Goal: Task Accomplishment & Management: Complete application form

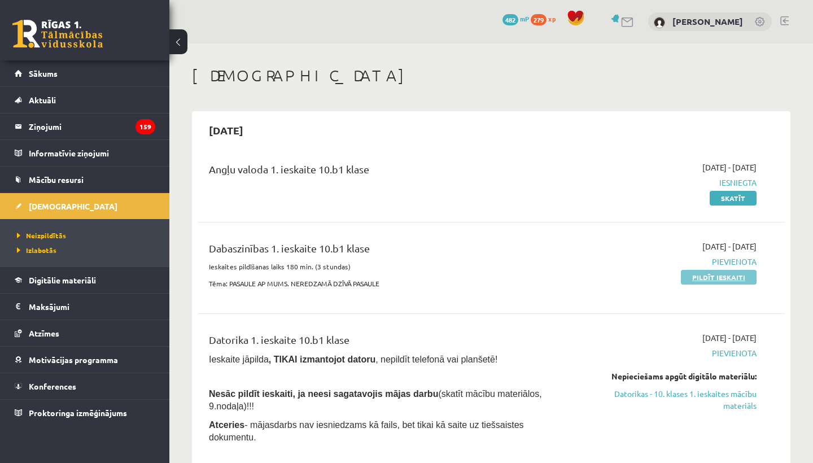
click at [707, 277] on link "Pildīt ieskaiti" at bounding box center [719, 277] width 76 height 15
click at [708, 282] on link "Pildīt ieskaiti" at bounding box center [719, 277] width 76 height 15
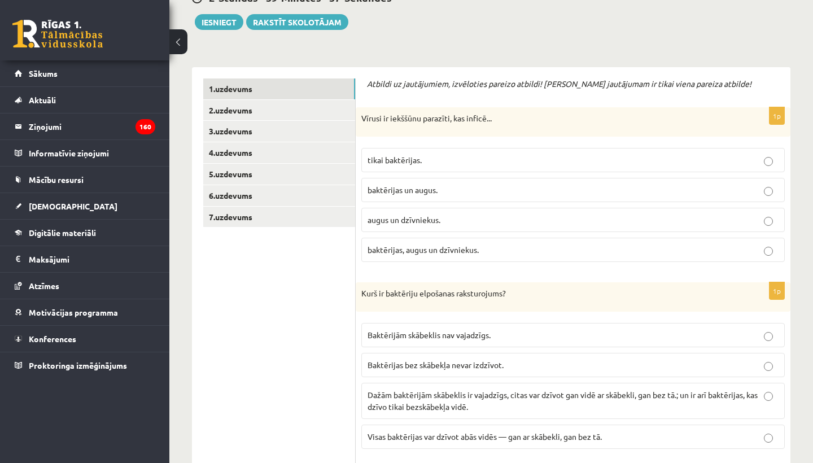
scroll to position [163, 0]
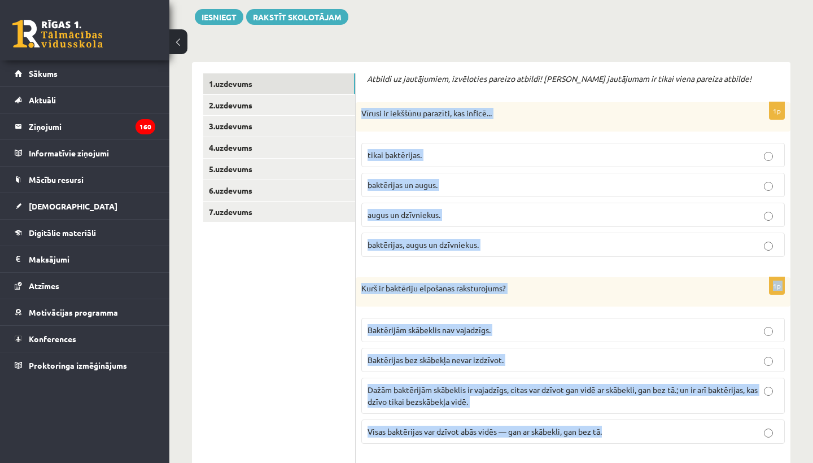
drag, startPoint x: 361, startPoint y: 110, endPoint x: 562, endPoint y: 440, distance: 387.0
copy form "Vīrusi ir iekššūnu parazīti, kas inficē... tikai baktērijas. baktērijas un augu…"
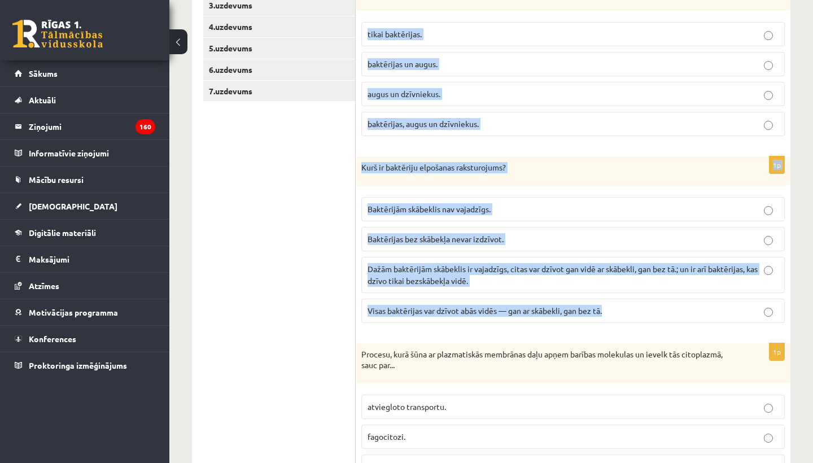
scroll to position [283, 0]
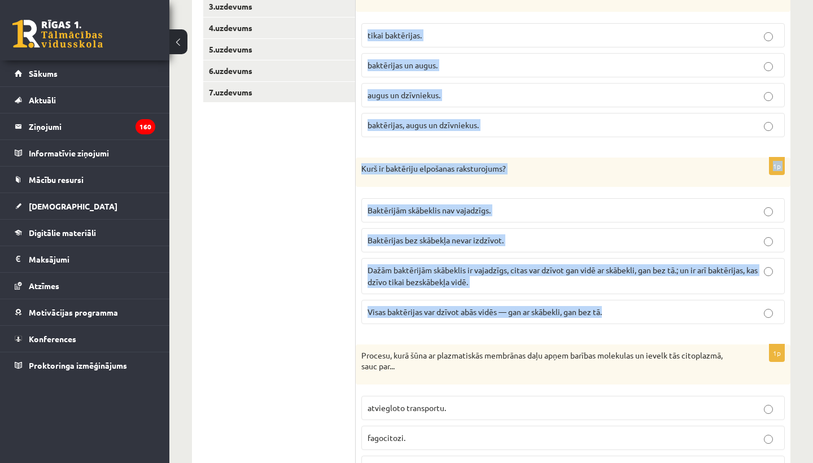
click at [404, 283] on span "Dažām baktērijām skābeklis ir vajadzīgs, citas var dzīvot gan vidē ar skābekli,…" at bounding box center [562, 276] width 390 height 22
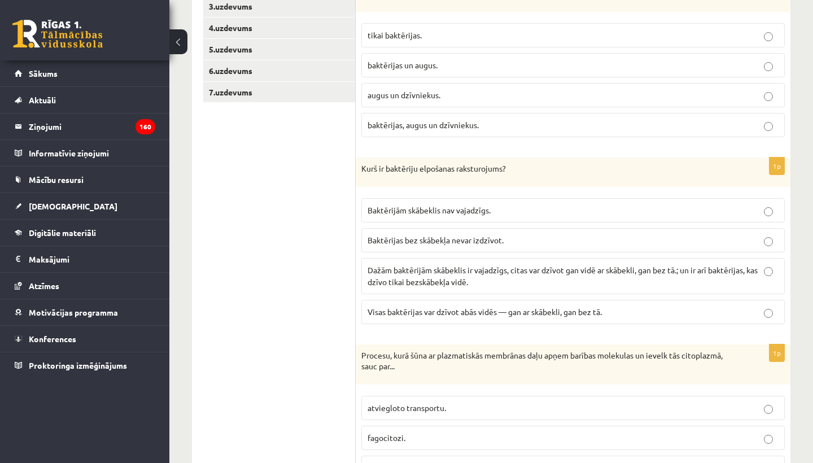
click at [450, 129] on p "baktērijas, augus un dzīvniekus." at bounding box center [572, 125] width 411 height 12
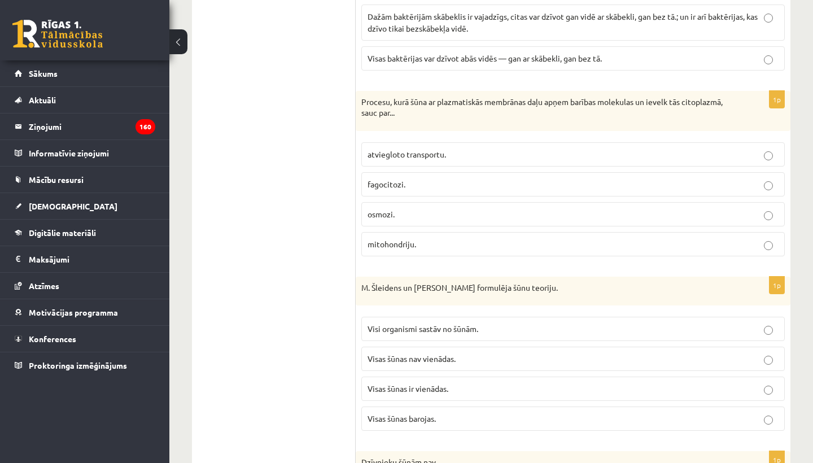
scroll to position [568, 0]
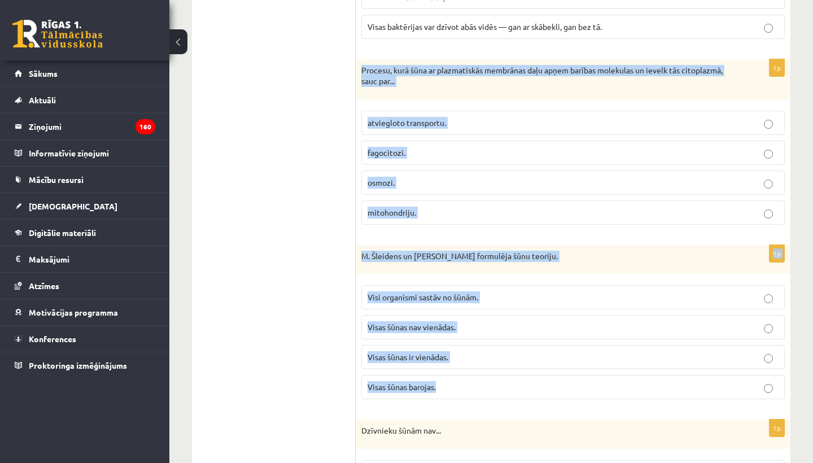
drag, startPoint x: 358, startPoint y: 65, endPoint x: 524, endPoint y: 389, distance: 364.3
copy form "Procesu, kurā šūna ar plazmatiskās membrānas daļu apņem barības molekulas un ie…"
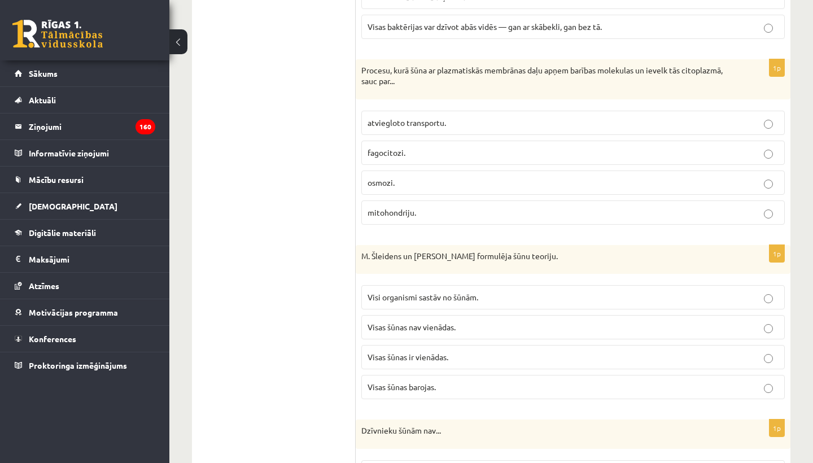
click at [426, 162] on label "fagocitozi." at bounding box center [572, 153] width 423 height 24
click at [400, 289] on label "Visi organismi sastāv no šūnām." at bounding box center [572, 297] width 423 height 24
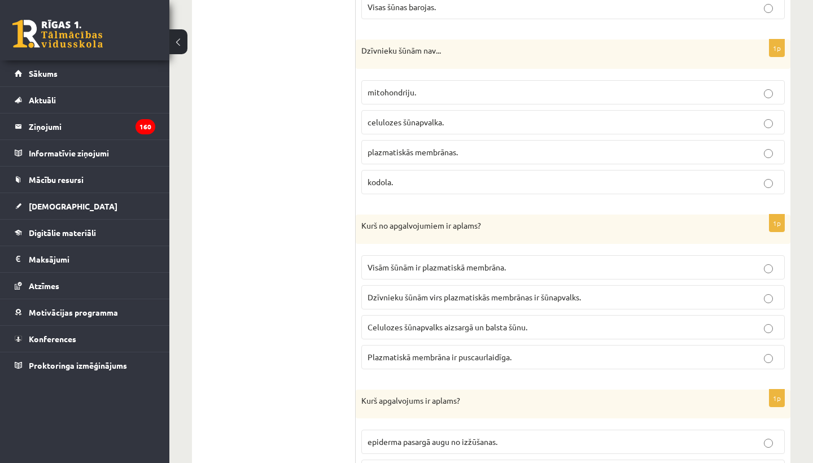
scroll to position [951, 0]
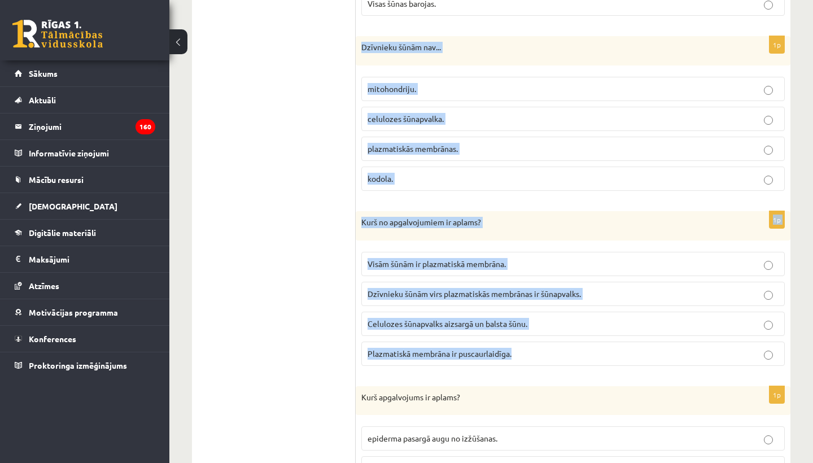
drag, startPoint x: 357, startPoint y: 40, endPoint x: 514, endPoint y: 366, distance: 362.0
copy form "Dzīvnieku šūnām nav... mitohondriju. celulozes šūnapvalka. plazmatiskās membrān…"
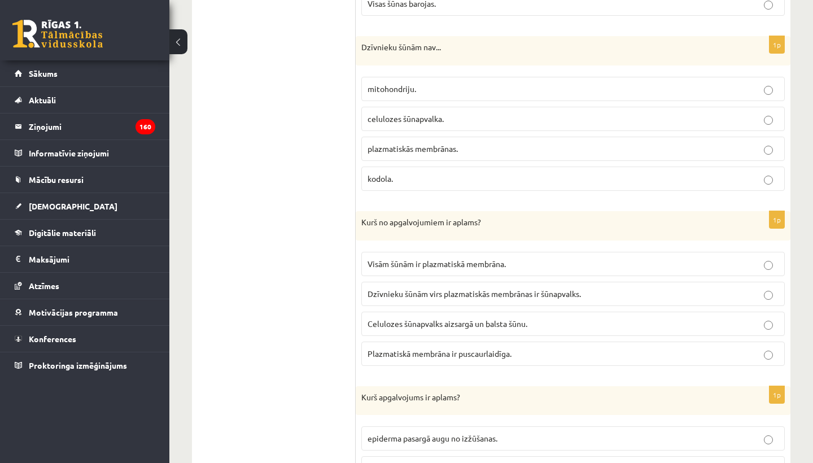
click at [422, 124] on label "celulozes šūnapvalka." at bounding box center [572, 119] width 423 height 24
click at [437, 288] on span "Dzīvnieku šūnām virs plazmatiskās membrānas ir šūnapvalks." at bounding box center [473, 293] width 213 height 10
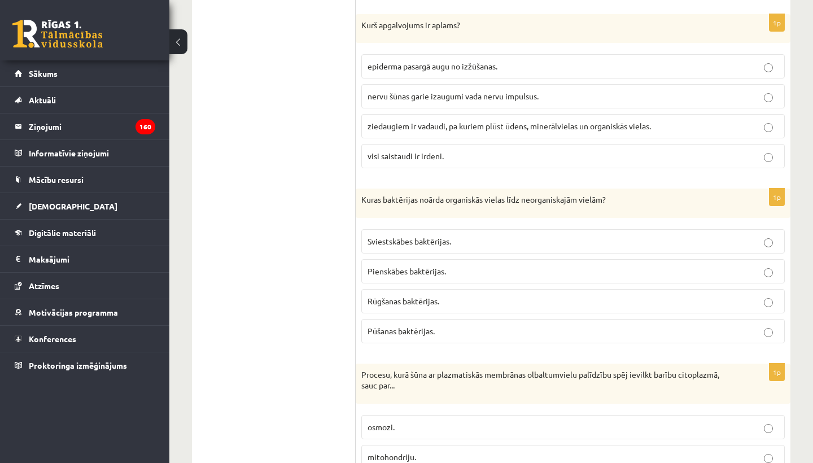
scroll to position [1316, 0]
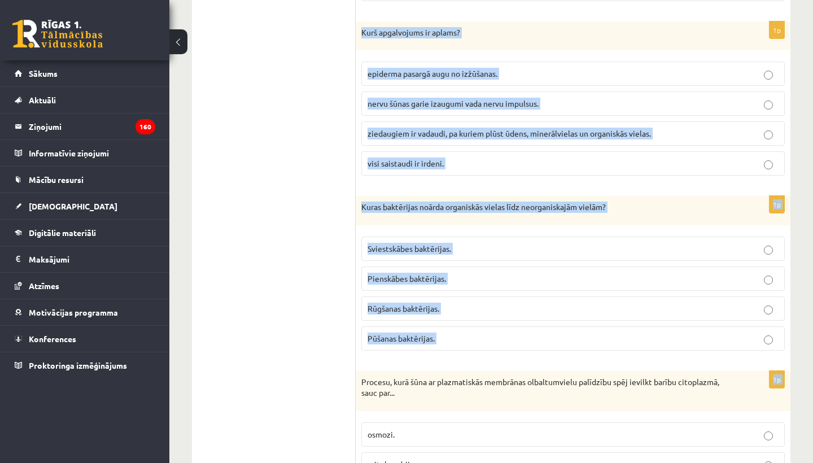
drag, startPoint x: 358, startPoint y: 32, endPoint x: 470, endPoint y: 360, distance: 345.9
copy form "Kurš apgalvojums ir aplams? epiderma pasargā augu no izžūšanas. nervu šūnas gar…"
click at [444, 168] on label "visi saistaudi ir irdeni." at bounding box center [572, 163] width 423 height 24
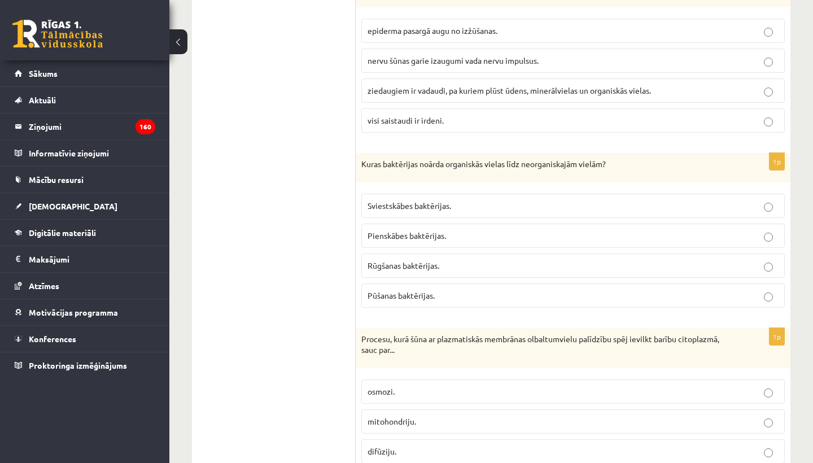
scroll to position [1356, 0]
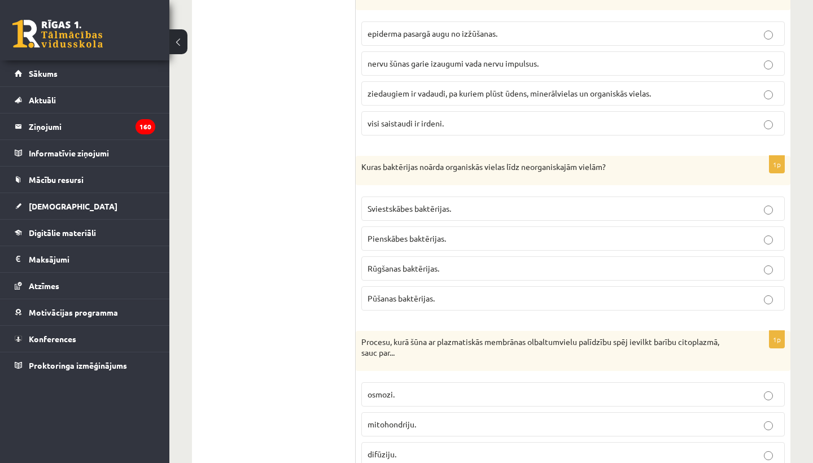
click at [478, 294] on p "Pūšanas baktērijas." at bounding box center [572, 298] width 411 height 12
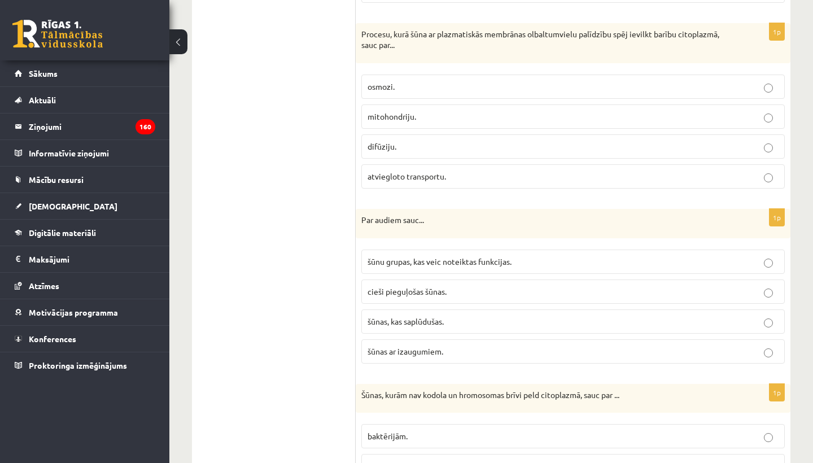
scroll to position [1655, 0]
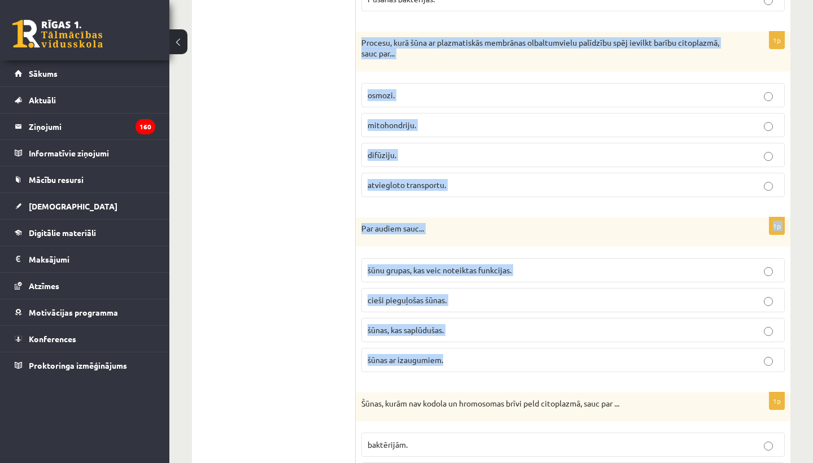
drag, startPoint x: 363, startPoint y: 38, endPoint x: 512, endPoint y: 356, distance: 350.5
click at [512, 356] on form "Atbildi uz jautājumiem, izvēloties pareizo atbildi! Katram jautājumam ir tikai …" at bounding box center [573, 361] width 412 height 3560
copy form "Procesu, kurā šūna ar plazmatiskās membrānas olbaltumvielu palīdzību spēj ievil…"
click at [430, 188] on label "atviegloto transportu." at bounding box center [572, 185] width 423 height 24
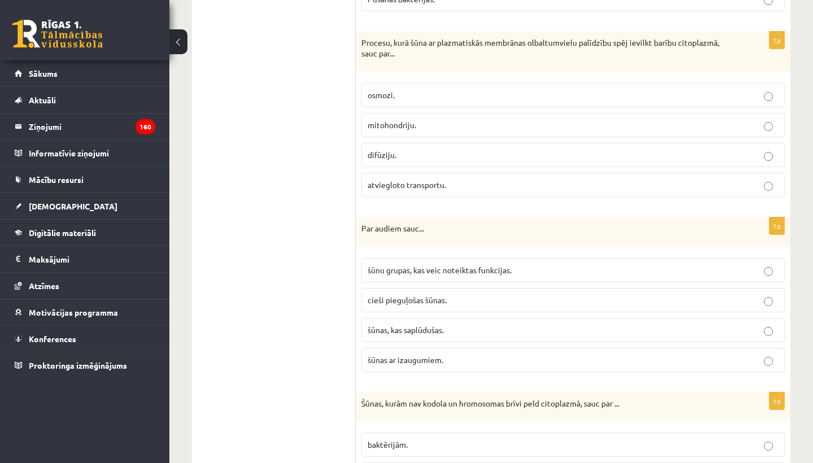
click at [457, 272] on label "šūnu grupas, kas veic noteiktas funkcijas." at bounding box center [572, 270] width 423 height 24
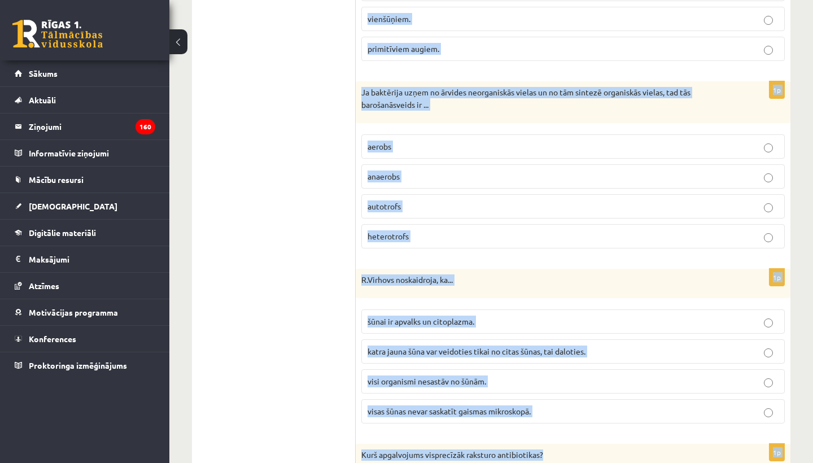
scroll to position [2172, 0]
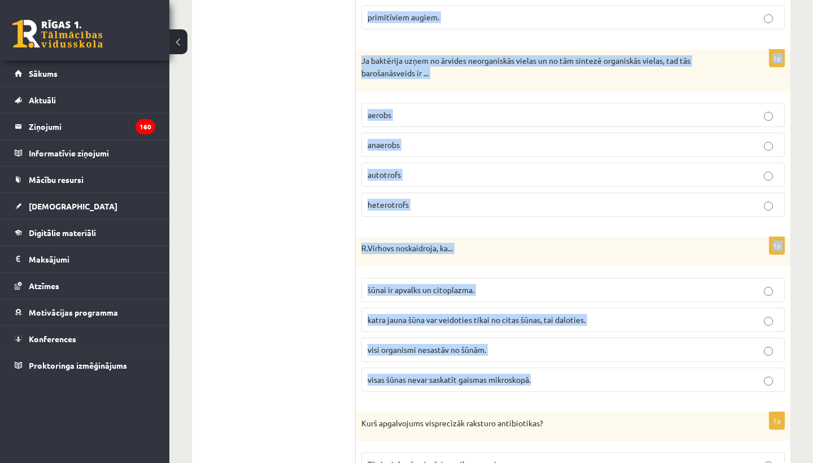
drag, startPoint x: 356, startPoint y: 60, endPoint x: 498, endPoint y: 383, distance: 352.6
copy form "Šūnas, kurām nav kodola un hromosomas brīvi peld citoplazmā, sauc par ... baktē…"
click at [503, 317] on span "katra jauna šūna var veidoties tikai no citas šūnas, tai daloties." at bounding box center [476, 319] width 218 height 10
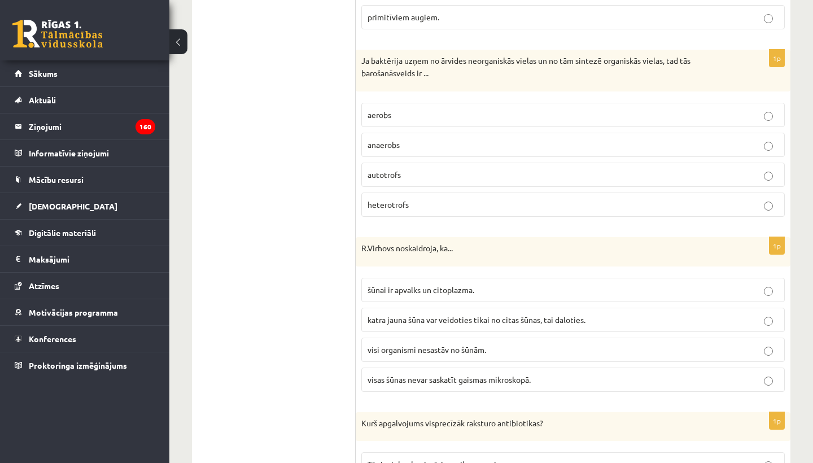
click at [487, 163] on label "autotrofs" at bounding box center [572, 175] width 423 height 24
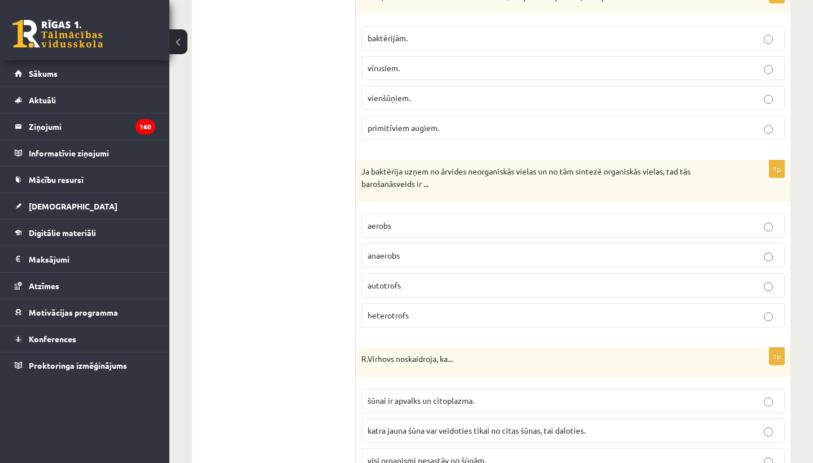
scroll to position [2064, 0]
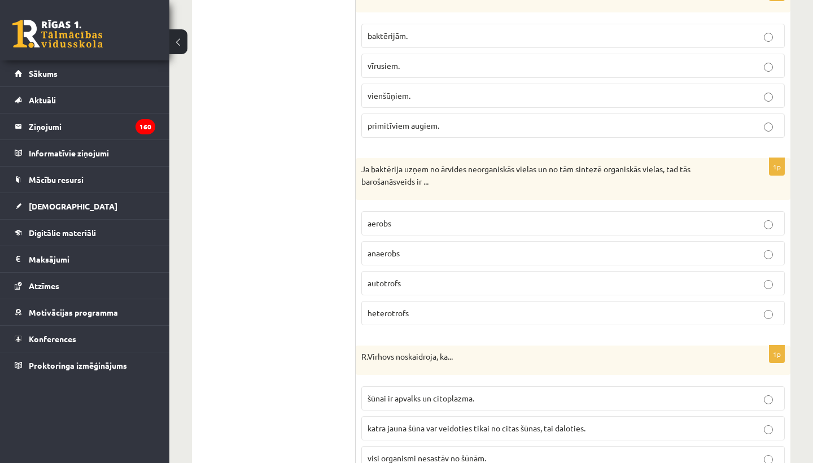
click at [497, 30] on p "baktērijām." at bounding box center [572, 36] width 411 height 12
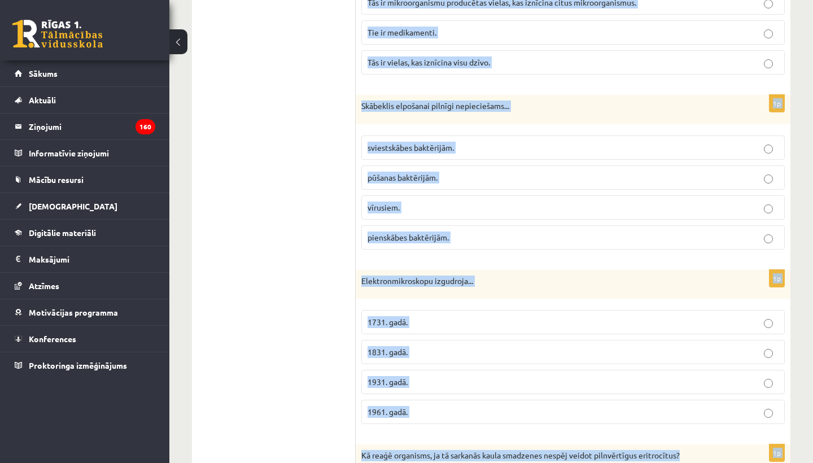
scroll to position [2668, 0]
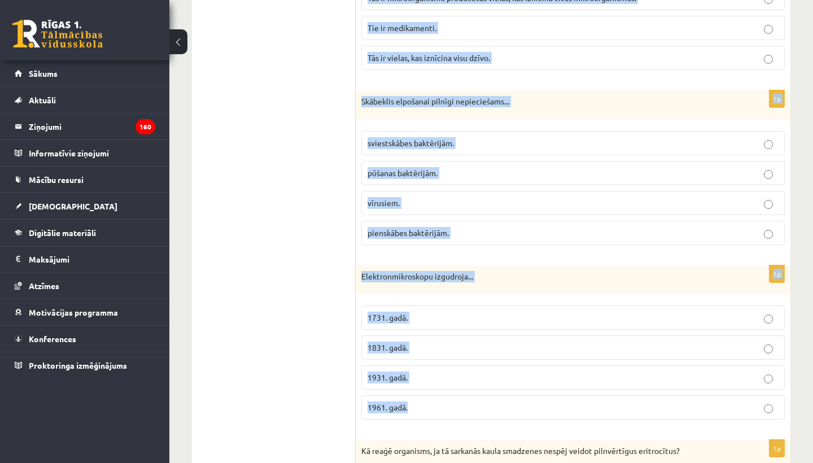
drag, startPoint x: 358, startPoint y: 21, endPoint x: 517, endPoint y: 419, distance: 429.1
copy form "Kurš apgalvojums visprecīzāk raksturo antibiotikas? Tās ir vielas, kas iznīcina…"
click at [405, 365] on label "1931. gadā." at bounding box center [572, 377] width 423 height 24
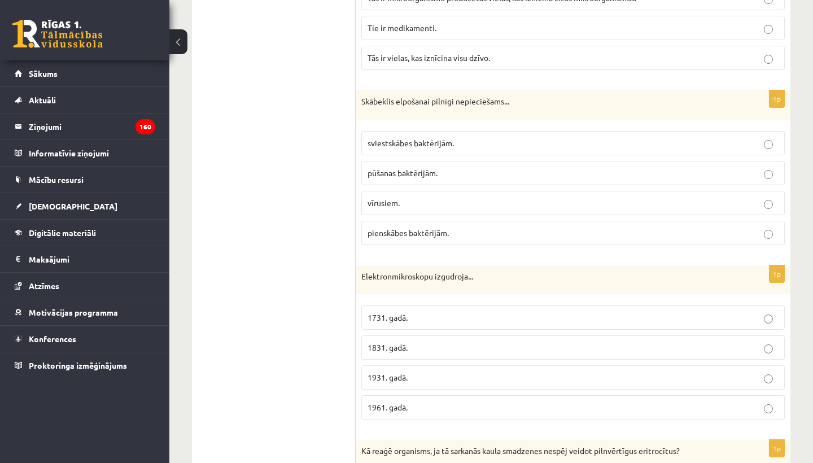
click at [510, 173] on label "pūšanas baktērijām." at bounding box center [572, 173] width 423 height 24
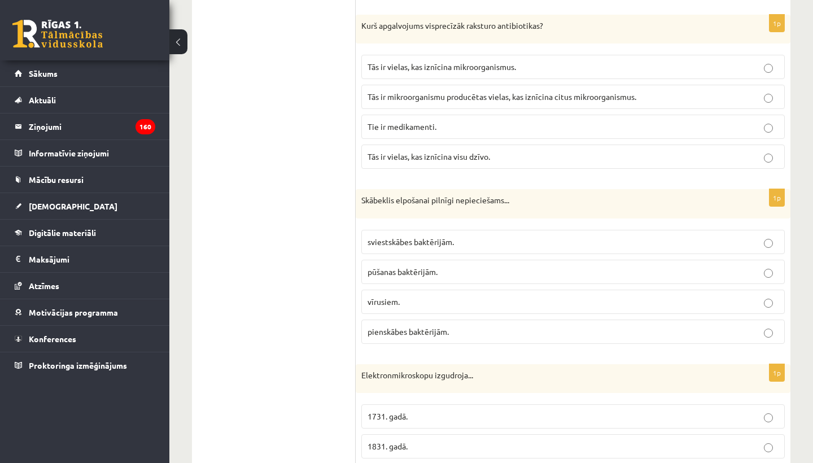
scroll to position [2564, 0]
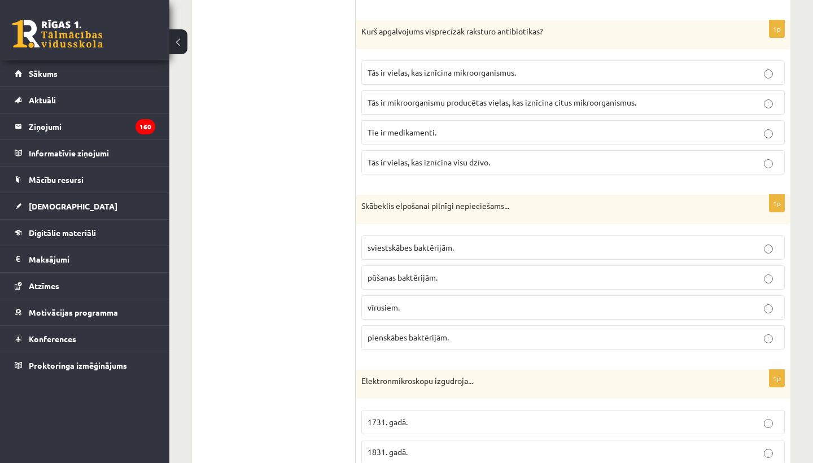
click at [519, 106] on label "Tās ir mikroorganismu producētas vielas, kas iznīcina citus mikroorganismus." at bounding box center [572, 102] width 423 height 24
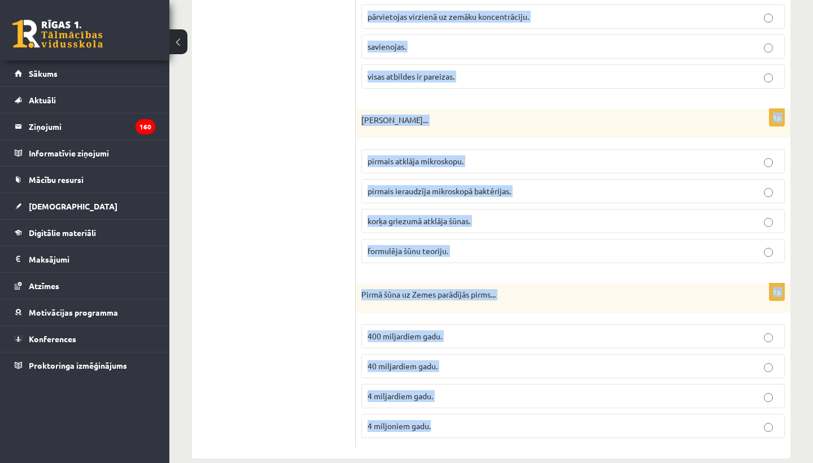
scroll to position [3359, 0]
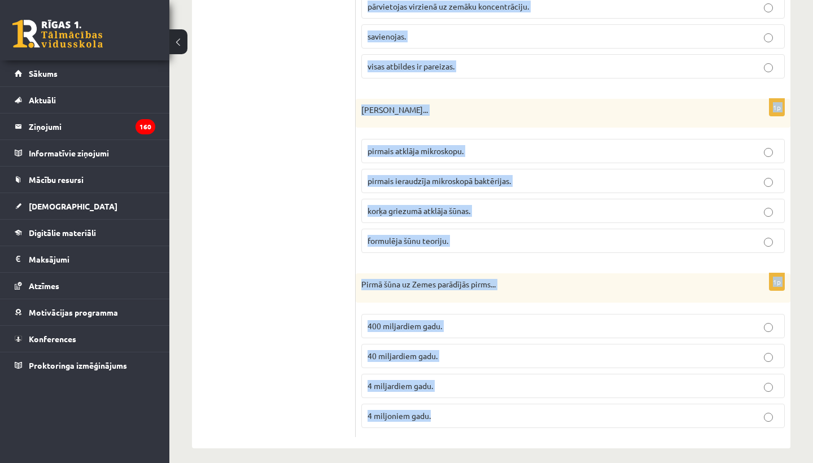
drag, startPoint x: 362, startPoint y: 25, endPoint x: 628, endPoint y: 461, distance: 510.3
copy form "Kā reaģē organisms, ja tā sarkanās kaula smadzenes nespēj veidot pilnvērtīgus e…"
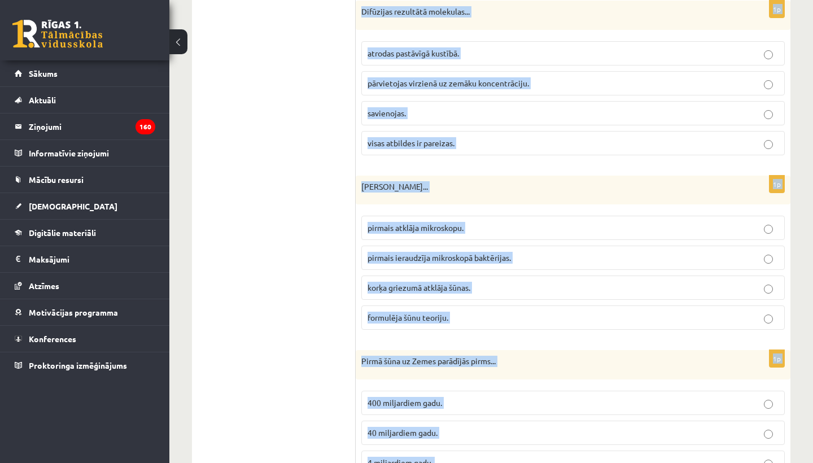
scroll to position [3250, 0]
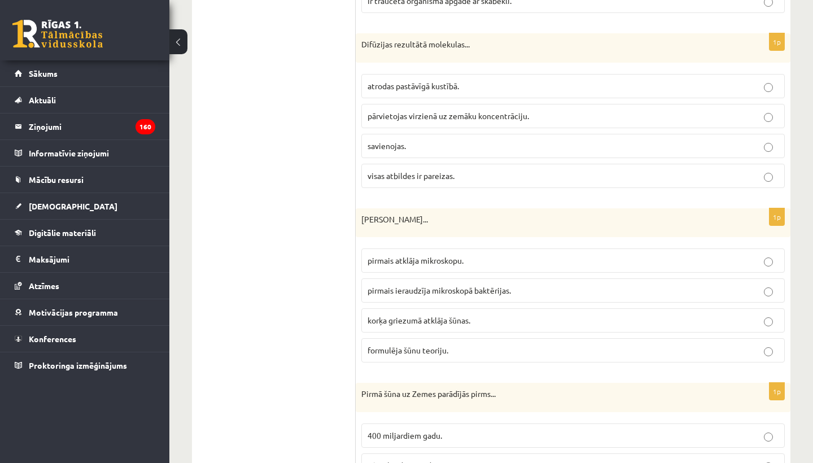
click at [566, 113] on p "pārvietojas virzienā uz zemāku koncentrāciju." at bounding box center [572, 116] width 411 height 12
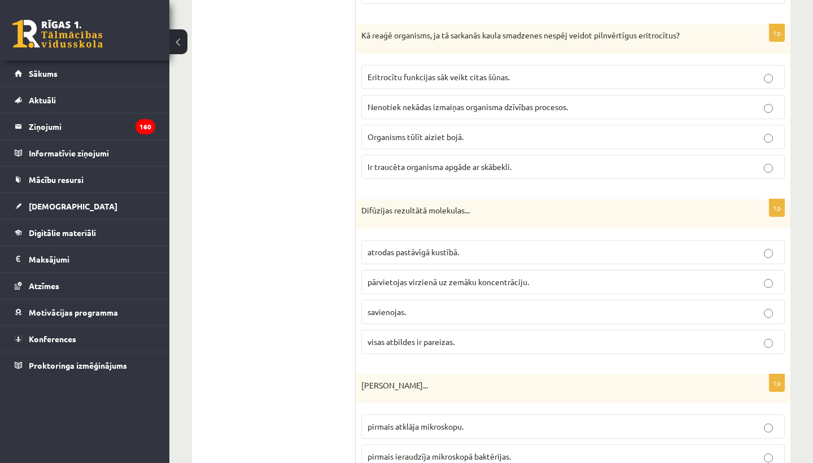
scroll to position [3080, 0]
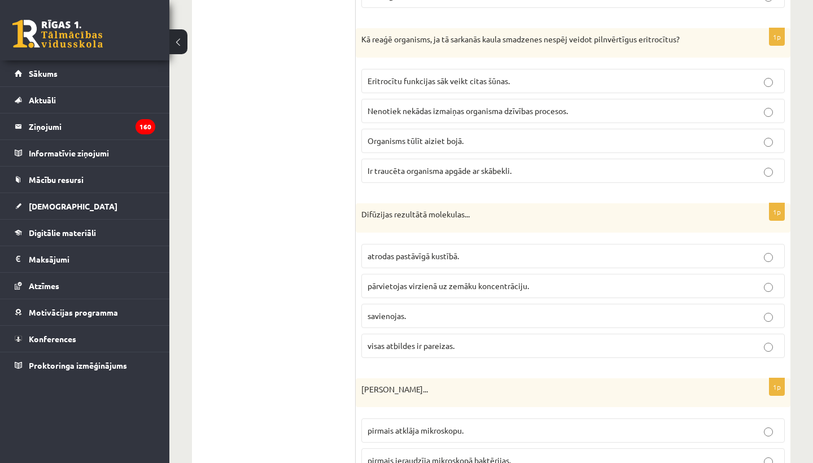
click at [549, 175] on label "Ir traucēta organisma apgāde ar skābekli." at bounding box center [572, 171] width 423 height 24
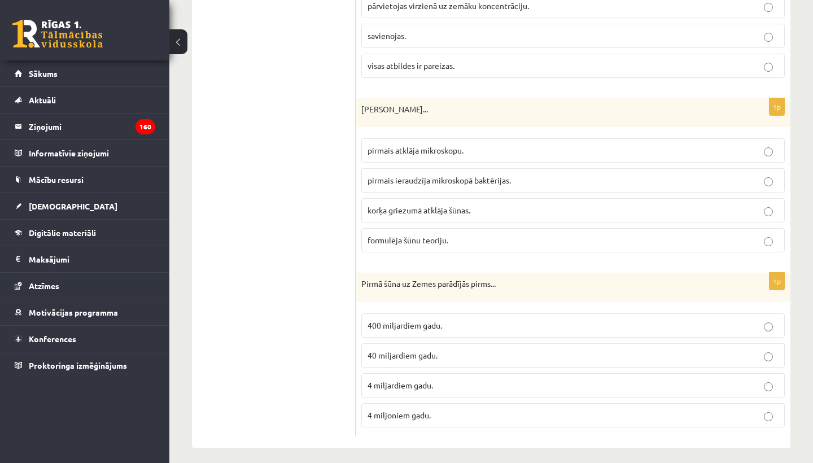
scroll to position [3359, 0]
click at [440, 380] on p "4 miljardiem gadu." at bounding box center [572, 386] width 411 height 12
click at [449, 205] on span "korķa griezumā atklāja šūnas." at bounding box center [418, 210] width 103 height 10
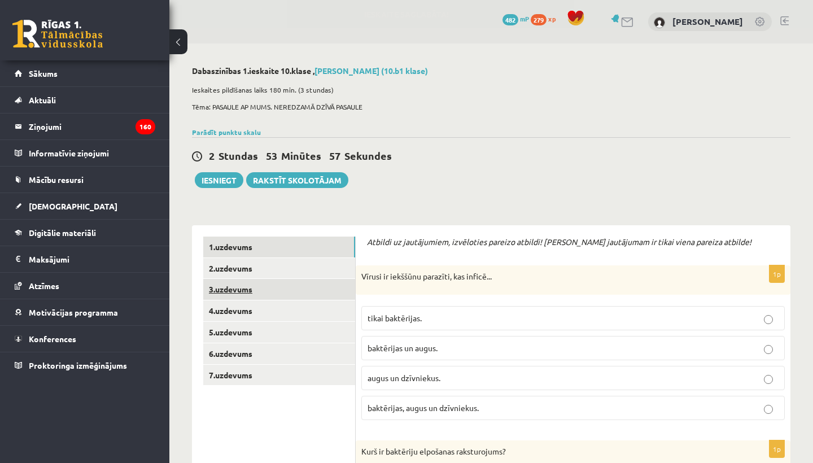
scroll to position [0, 0]
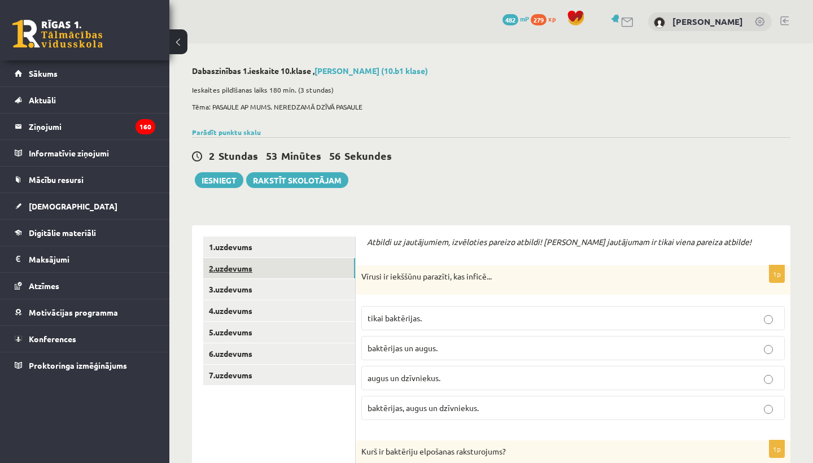
click at [276, 266] on link "2.uzdevums" at bounding box center [279, 268] width 152 height 21
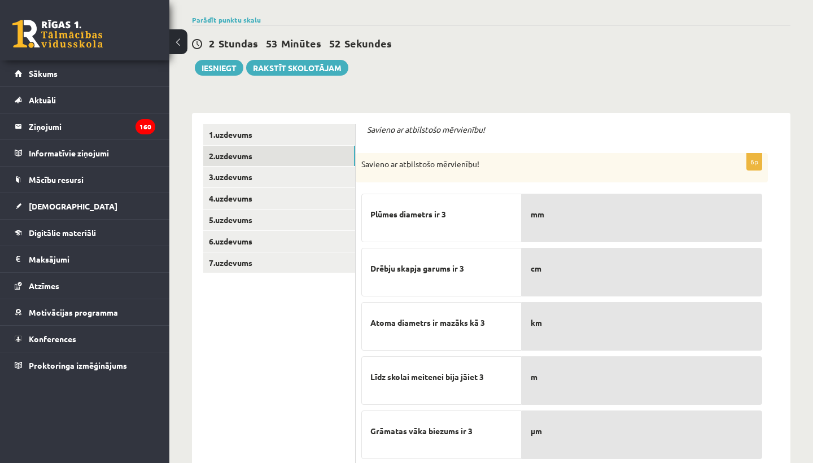
scroll to position [111, 0]
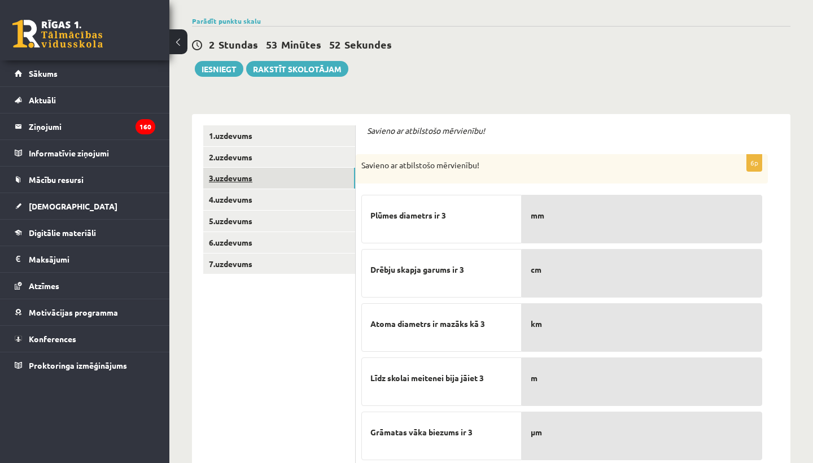
click at [324, 182] on link "3.uzdevums" at bounding box center [279, 178] width 152 height 21
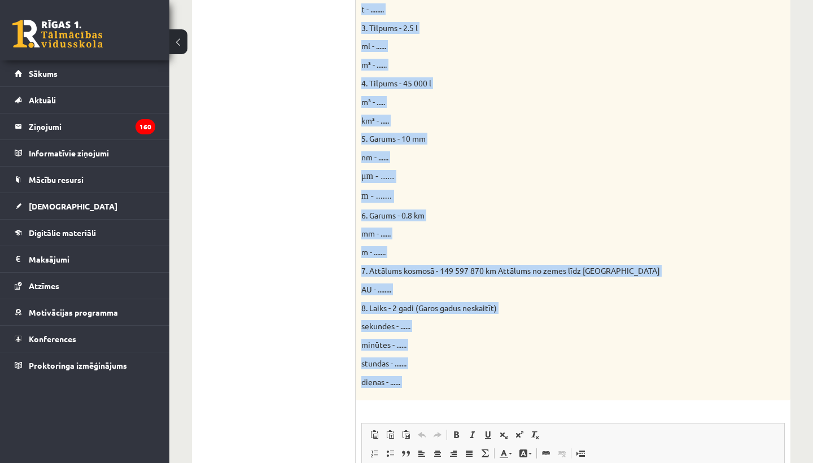
scroll to position [418, 0]
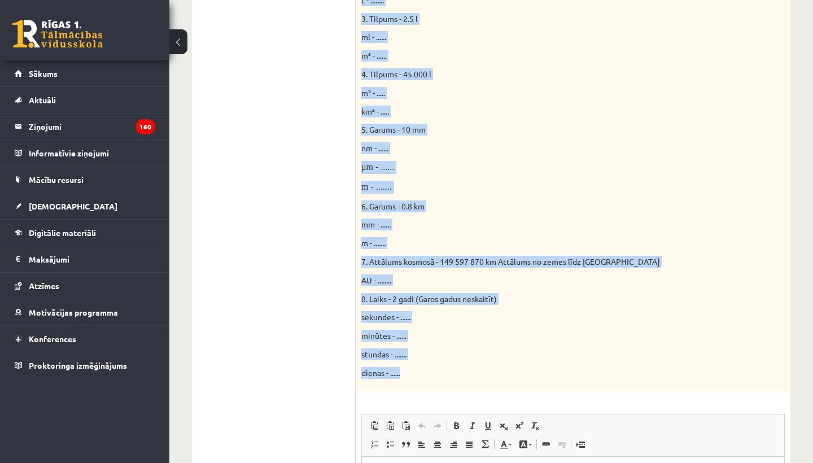
drag, startPoint x: 362, startPoint y: 68, endPoint x: 484, endPoint y: 367, distance: 322.5
click at [484, 367] on div "Parādi aprēķina gaitu! 16p Doti fizikālie lielumi un to mērvienības. Pārveido m…" at bounding box center [573, 233] width 435 height 853
copy form "Parādi aprēķina gaitu! 16p Doti fizikālie lielumi un to mērvienības. Pārveido m…"
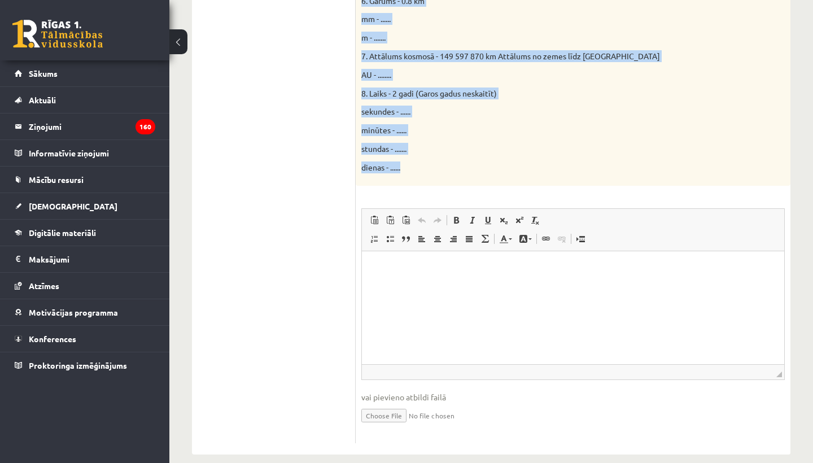
scroll to position [623, 0]
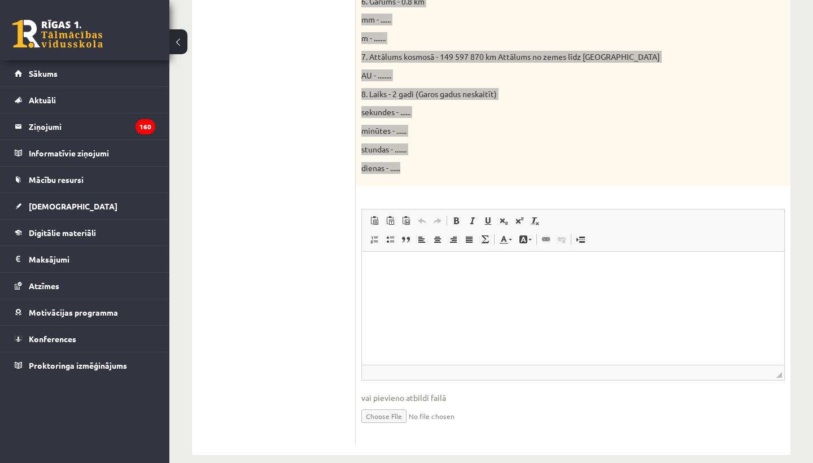
click at [479, 286] on html at bounding box center [573, 268] width 422 height 34
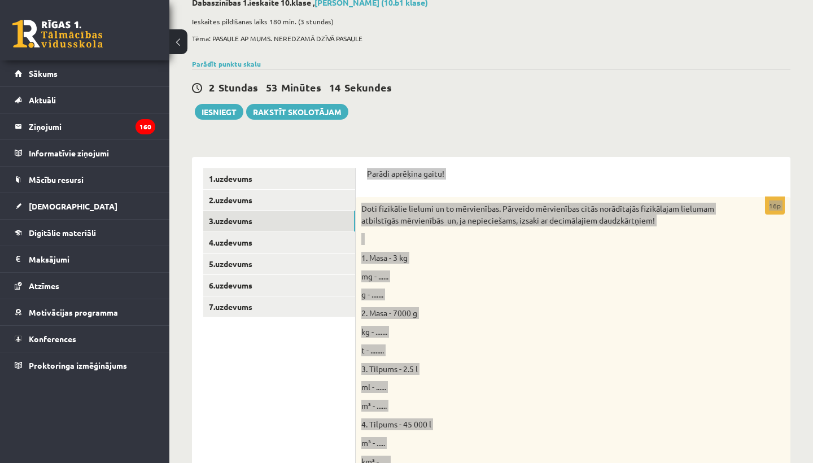
scroll to position [93, 0]
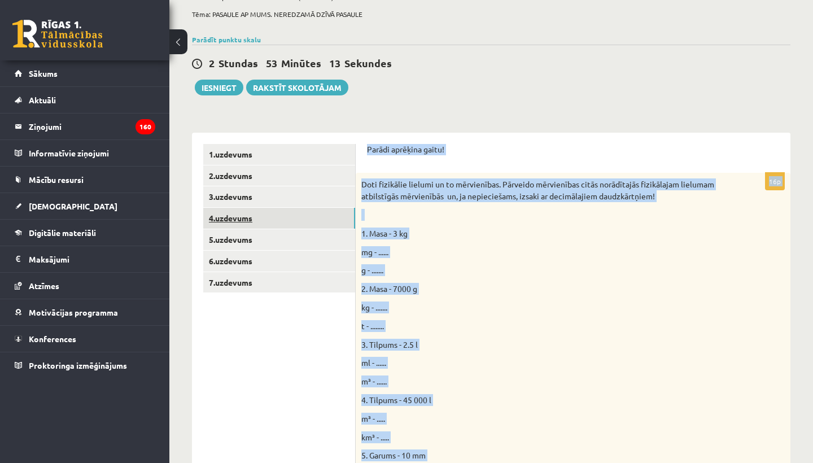
click at [239, 211] on link "4.uzdevums" at bounding box center [279, 218] width 152 height 21
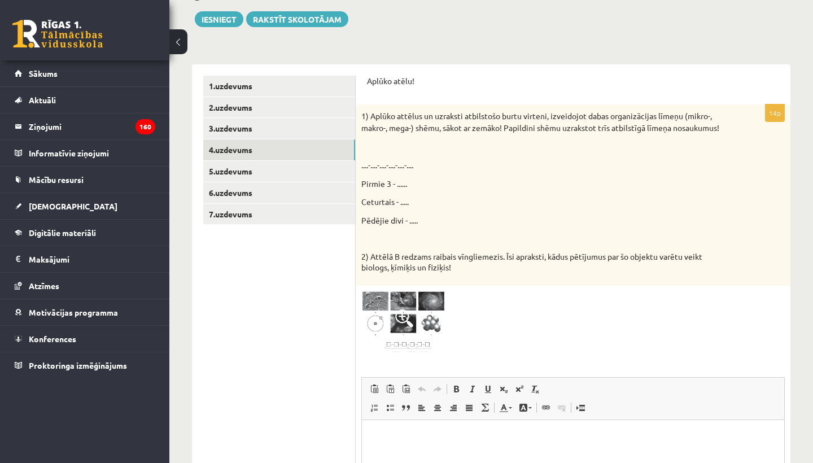
scroll to position [161, 0]
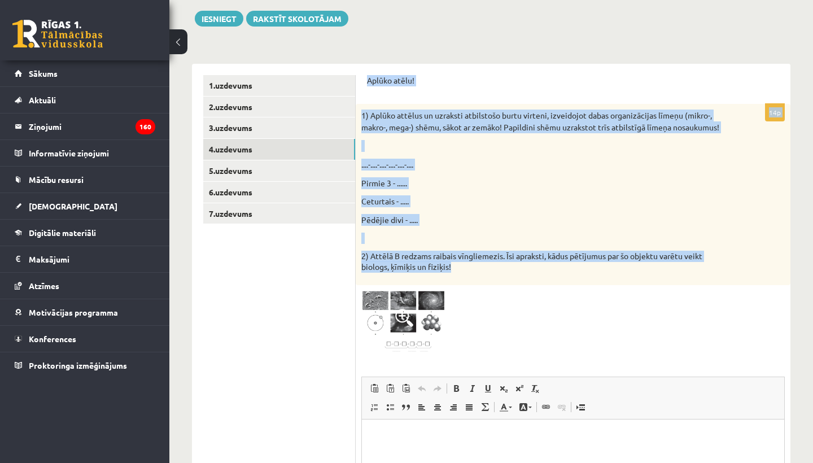
drag, startPoint x: 366, startPoint y: 81, endPoint x: 496, endPoint y: 265, distance: 225.2
click at [496, 266] on div "Aplūko atēlu! 14p 1) Aplūko attēlus un uzraksti atbilstošo burtu virteni, izvei…" at bounding box center [573, 343] width 435 height 559
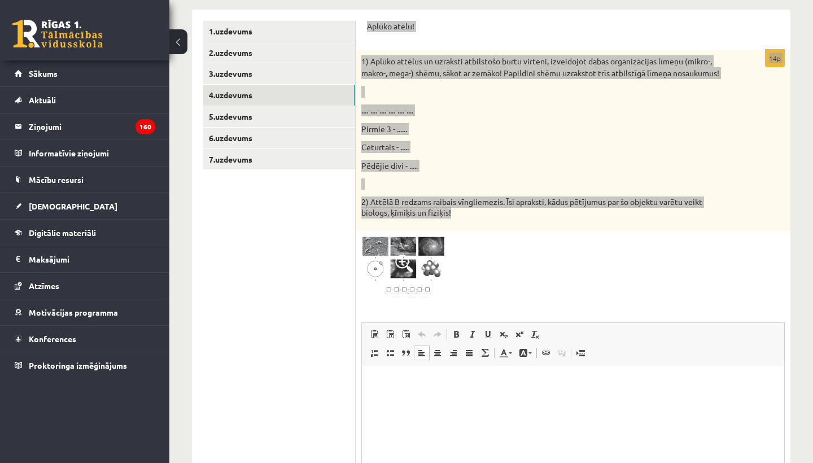
click at [497, 400] on html at bounding box center [573, 382] width 422 height 34
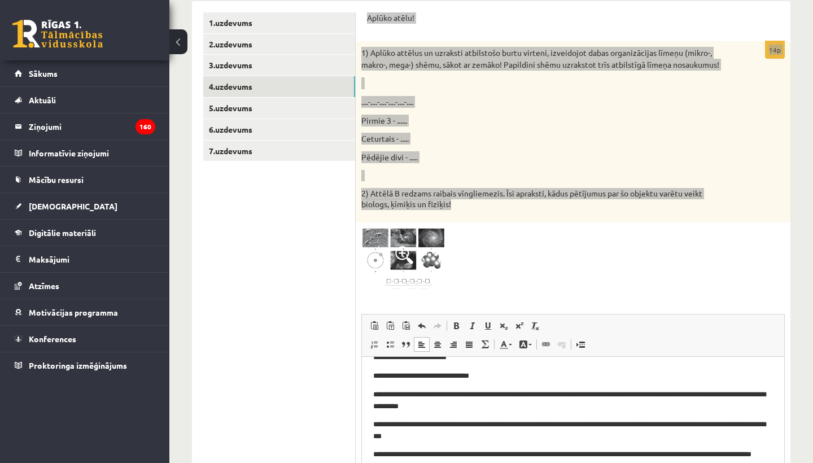
scroll to position [223, 0]
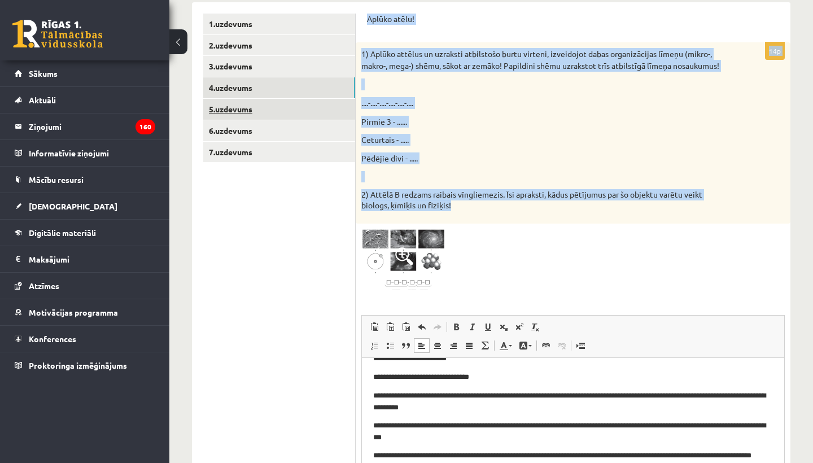
click at [304, 109] on link "5.uzdevums" at bounding box center [279, 109] width 152 height 21
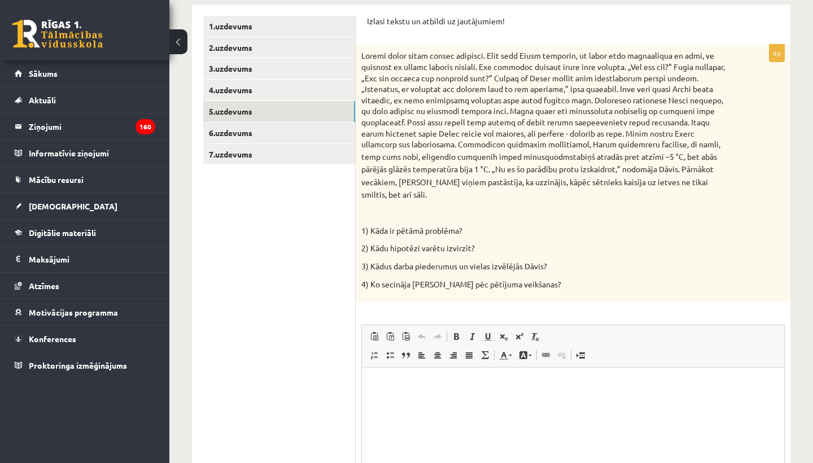
scroll to position [0, 0]
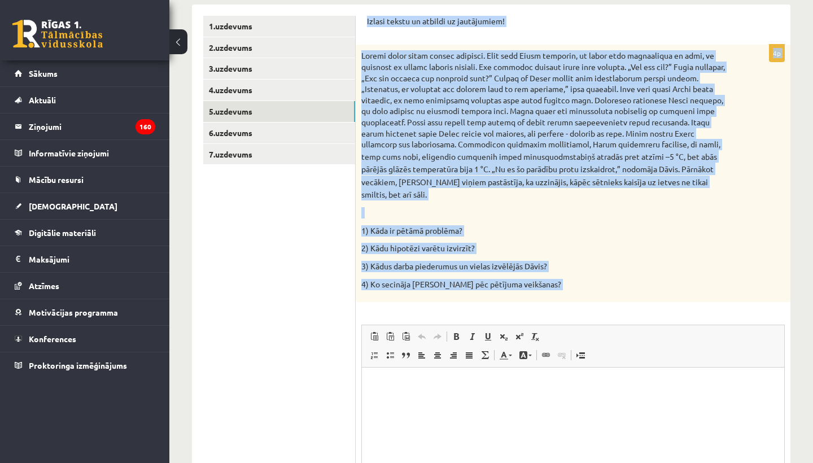
drag, startPoint x: 359, startPoint y: 14, endPoint x: 489, endPoint y: 290, distance: 305.5
click at [489, 290] on div "Izlasi tekstu un atbildi uz jautājumiem! 4p stabiņš atradās pret atzīmi –5 °C, …" at bounding box center [573, 288] width 435 height 566
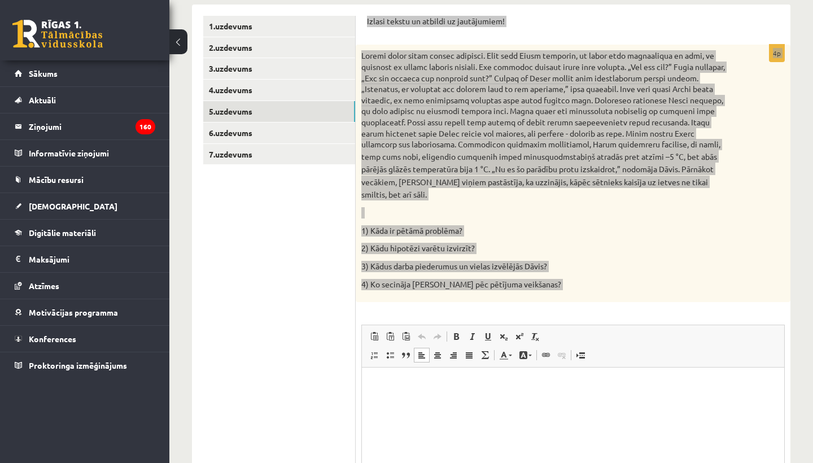
click at [534, 385] on p "Визуальный текстовый редактор, wiswyg-editor-user-answer-47024836684060" at bounding box center [573, 385] width 400 height 12
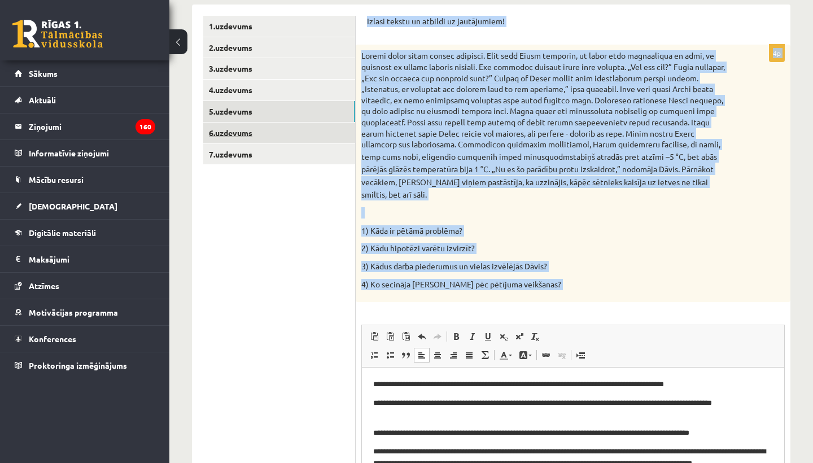
click at [296, 128] on link "6.uzdevums" at bounding box center [279, 132] width 152 height 21
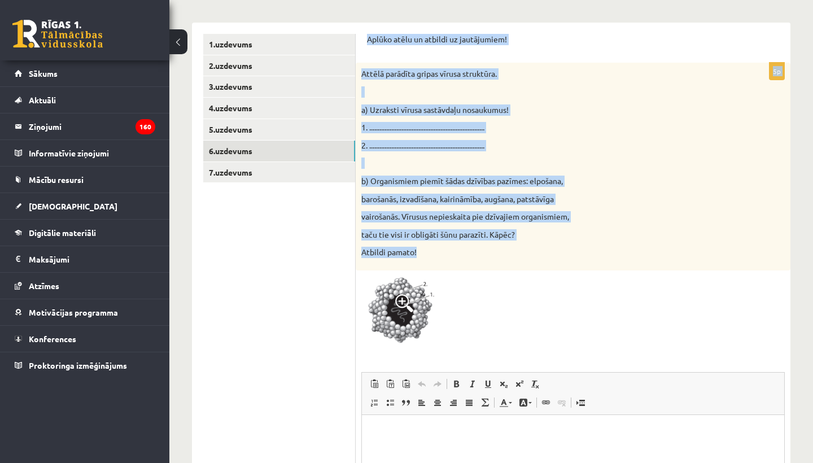
drag, startPoint x: 363, startPoint y: 36, endPoint x: 516, endPoint y: 251, distance: 264.2
click at [516, 251] on div "Aplūko atēlu un atbildi uz jautājumiem! 5p Attēlā parādīta gripas vīrusa strukt…" at bounding box center [573, 321] width 435 height 596
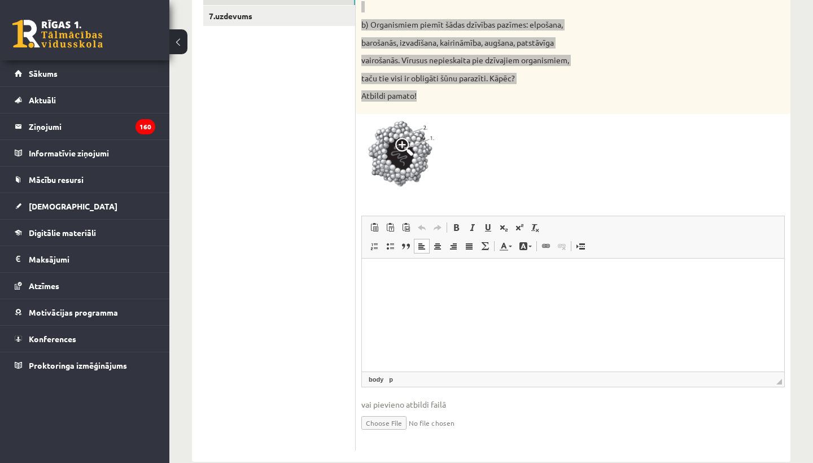
scroll to position [361, 0]
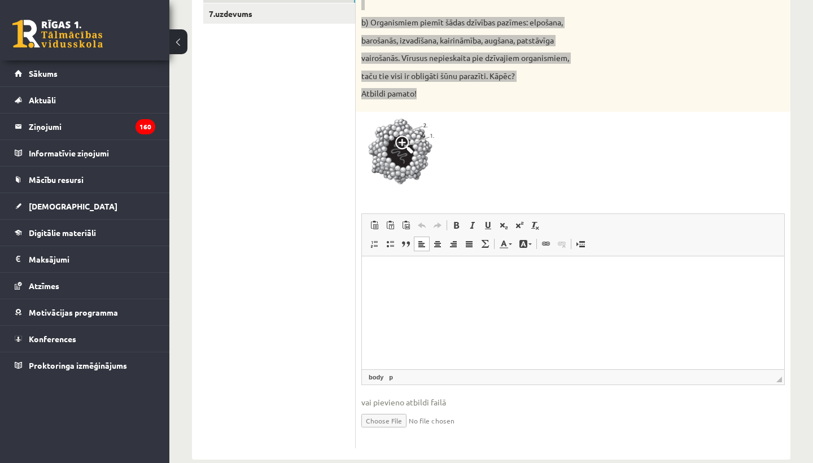
click at [446, 290] on html at bounding box center [573, 273] width 422 height 34
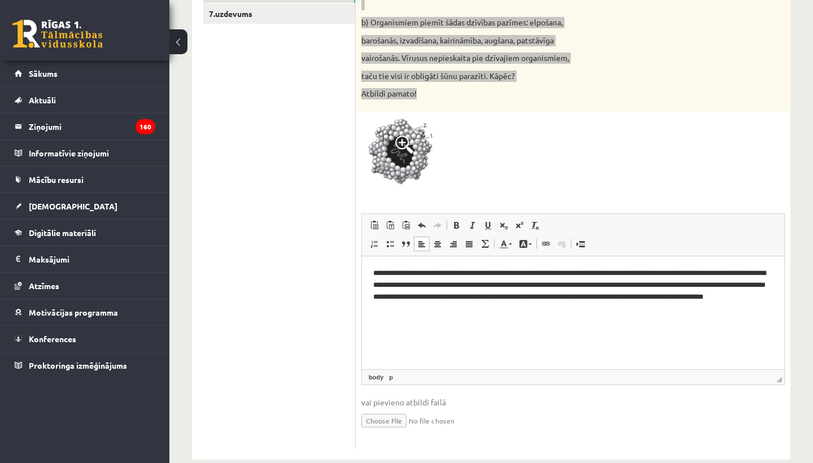
click at [450, 274] on p "**********" at bounding box center [573, 289] width 400 height 45
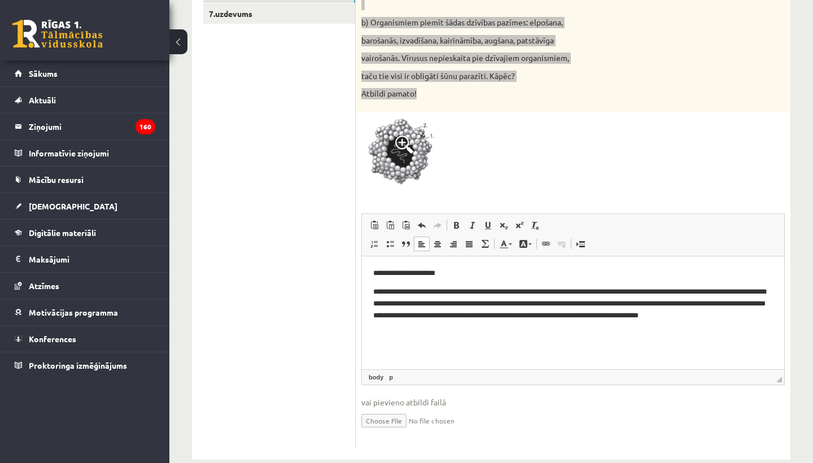
click at [563, 292] on p "**********" at bounding box center [573, 308] width 400 height 45
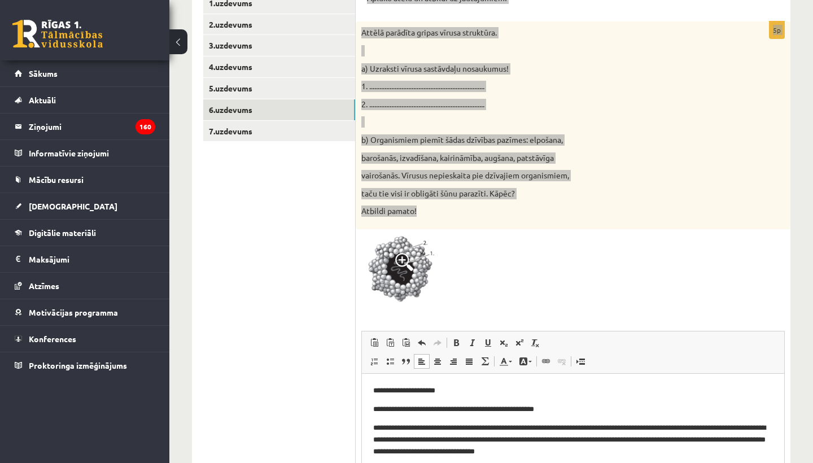
scroll to position [198, 0]
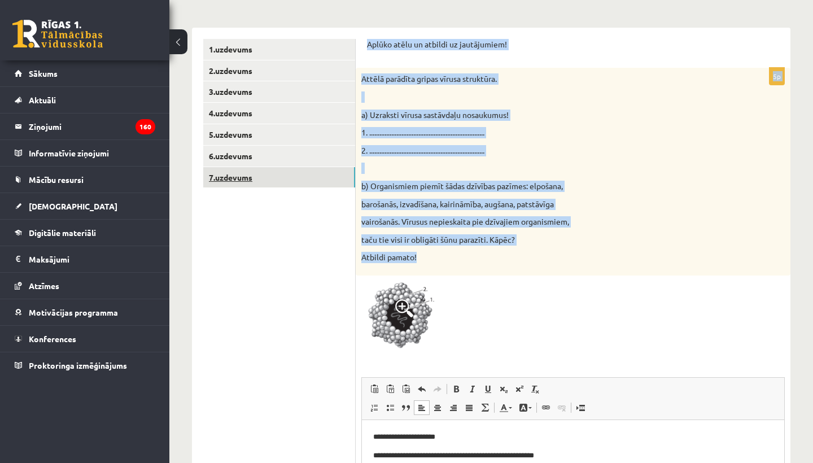
click at [291, 171] on link "7.uzdevums" at bounding box center [279, 177] width 152 height 21
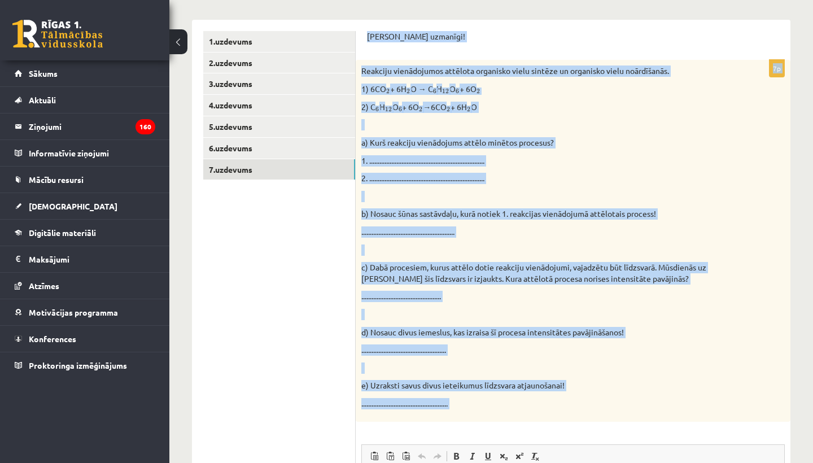
scroll to position [209, 0]
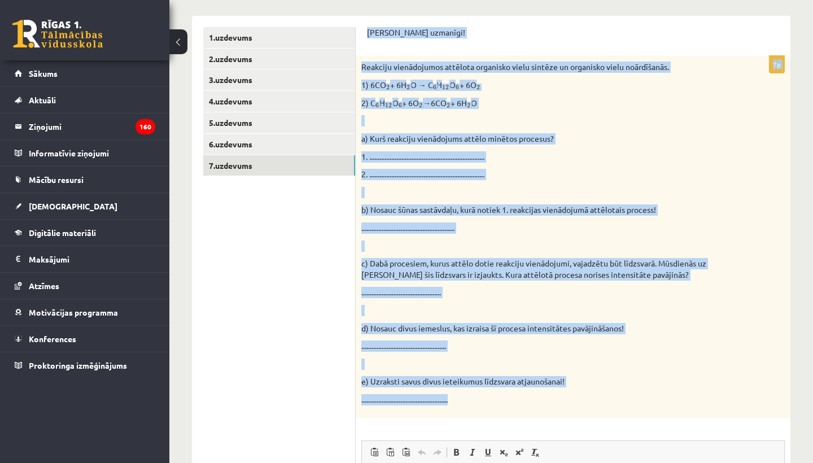
drag, startPoint x: 359, startPoint y: 40, endPoint x: 465, endPoint y: 395, distance: 369.9
click at [465, 395] on div "Pildi uzmanīgi! 7p Reakciju vienādojumos attēlota organisko vielu sintēze un or…" at bounding box center [573, 351] width 435 height 671
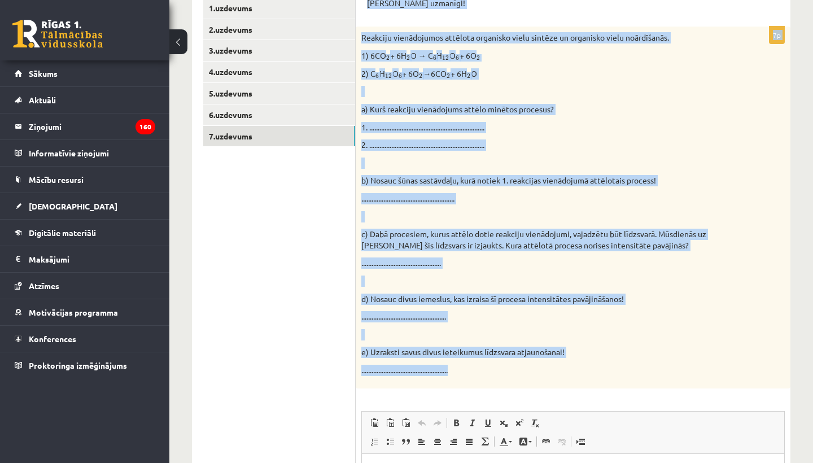
scroll to position [0, 0]
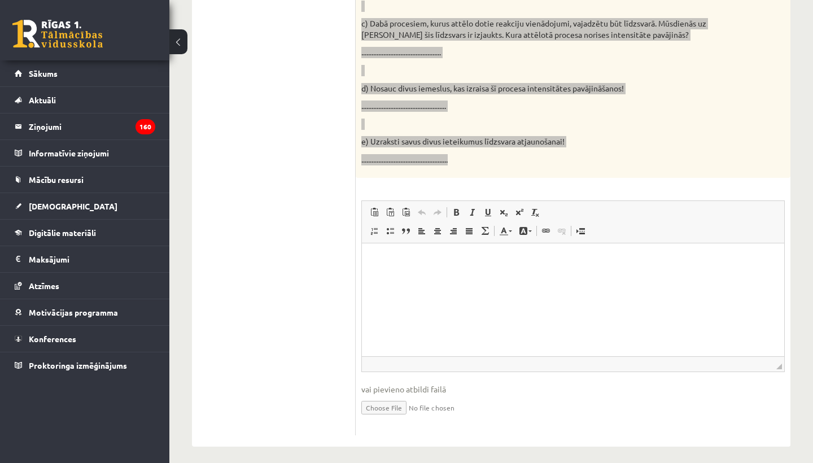
click at [475, 277] on html at bounding box center [573, 260] width 422 height 34
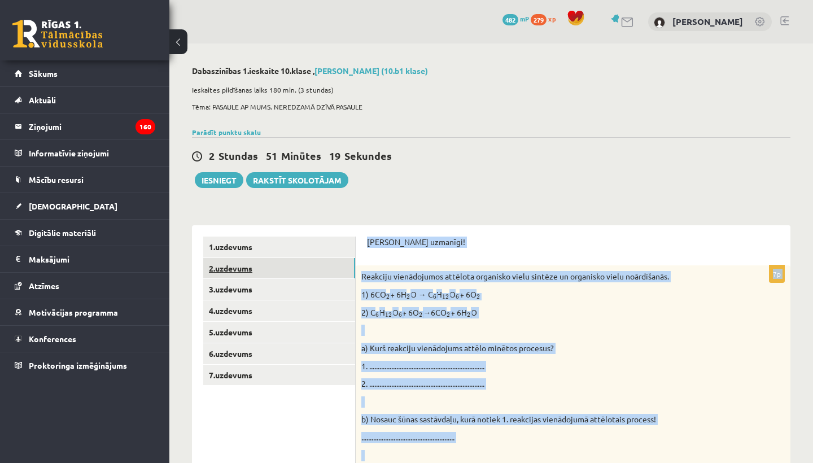
click at [310, 276] on link "2.uzdevums" at bounding box center [279, 268] width 152 height 21
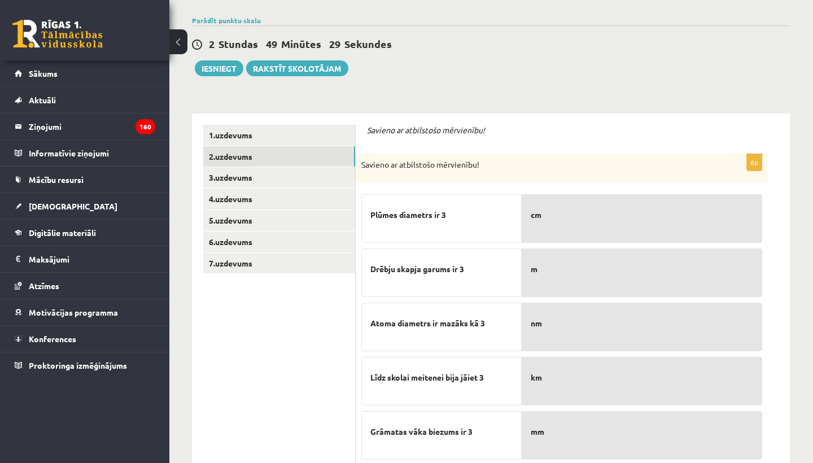
scroll to position [98, 0]
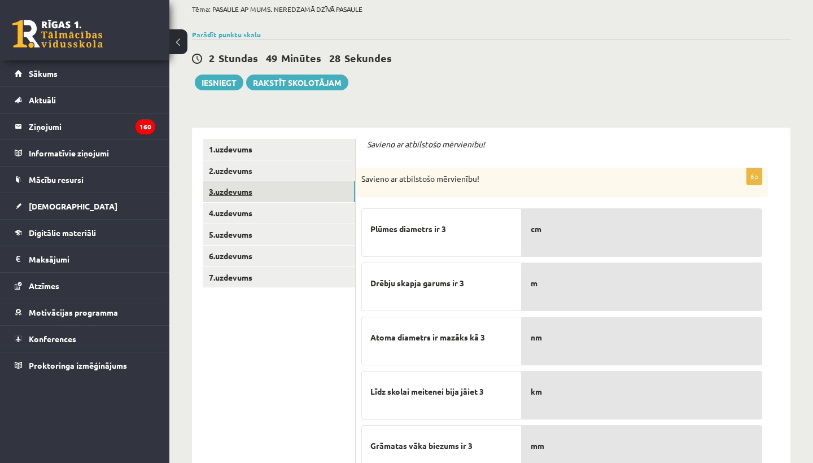
click at [266, 190] on link "3.uzdevums" at bounding box center [279, 191] width 152 height 21
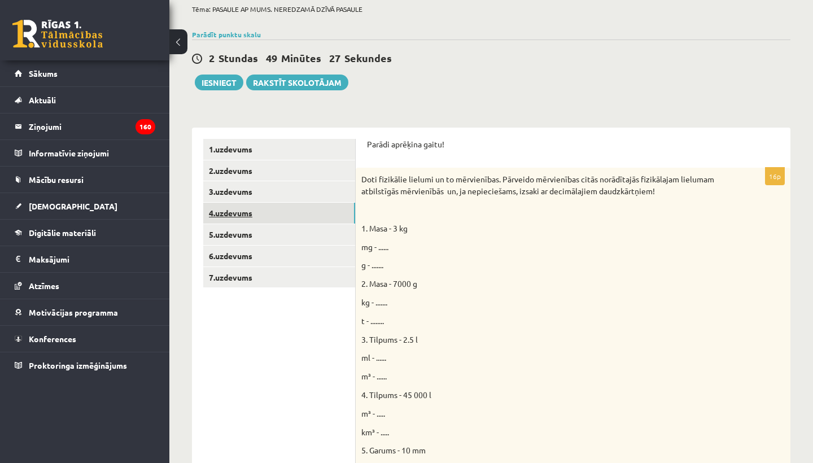
click at [274, 213] on link "4.uzdevums" at bounding box center [279, 213] width 152 height 21
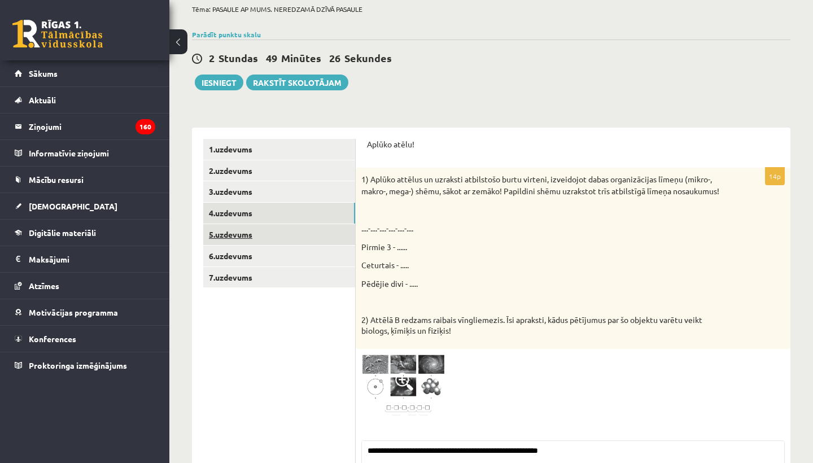
click at [277, 225] on link "5.uzdevums" at bounding box center [279, 234] width 152 height 21
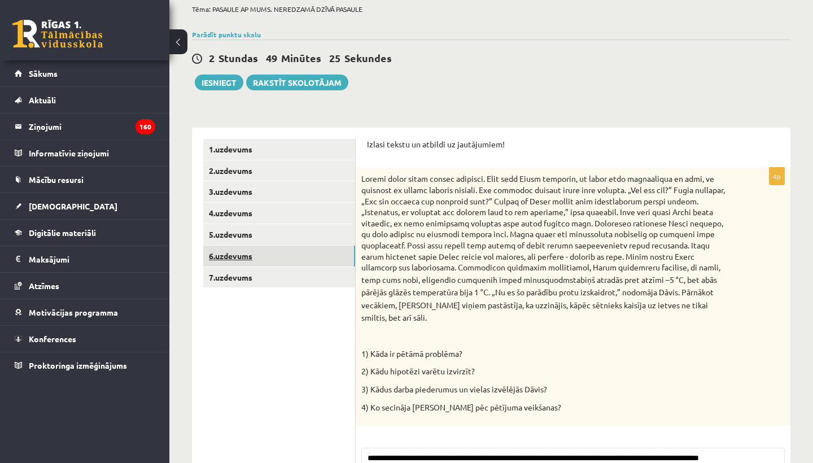
click at [279, 260] on link "6.uzdevums" at bounding box center [279, 256] width 152 height 21
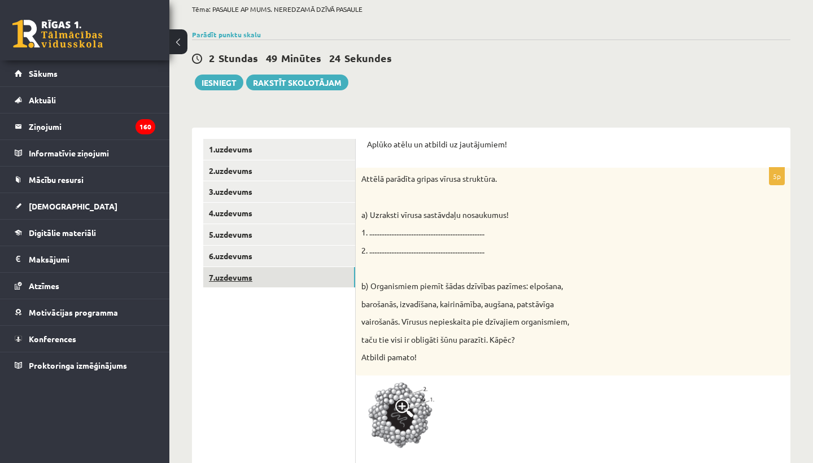
click at [277, 284] on link "7.uzdevums" at bounding box center [279, 277] width 152 height 21
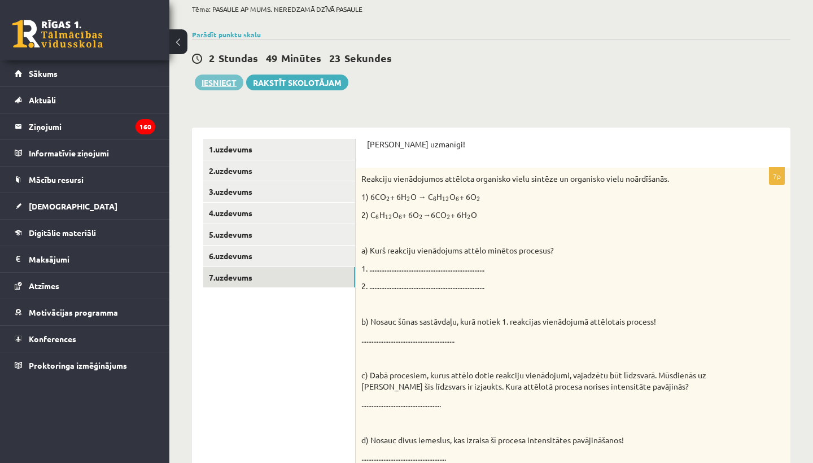
click at [224, 80] on button "Iesniegt" at bounding box center [219, 83] width 49 height 16
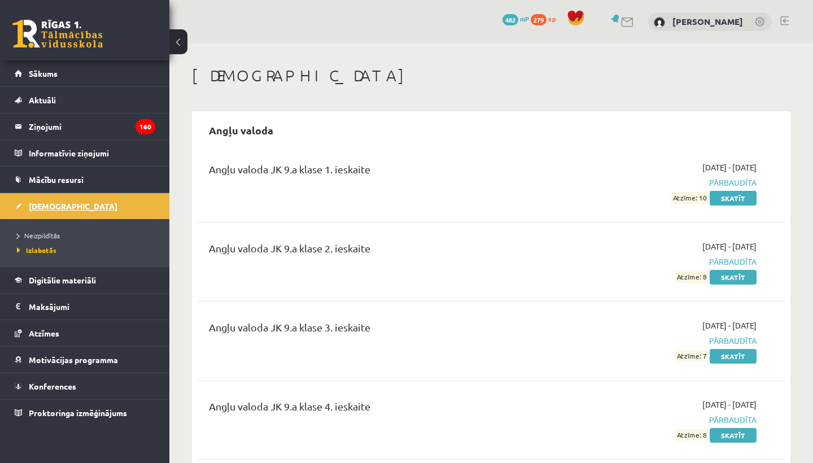
click at [81, 206] on link "[DEMOGRAPHIC_DATA]" at bounding box center [85, 206] width 141 height 26
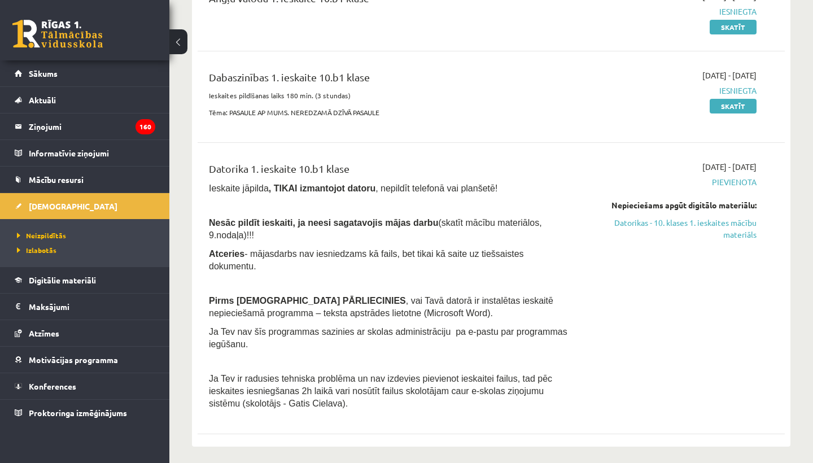
scroll to position [194, 0]
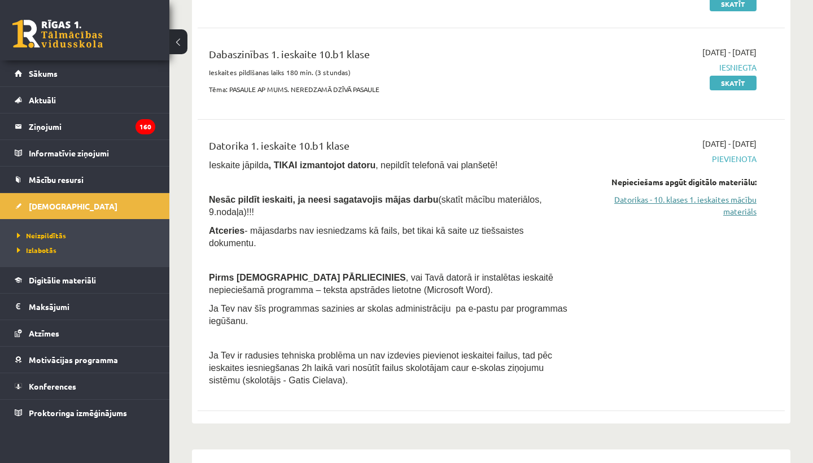
click at [680, 196] on link "Datorikas - 10. klases 1. ieskaites mācību materiāls" at bounding box center [670, 206] width 171 height 24
click at [658, 190] on div "Nepieciešams apgūt digitālo materiālu: Datorikas - 10. klases 1. ieskaites mācī…" at bounding box center [670, 196] width 171 height 41
click at [656, 203] on link "Datorikas - 10. klases 1. ieskaites mācību materiāls" at bounding box center [670, 206] width 171 height 24
click at [656, 202] on link "Datorikas - 10. klases 1. ieskaites mācību materiāls" at bounding box center [670, 206] width 171 height 24
click at [659, 198] on link "Datorikas - 10. klases 1. ieskaites mācību materiāls" at bounding box center [670, 206] width 171 height 24
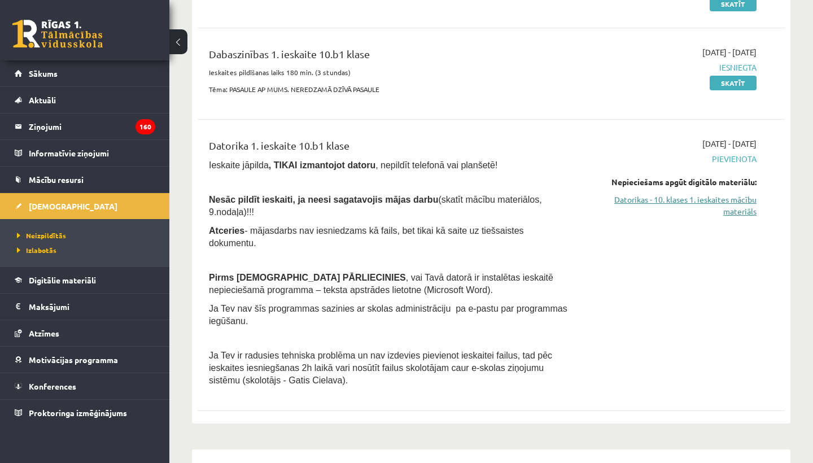
click at [659, 198] on link "Datorikas - 10. klases 1. ieskaites mācību materiāls" at bounding box center [670, 206] width 171 height 24
click at [642, 197] on link "Datorikas - 10. klases 1. ieskaites mācību materiāls" at bounding box center [670, 206] width 171 height 24
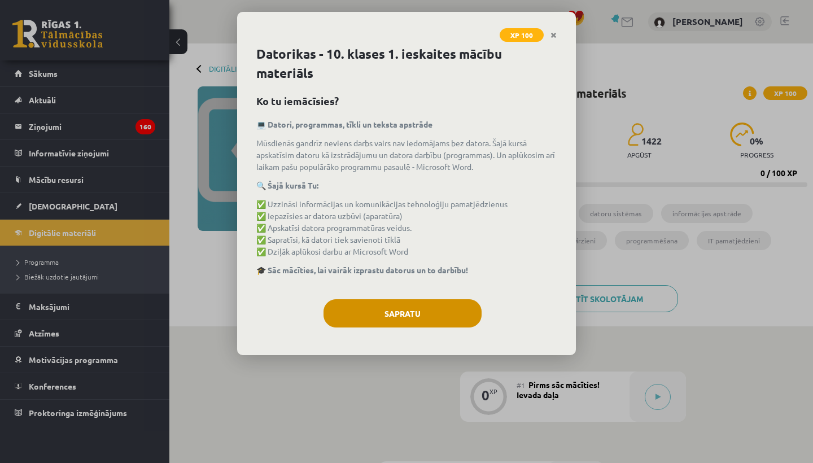
click at [446, 315] on button "Sapratu" at bounding box center [402, 313] width 158 height 28
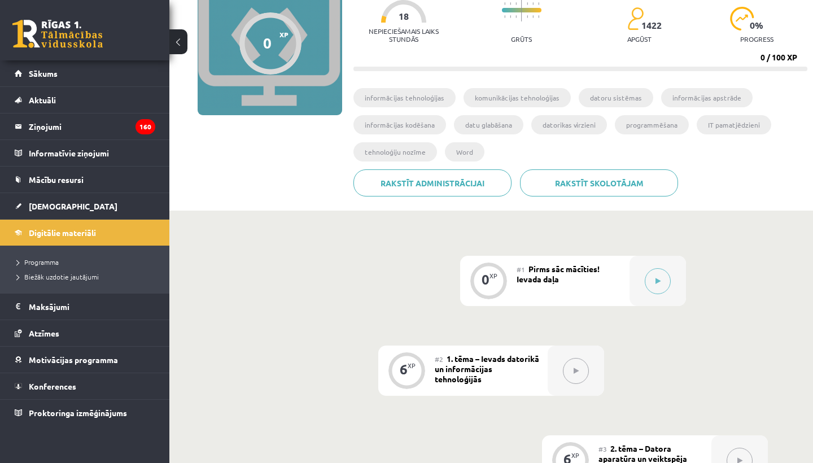
scroll to position [121, 0]
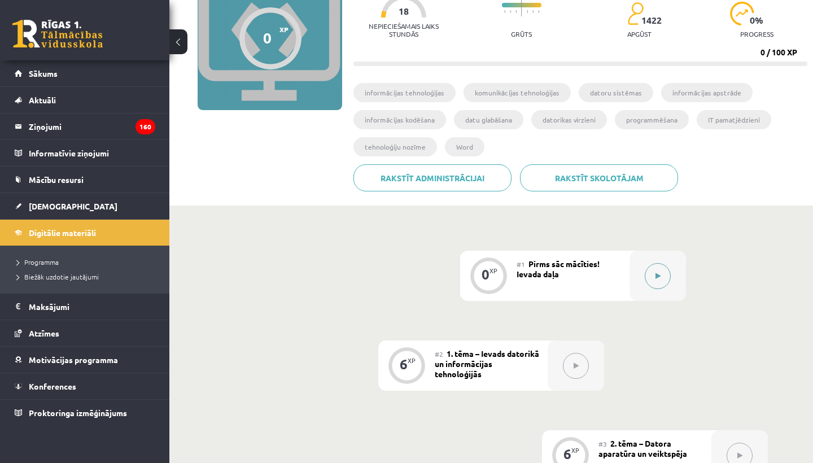
click at [661, 264] on button at bounding box center [658, 276] width 26 height 26
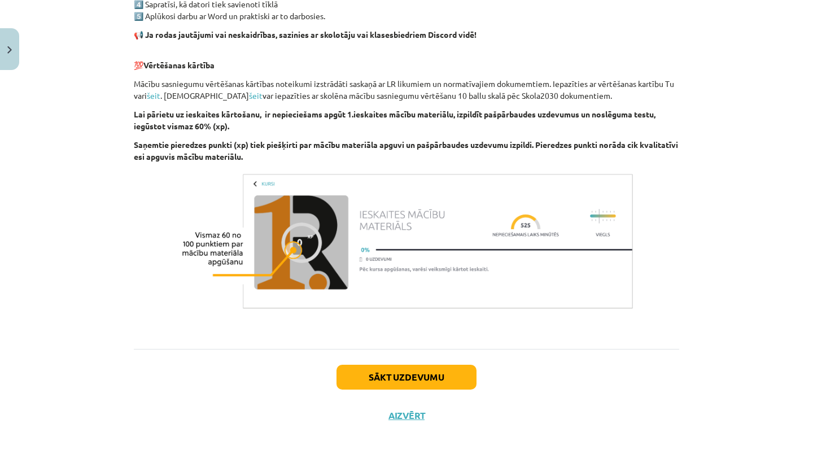
scroll to position [736, 0]
click at [436, 381] on button "Sākt uzdevumu" at bounding box center [406, 377] width 140 height 25
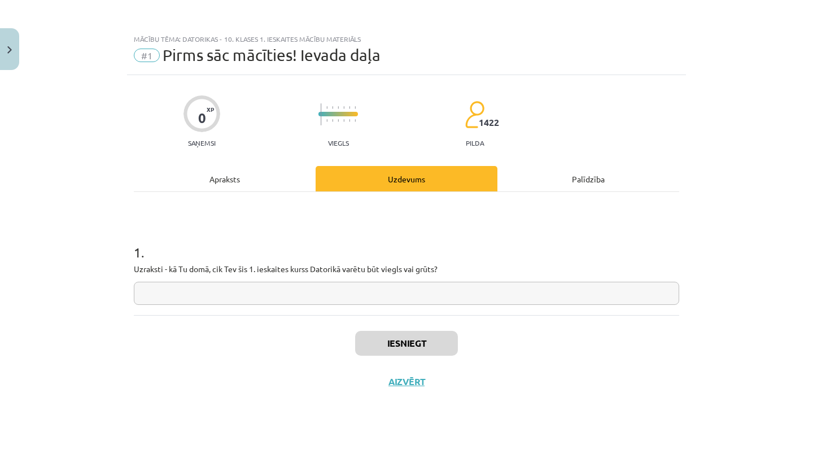
click at [405, 296] on input "text" at bounding box center [406, 293] width 545 height 23
type input "*"
click at [401, 344] on button "Iesniegt" at bounding box center [406, 343] width 103 height 25
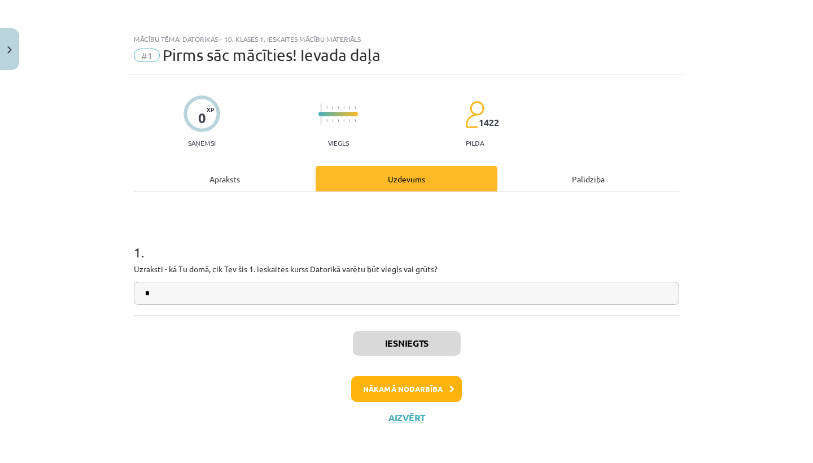
click at [407, 396] on button "Nākamā nodarbība" at bounding box center [406, 389] width 111 height 26
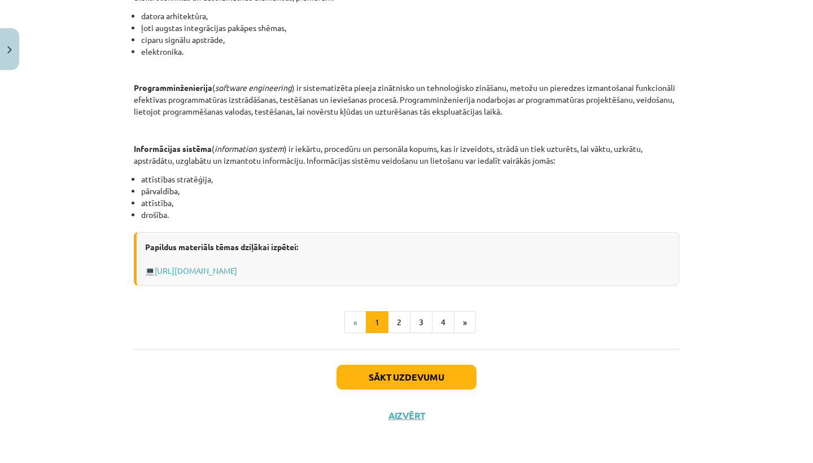
click at [420, 370] on button "Sākt uzdevumu" at bounding box center [406, 377] width 140 height 25
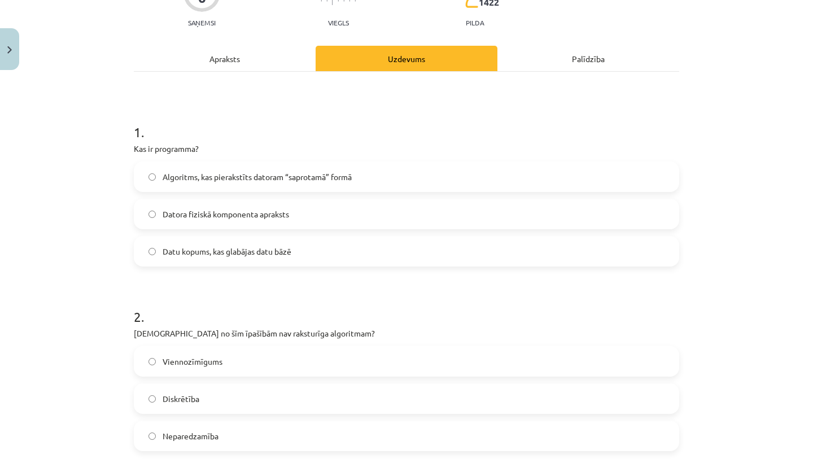
scroll to position [128, 0]
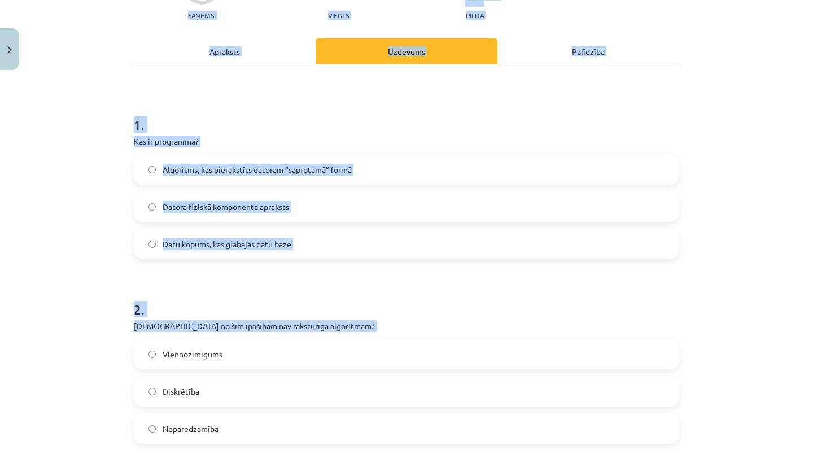
drag, startPoint x: 122, startPoint y: 127, endPoint x: 377, endPoint y: 338, distance: 330.4
click at [380, 341] on div "Mācību tēma: Datorikas - 10. klases 1. ieskaites mācību materiāls #2 1. tēma – …" at bounding box center [406, 231] width 813 height 463
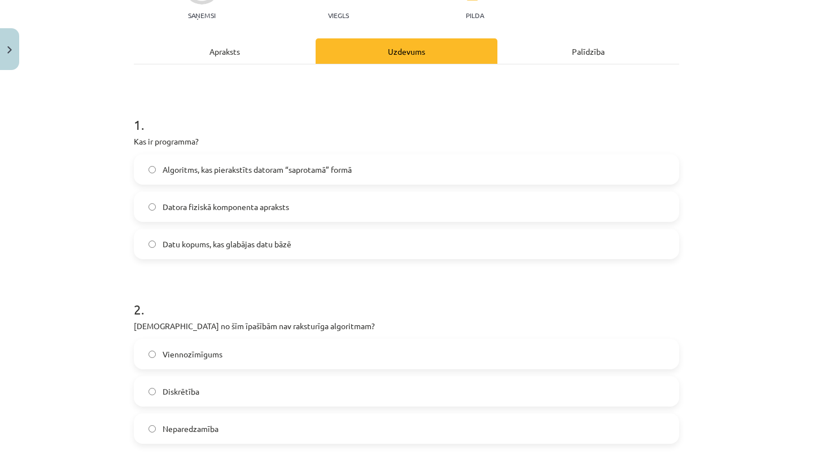
drag, startPoint x: 377, startPoint y: 338, endPoint x: 377, endPoint y: 272, distance: 65.5
click at [377, 321] on div "2 . Kura no šīm īpašībām nav raksturīga algoritmam? Viennozīmīgums Diskrētība N…" at bounding box center [406, 363] width 545 height 162
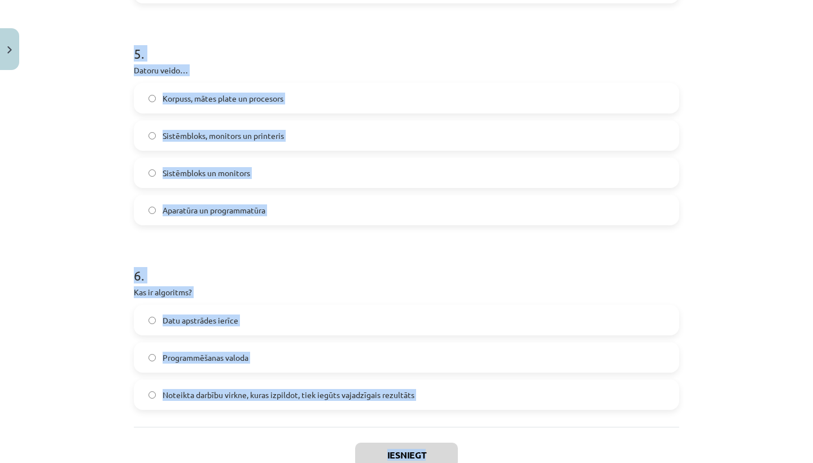
scroll to position [979, 0]
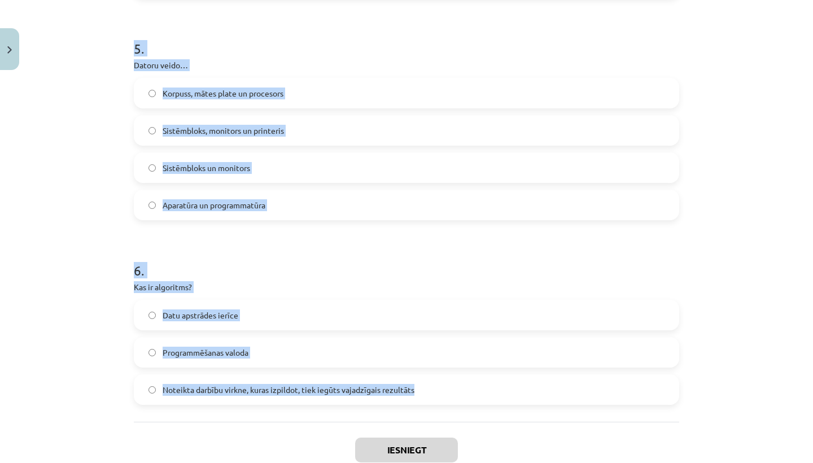
drag, startPoint x: 130, startPoint y: 14, endPoint x: 389, endPoint y: 405, distance: 468.9
copy form "Kas ir programma? Algoritms, kas pierakstīts datoram “saprotamā” formā Datora f…"
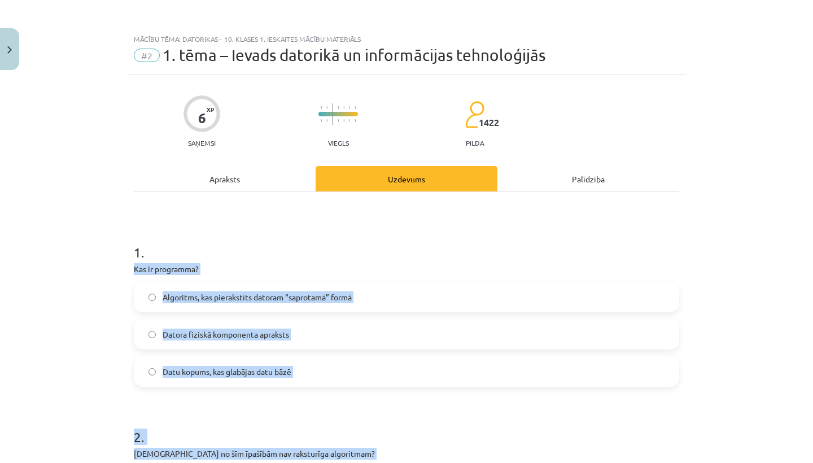
scroll to position [0, 0]
click at [432, 295] on label "Algoritms, kas pierakstīts datoram “saprotamā” formā" at bounding box center [406, 297] width 543 height 28
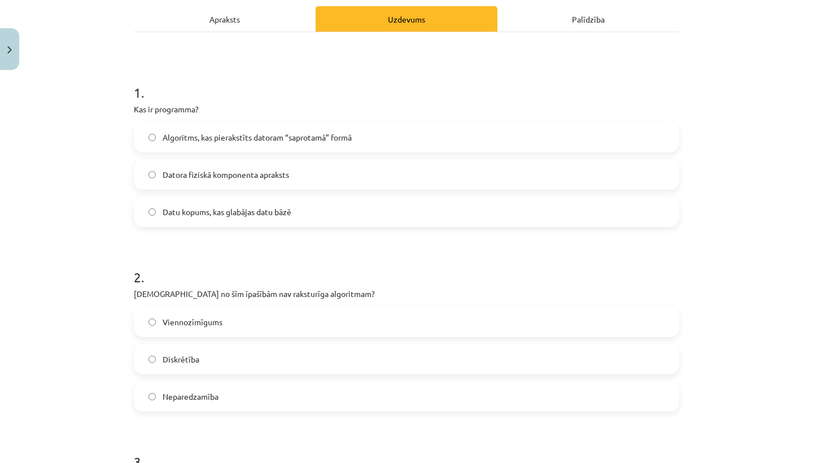
scroll to position [170, 0]
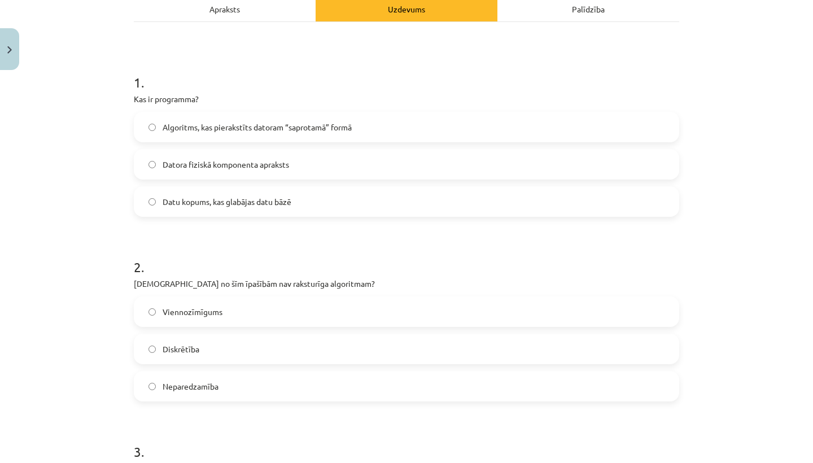
click at [308, 379] on label "Neparedzamība" at bounding box center [406, 386] width 543 height 28
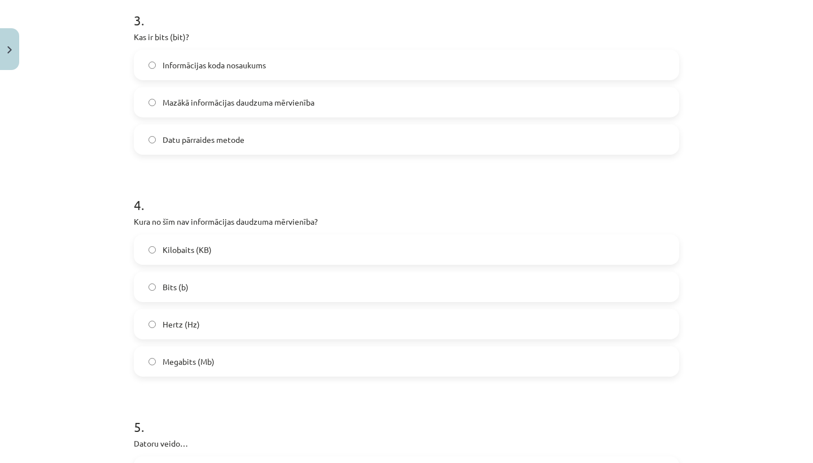
scroll to position [602, 0]
click at [464, 94] on label "Mazākā informācijas daudzuma mērvienība" at bounding box center [406, 101] width 543 height 28
click at [262, 325] on label "Hertz (Hz)" at bounding box center [406, 323] width 543 height 28
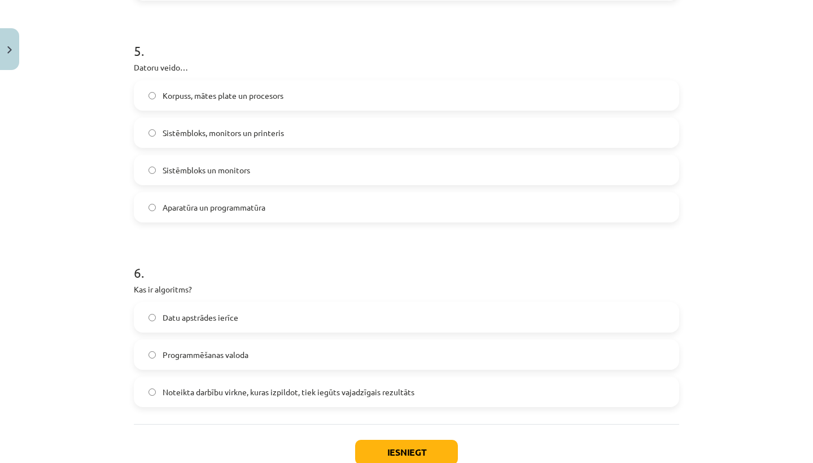
scroll to position [1000, 0]
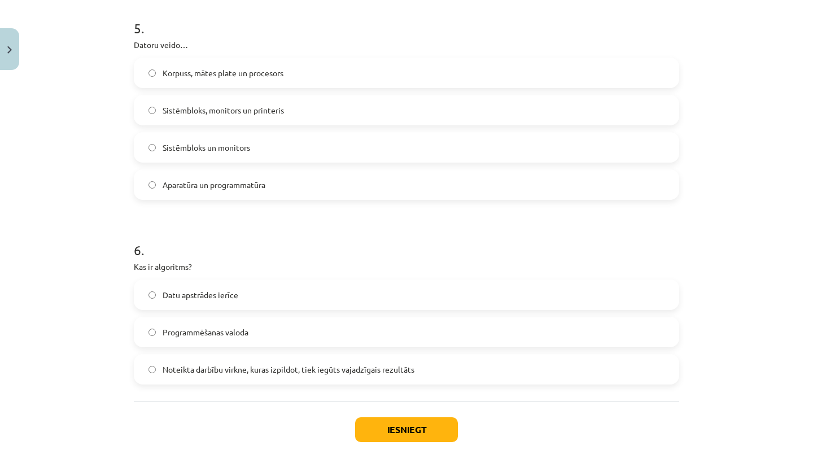
click at [329, 370] on span "Noteikta darbību virkne, kuras izpildot, tiek iegūts vajadzīgais rezultāts" at bounding box center [289, 370] width 252 height 12
click at [309, 185] on label "Aparatūra un programmatūra" at bounding box center [406, 184] width 543 height 28
click at [390, 424] on button "Iesniegt" at bounding box center [406, 429] width 103 height 25
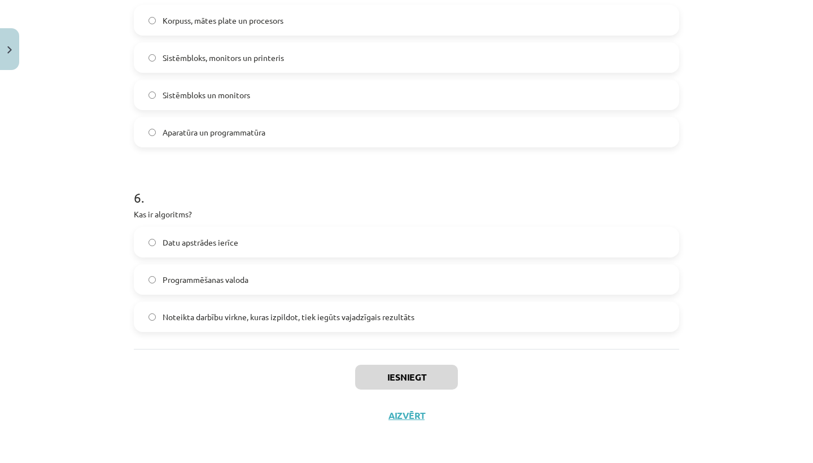
scroll to position [1054, 0]
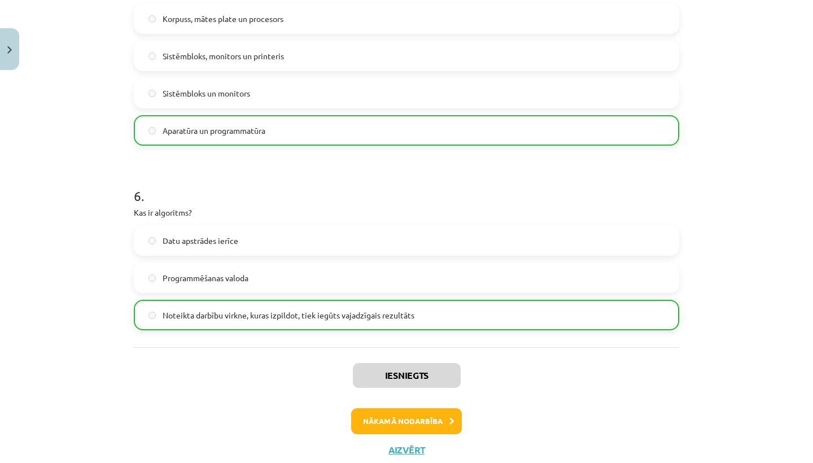
click at [423, 427] on button "Nākamā nodarbība" at bounding box center [406, 421] width 111 height 26
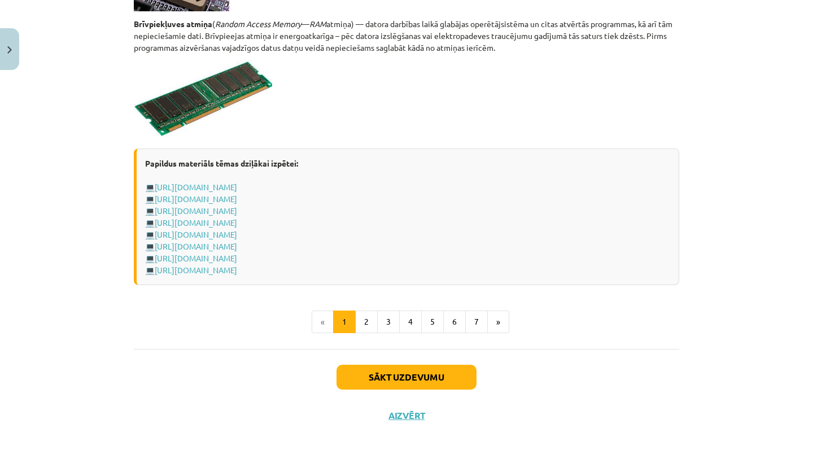
click at [418, 377] on button "Sākt uzdevumu" at bounding box center [406, 377] width 140 height 25
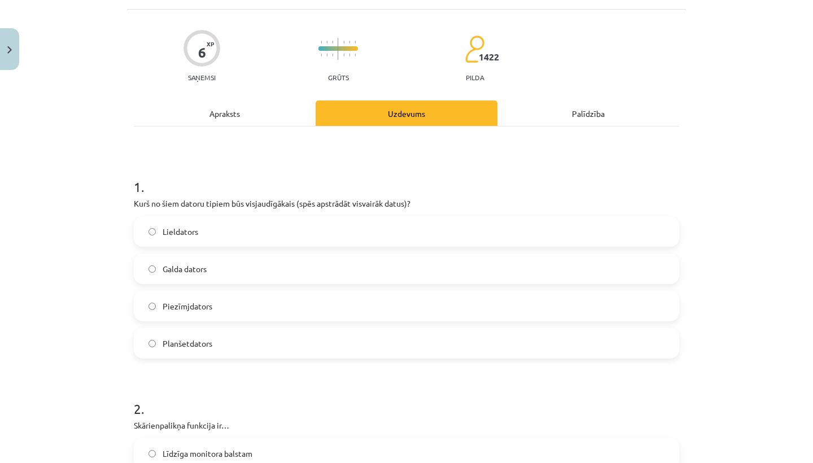
scroll to position [36, 0]
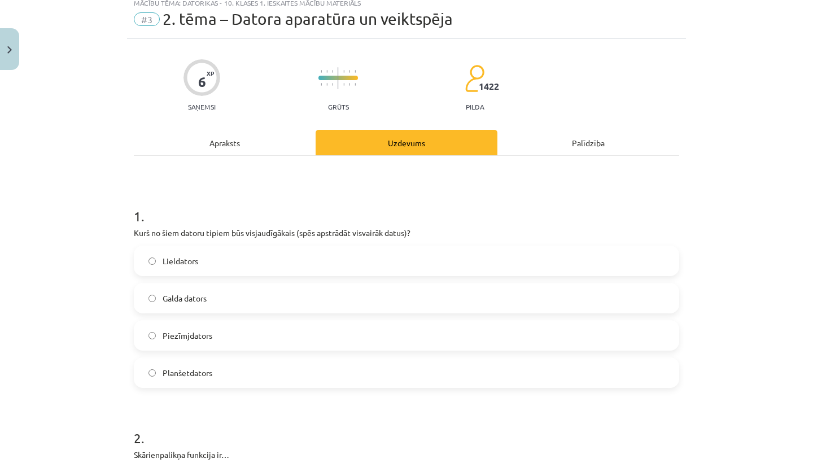
drag, startPoint x: 214, startPoint y: 335, endPoint x: 260, endPoint y: 195, distance: 147.3
copy form "1 . Kurš no šiem datoru tipiem būs visjaudīgākais (spēs apstrādāt visvairāk dat…"
click at [306, 275] on div "Lieldators" at bounding box center [406, 261] width 545 height 30
click at [306, 267] on label "Lieldators" at bounding box center [406, 261] width 543 height 28
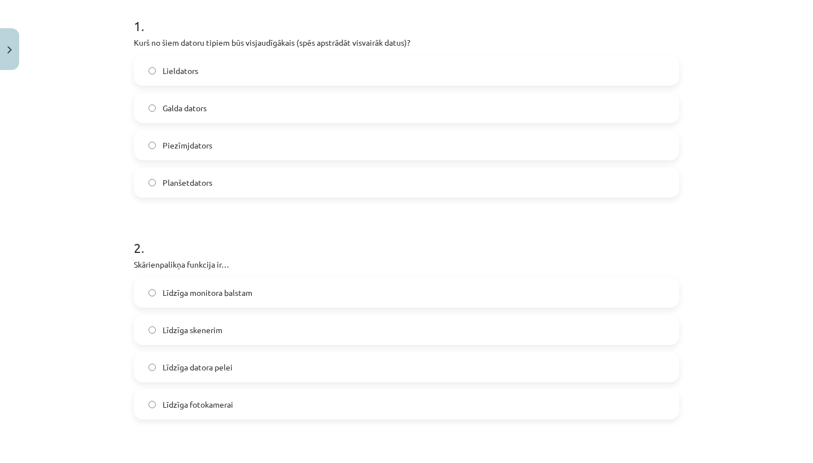
scroll to position [304, 0]
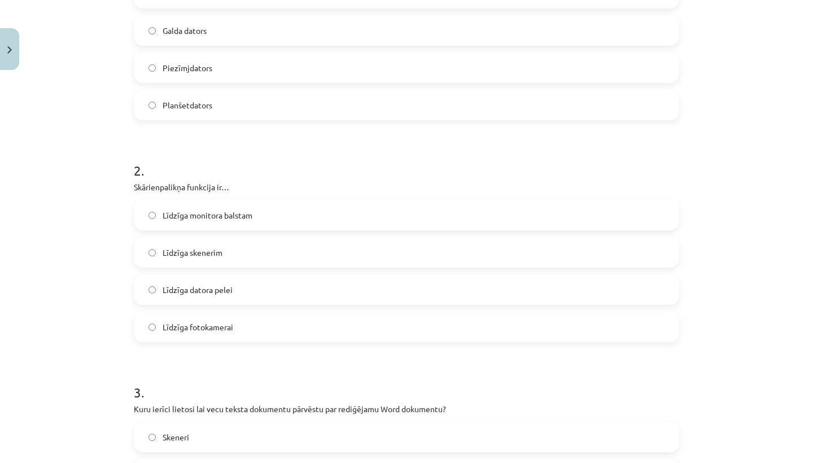
click at [296, 287] on label "Līdzīga datora pelei" at bounding box center [406, 289] width 543 height 28
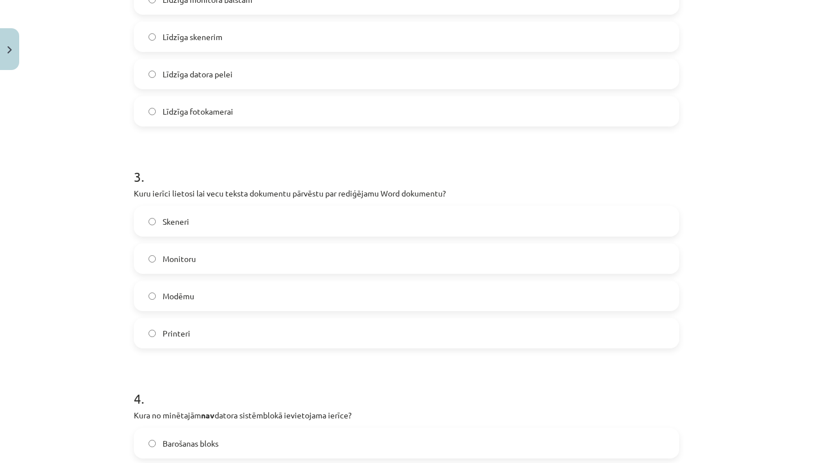
scroll to position [521, 0]
click at [301, 216] on label "Skeneri" at bounding box center [406, 219] width 543 height 28
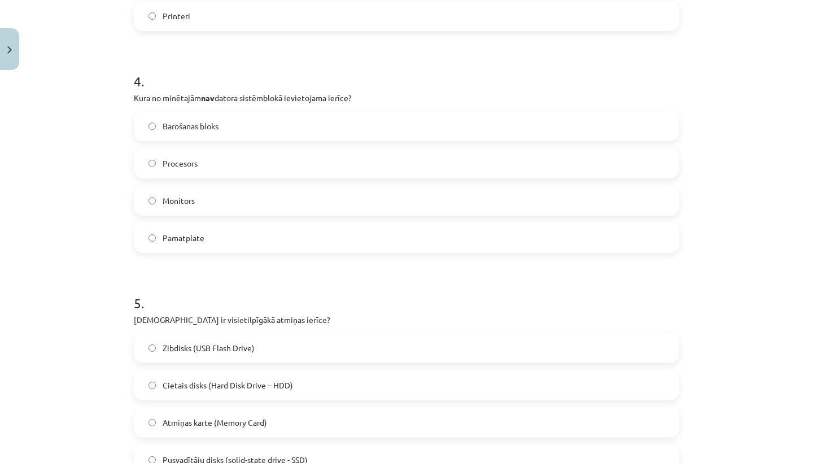
scroll to position [879, 0]
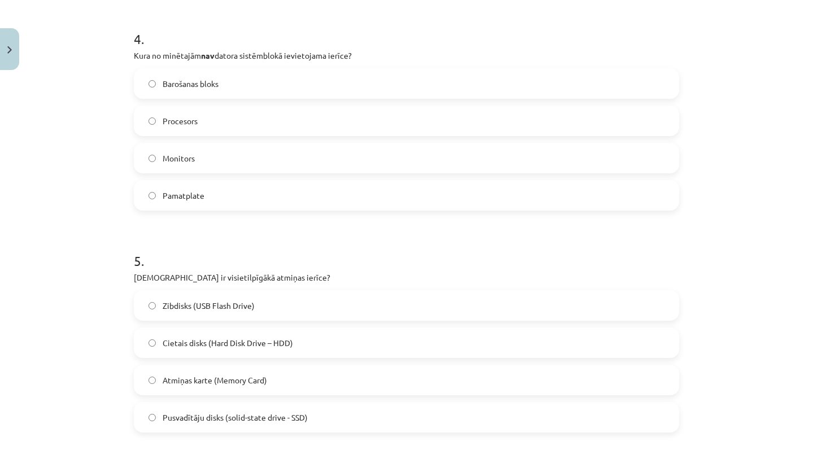
click at [366, 340] on label "Cietais disks (Hard Disk Drive – HDD)" at bounding box center [406, 343] width 543 height 28
click at [254, 160] on label "Monitors" at bounding box center [406, 158] width 543 height 28
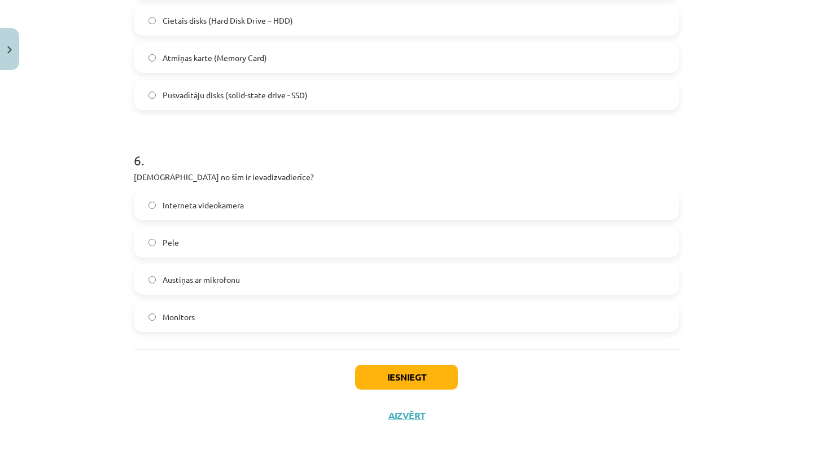
scroll to position [1203, 0]
click at [307, 293] on div "Interneta videokamera Pele Austiņas ar mikrofonu Monitors" at bounding box center [406, 261] width 545 height 142
click at [308, 281] on label "Austiņas ar mikrofonu" at bounding box center [406, 279] width 543 height 28
click at [393, 378] on button "Iesniegt" at bounding box center [406, 377] width 103 height 25
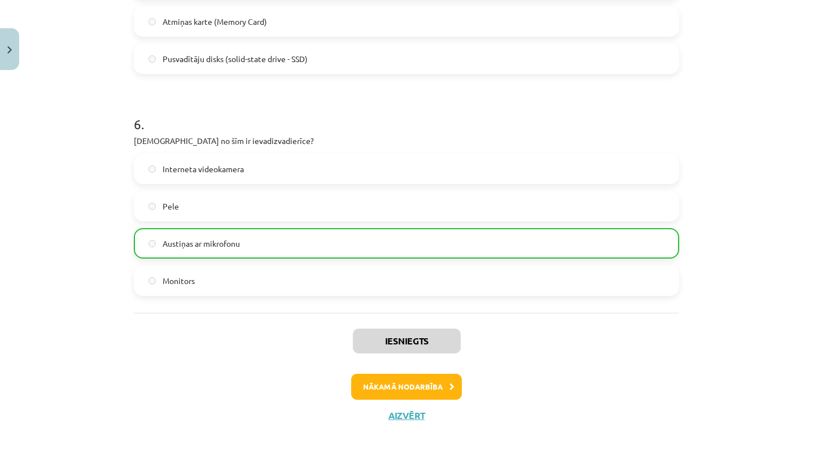
click at [391, 388] on button "Nākamā nodarbība" at bounding box center [406, 387] width 111 height 26
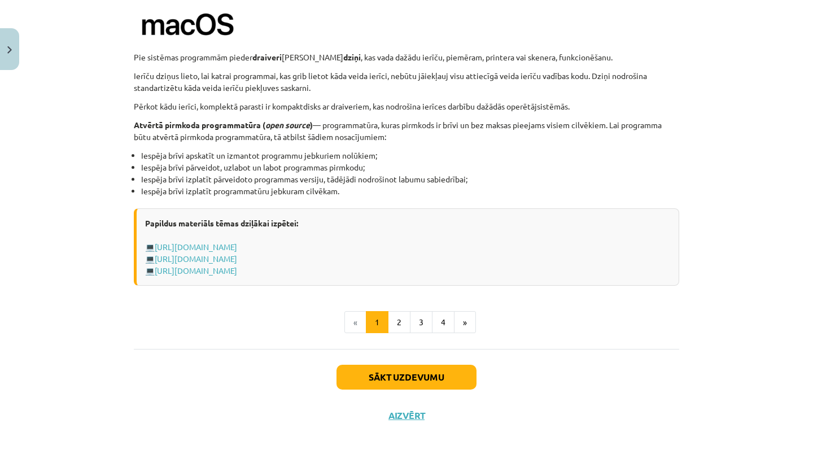
scroll to position [1136, 0]
click at [391, 381] on button "Sākt uzdevumu" at bounding box center [406, 377] width 140 height 25
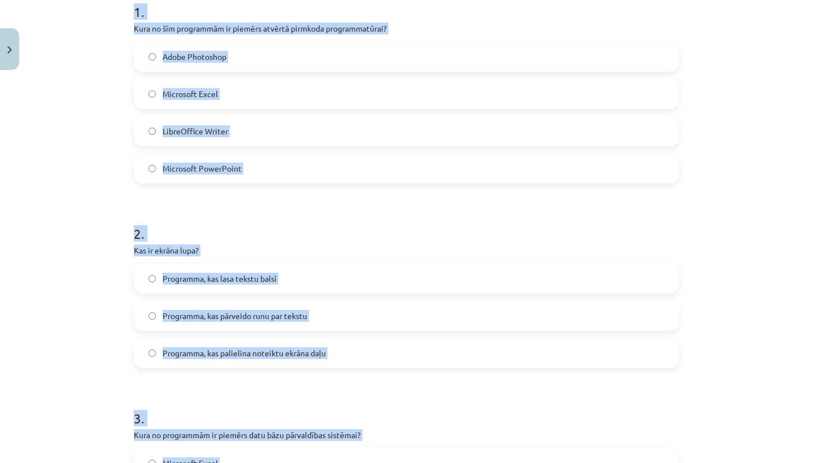
scroll to position [147, 0]
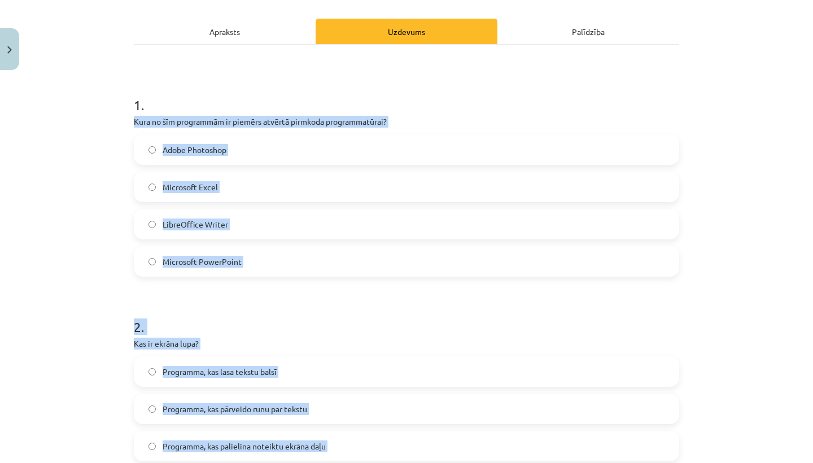
drag, startPoint x: 360, startPoint y: 317, endPoint x: 283, endPoint y: 97, distance: 233.0
copy form "Kura no šīm programmām ir piemērs atvērtā pirmkoda programmatūrai? Adobe Photos…"
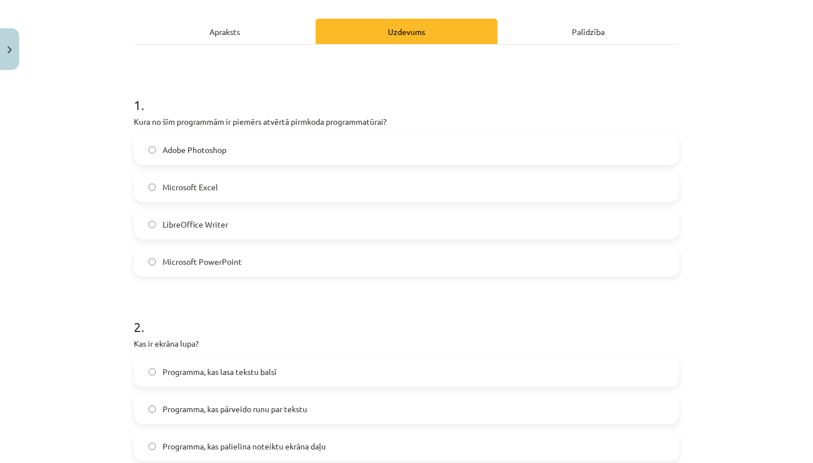
click at [294, 229] on label "LibreOffice Writer" at bounding box center [406, 224] width 543 height 28
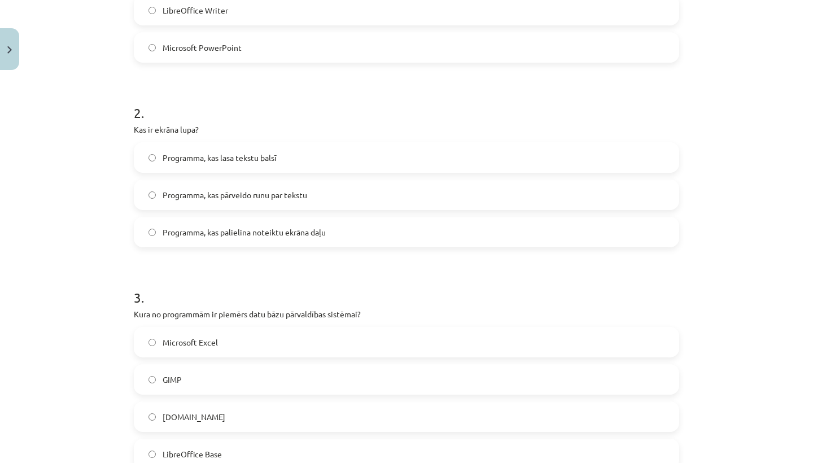
scroll to position [408, 0]
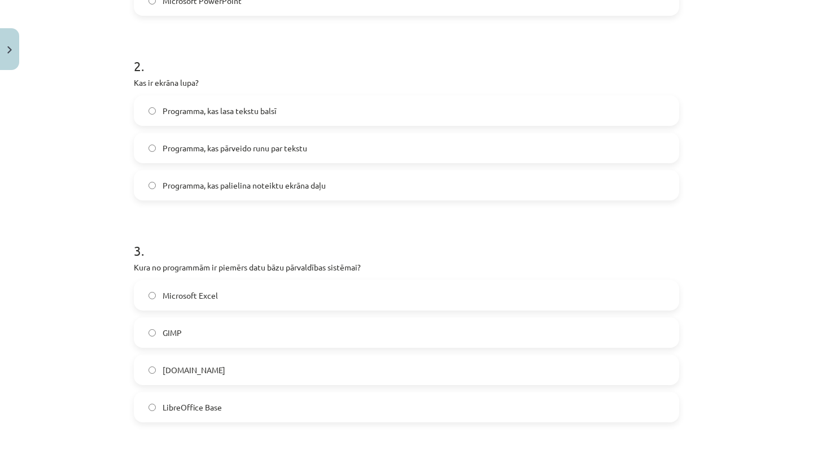
click at [348, 185] on label "Programma, kas palielina noteiktu ekrāna daļu" at bounding box center [406, 185] width 543 height 28
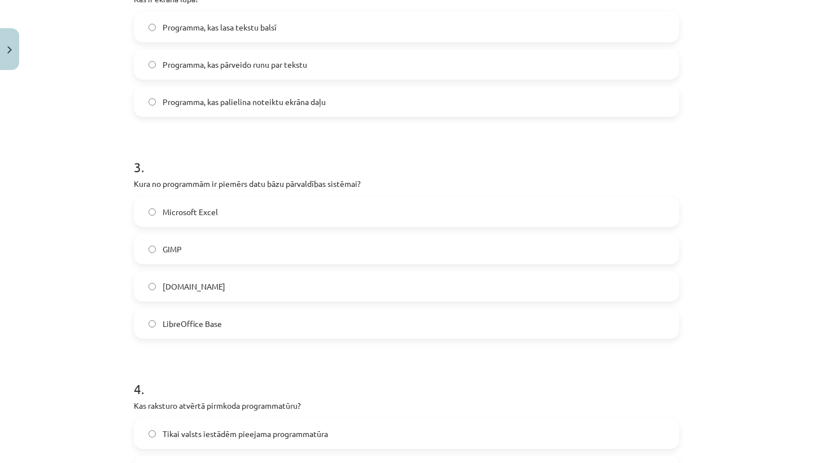
scroll to position [501, 0]
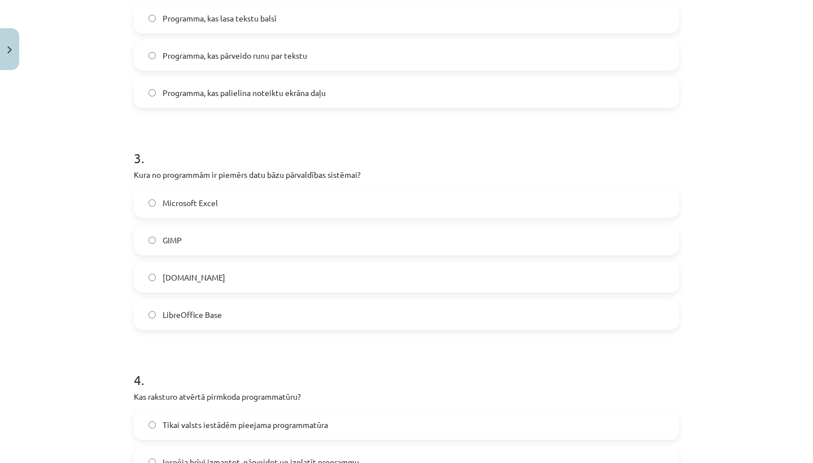
click at [287, 321] on label "LibreOffice Base" at bounding box center [406, 314] width 543 height 28
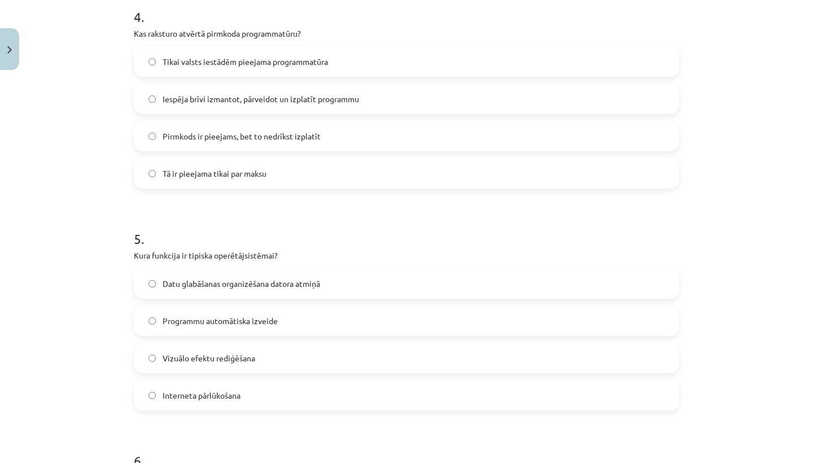
scroll to position [865, 0]
click at [335, 100] on span "Iespēja brīvi izmantot, pārveidot un izplatīt programmu" at bounding box center [261, 97] width 196 height 12
click at [230, 292] on label "Datu glabāšanas organizēšana datora atmiņā" at bounding box center [406, 282] width 543 height 28
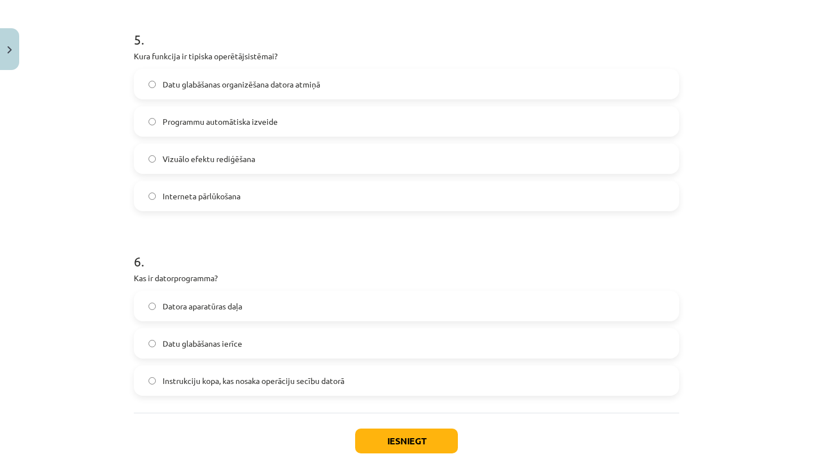
scroll to position [1052, 0]
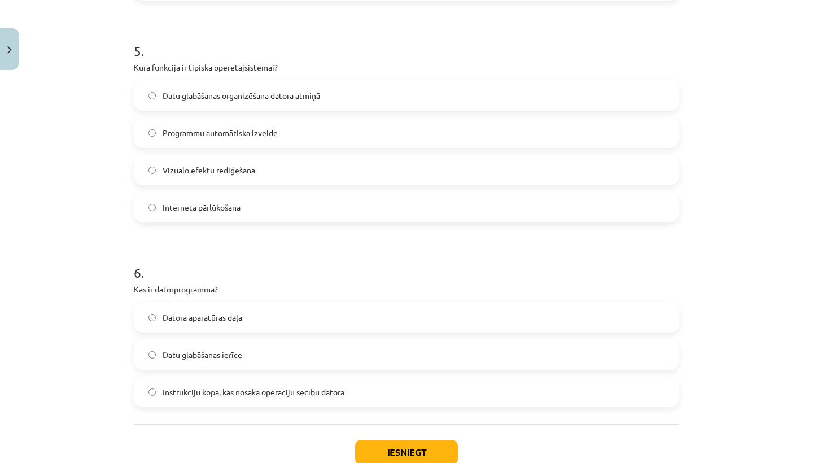
click at [334, 405] on label "Instrukciju kopa, kas nosaka operāciju secību datorā" at bounding box center [406, 392] width 543 height 28
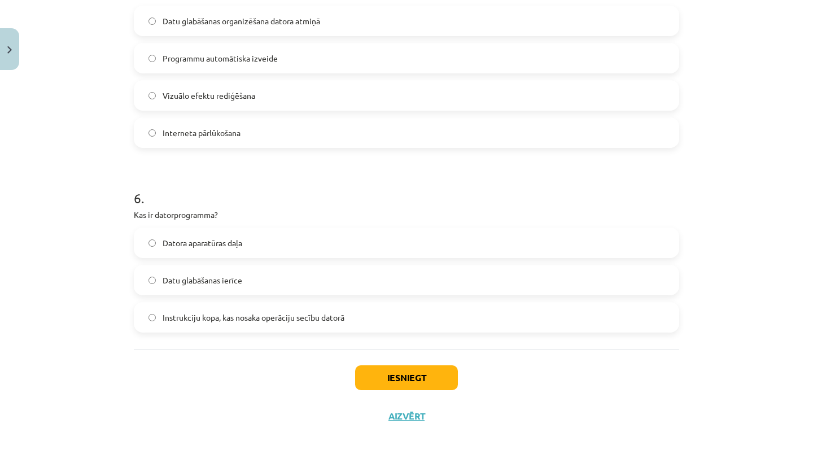
scroll to position [1128, 0]
click at [401, 376] on button "Iesniegt" at bounding box center [406, 377] width 103 height 25
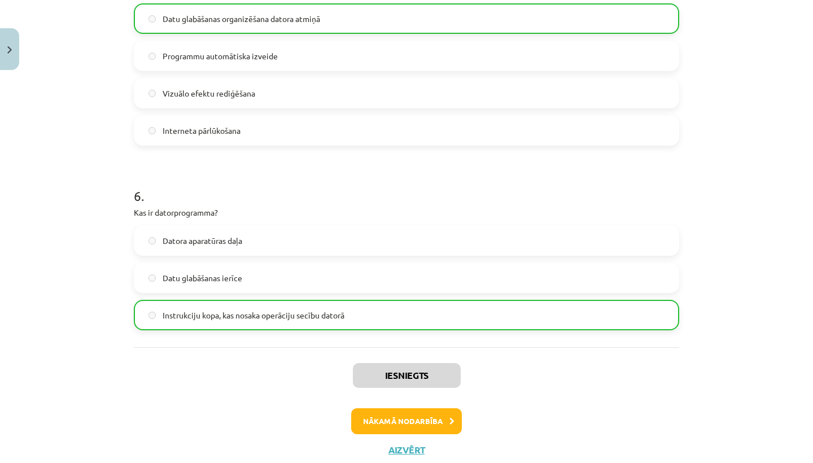
click at [411, 419] on button "Nākamā nodarbība" at bounding box center [406, 421] width 111 height 26
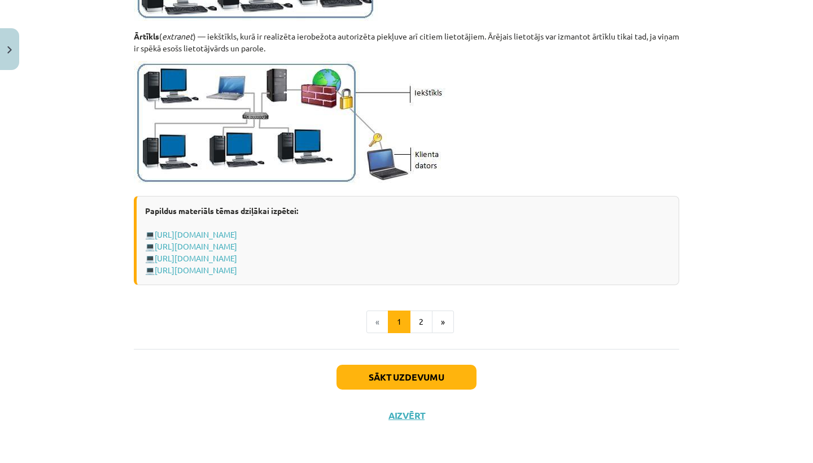
click at [414, 373] on button "Sākt uzdevumu" at bounding box center [406, 377] width 140 height 25
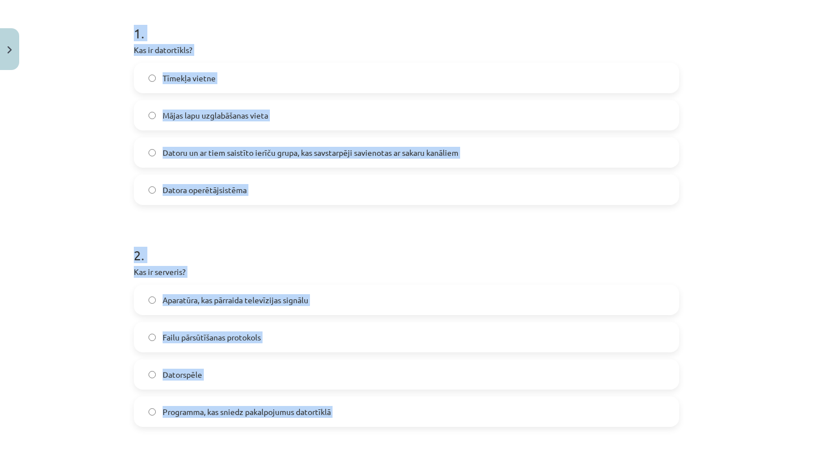
scroll to position [192, 0]
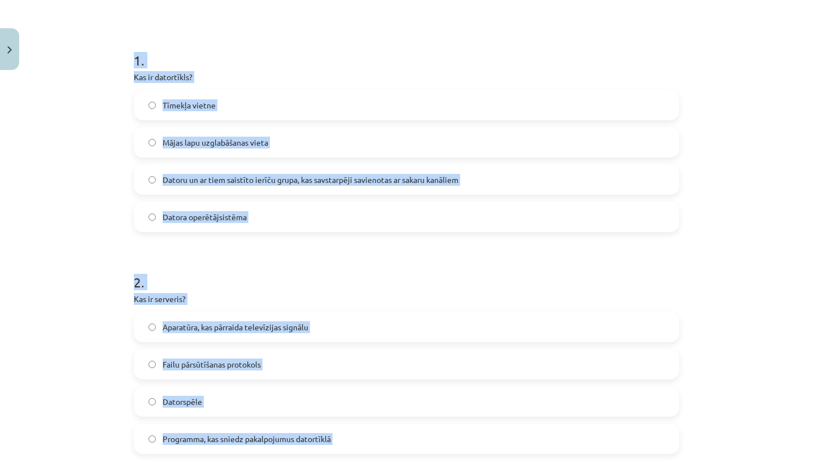
drag, startPoint x: 305, startPoint y: 321, endPoint x: 291, endPoint y: 74, distance: 247.6
copy form "Kas ir datortīkls? Tīmekļa vietne Mājas lapu uzglabāšanas vieta Datoru un ar ti…"
click at [478, 181] on label "Datoru un ar tiem saistīto ierīču grupa, kas savstarpēji savienotas ar sakaru k…" at bounding box center [406, 179] width 543 height 28
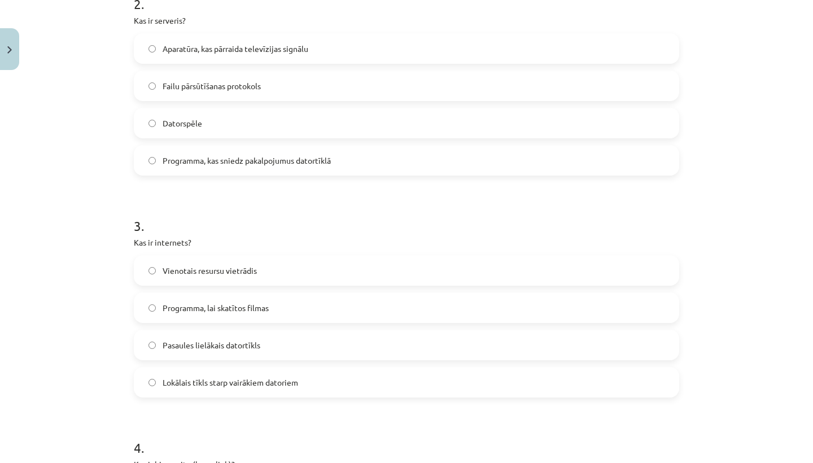
scroll to position [474, 0]
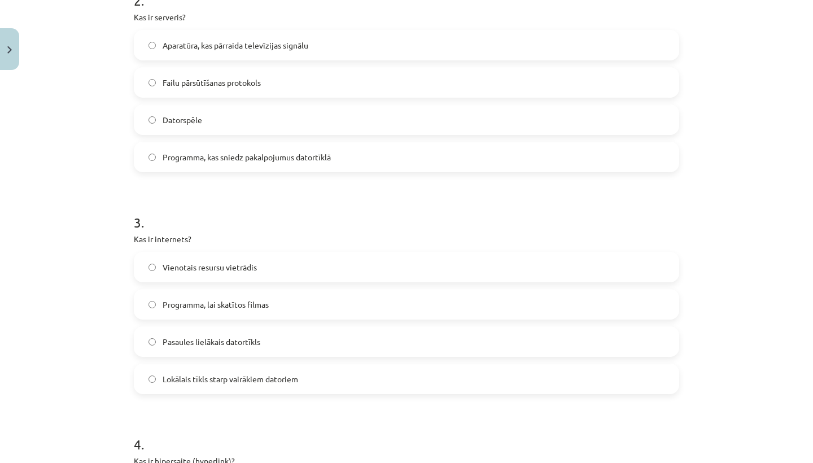
click at [242, 336] on span "Pasaules lielākais datortīkls" at bounding box center [212, 342] width 98 height 12
click at [270, 166] on label "Programma, kas sniedz pakalpojumus datortīklā" at bounding box center [406, 157] width 543 height 28
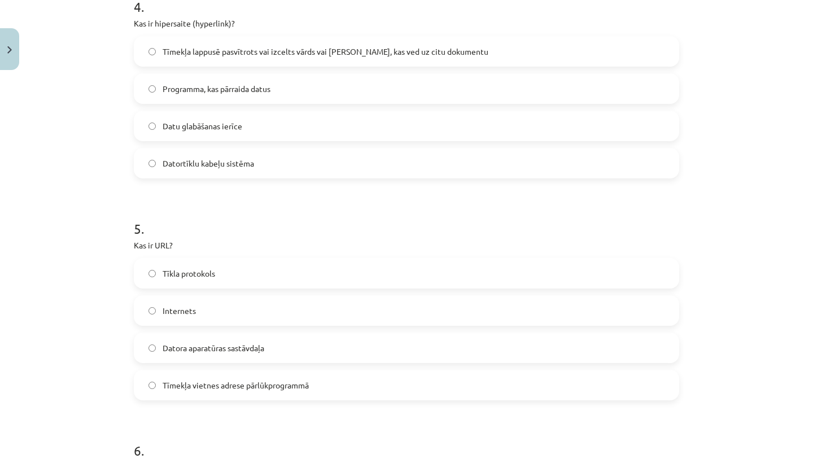
scroll to position [910, 0]
click at [383, 56] on span "Tīmekļa lappusē pasvītrots vai izcelts vārds vai frāze, kas ved uz citu dokumen…" at bounding box center [326, 52] width 326 height 12
click at [213, 399] on label "Tīmekļa vietnes adrese pārlūkprogrammā" at bounding box center [406, 385] width 543 height 28
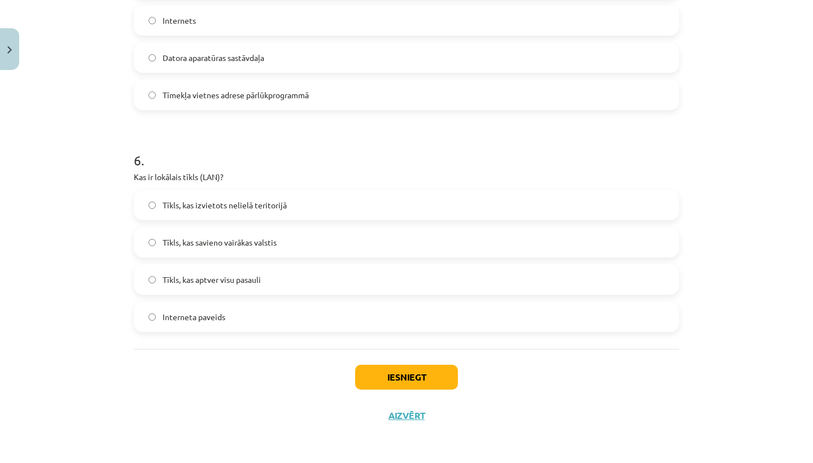
scroll to position [1203, 0]
click at [358, 240] on label "Tīkls, kas savieno vairākas valstis" at bounding box center [406, 242] width 543 height 28
click at [276, 208] on span "Tīkls, kas izvietots nelielā teritorijā" at bounding box center [225, 205] width 124 height 12
click at [385, 373] on button "Iesniegt" at bounding box center [406, 377] width 103 height 25
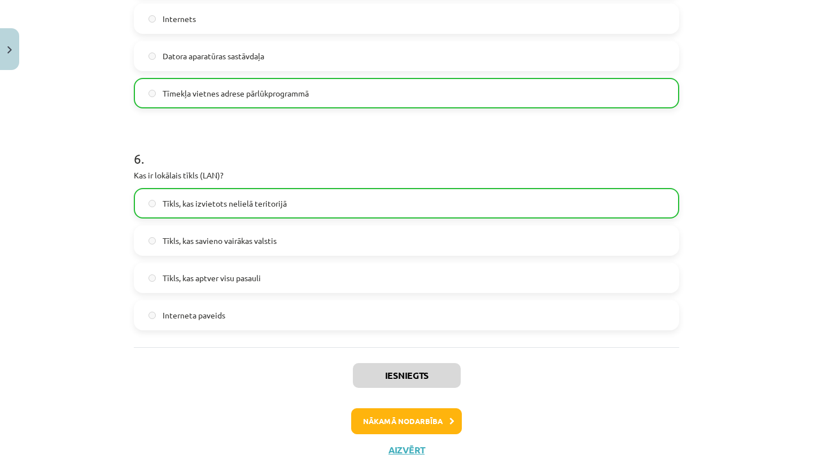
click at [425, 425] on button "Nākamā nodarbība" at bounding box center [406, 421] width 111 height 26
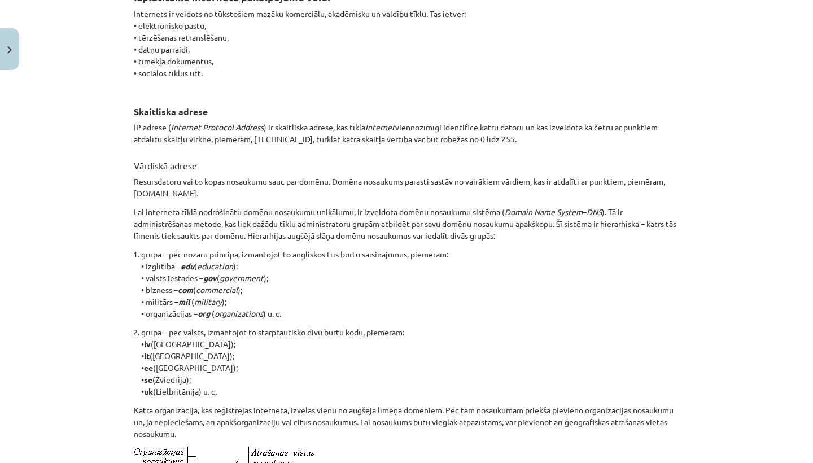
scroll to position [28, 0]
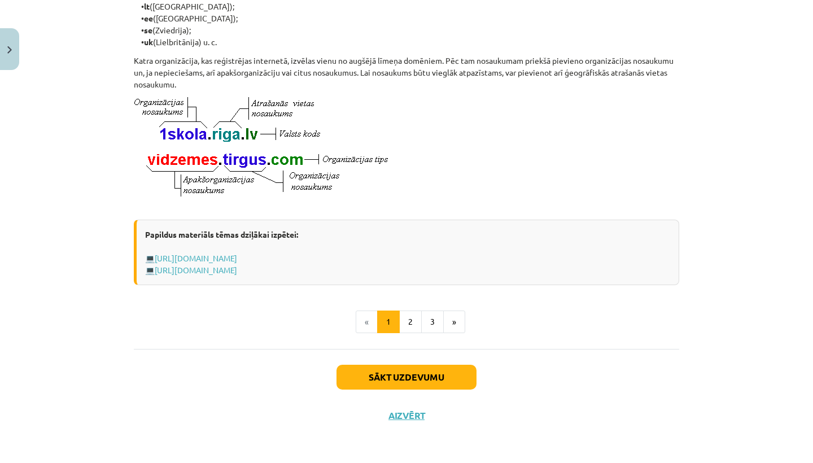
click at [434, 370] on button "Sākt uzdevumu" at bounding box center [406, 377] width 140 height 25
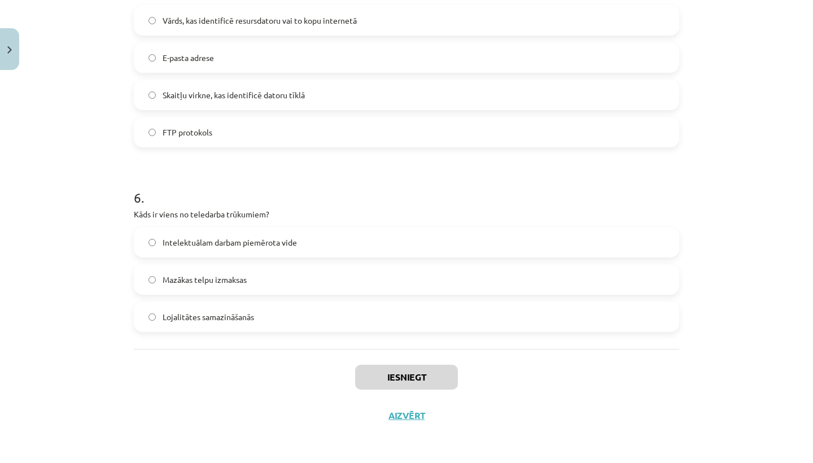
scroll to position [156, 0]
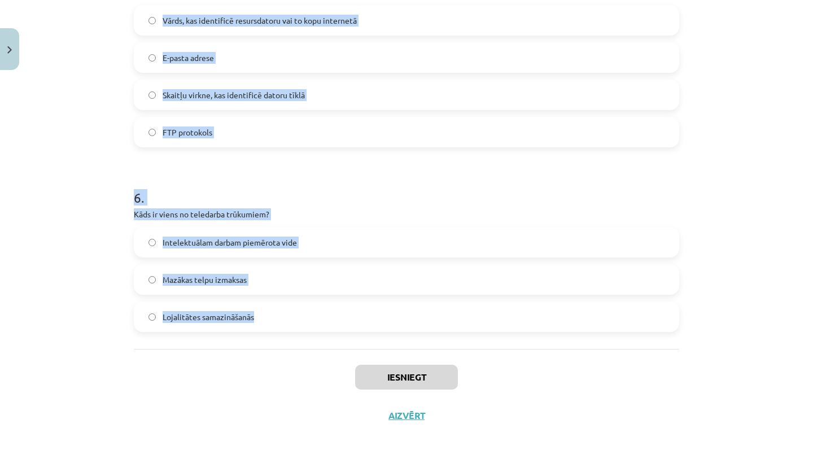
drag, startPoint x: 125, startPoint y: 219, endPoint x: 354, endPoint y: 334, distance: 256.5
click at [354, 334] on div "Mācību tēma: Datorikas - 10. klases 1. ieskaites mācību materiāls #6 5. tēma – …" at bounding box center [406, 231] width 813 height 463
copy form "1 . Kas ir augšupielāde (upload)? Datņu iegūšana no interneta Datņu pārsūtīšana…"
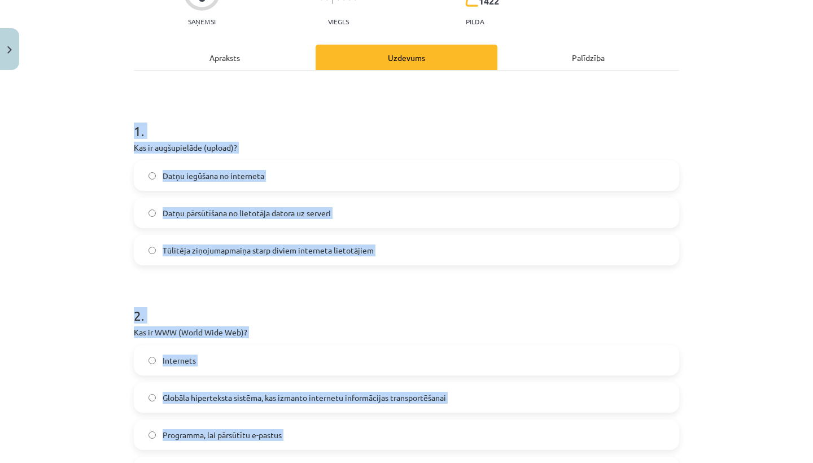
scroll to position [130, 0]
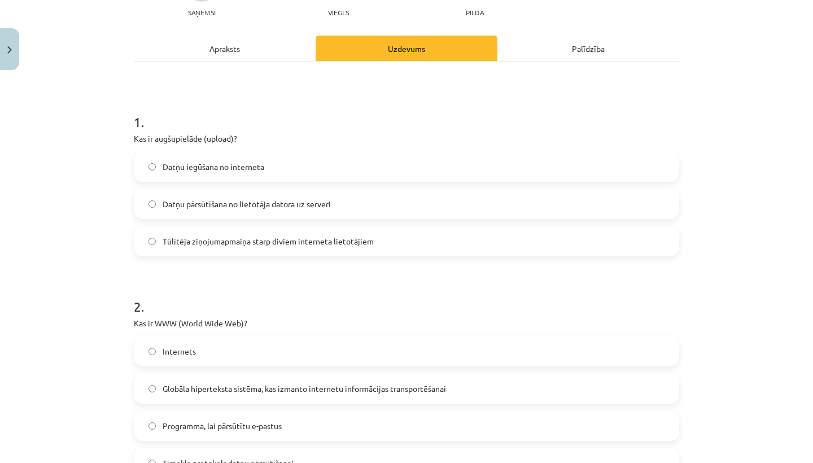
click at [392, 170] on label "Datņu iegūšana no interneta" at bounding box center [406, 166] width 543 height 28
click at [385, 207] on label "Datņu pārsūtīšana no lietotāja datora uz serveri" at bounding box center [406, 204] width 543 height 28
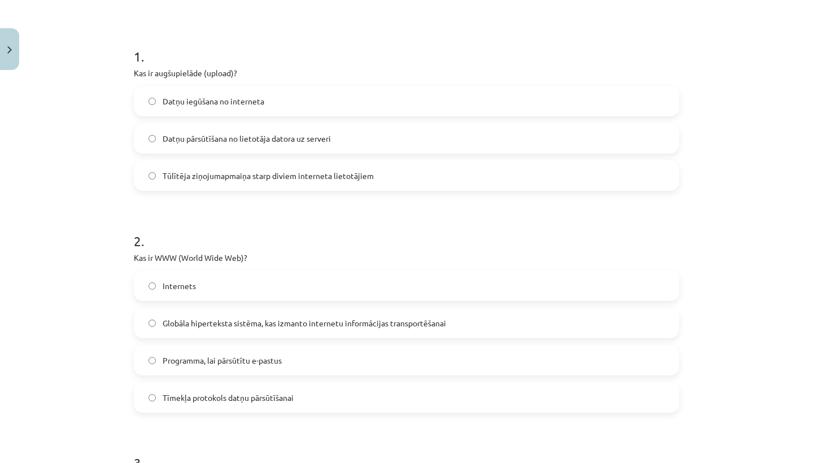
scroll to position [198, 0]
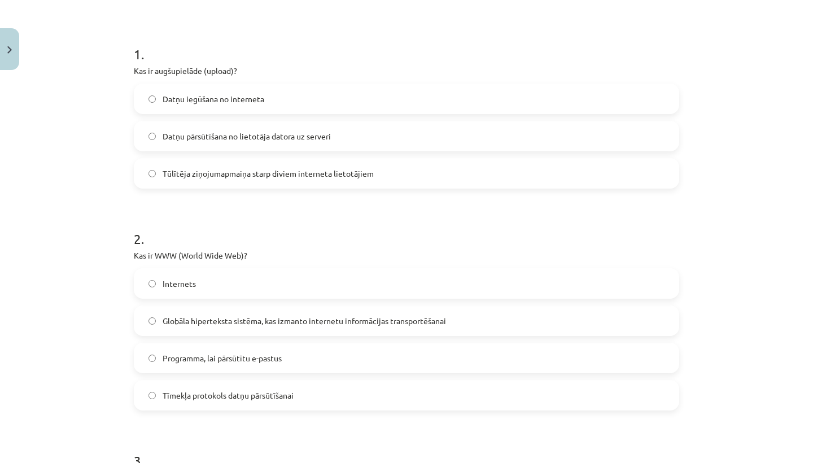
click at [268, 317] on span "Globāla hiperteksta sistēma, kas izmanto internetu informācijas transportēšanai" at bounding box center [304, 321] width 283 height 12
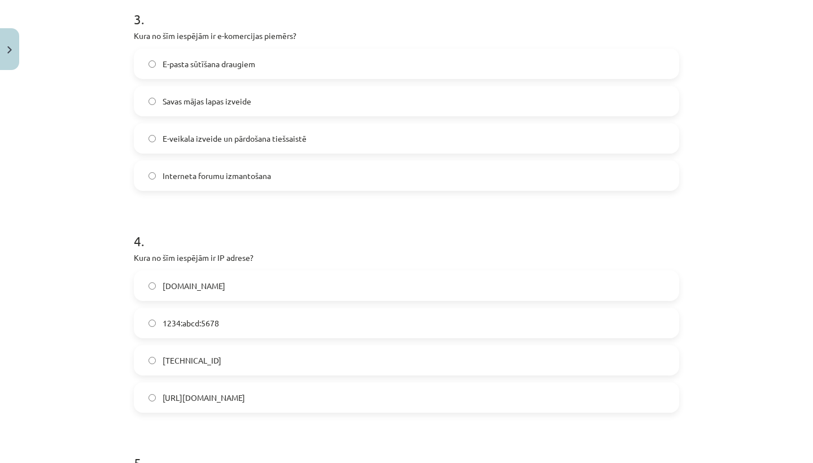
scroll to position [645, 0]
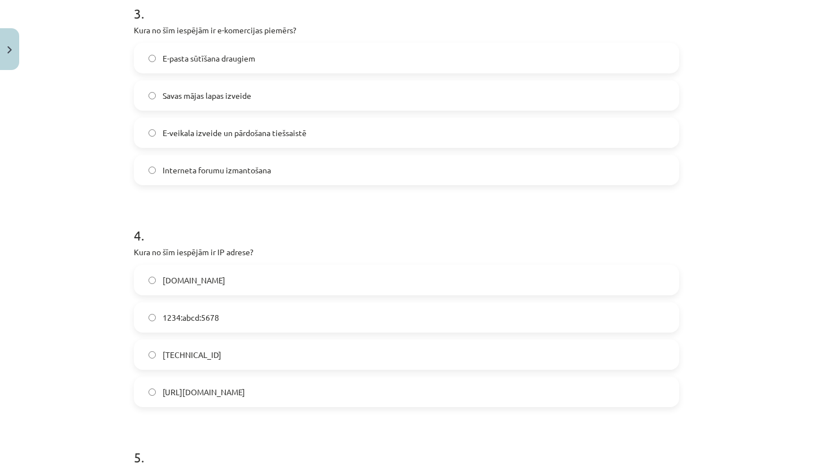
click at [257, 372] on div "www.example.com 1234:abcd:5678 192.100.81.101 http://IP.com" at bounding box center [406, 336] width 545 height 142
click at [257, 370] on div "www.example.com 1234:abcd:5678 192.100.81.101 http://IP.com" at bounding box center [406, 336] width 545 height 142
click at [259, 364] on label "192.100.81.101" at bounding box center [406, 354] width 543 height 28
click at [282, 141] on label "E-veikala izveide un pārdošana tiešsaistē" at bounding box center [406, 133] width 543 height 28
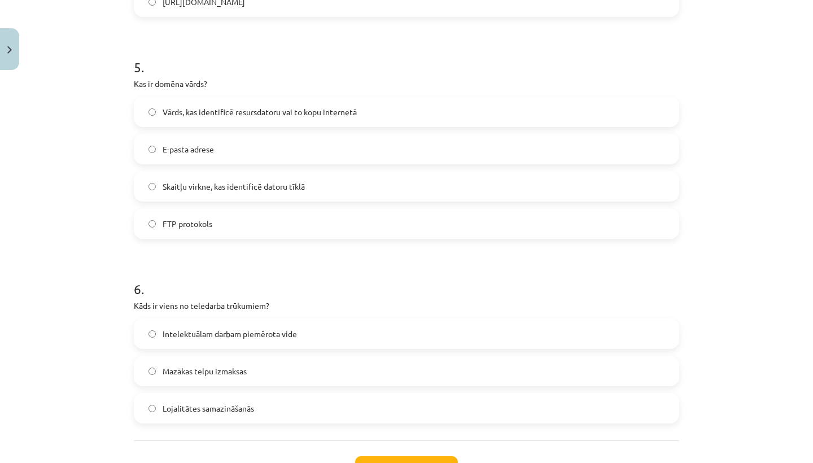
scroll to position [1053, 0]
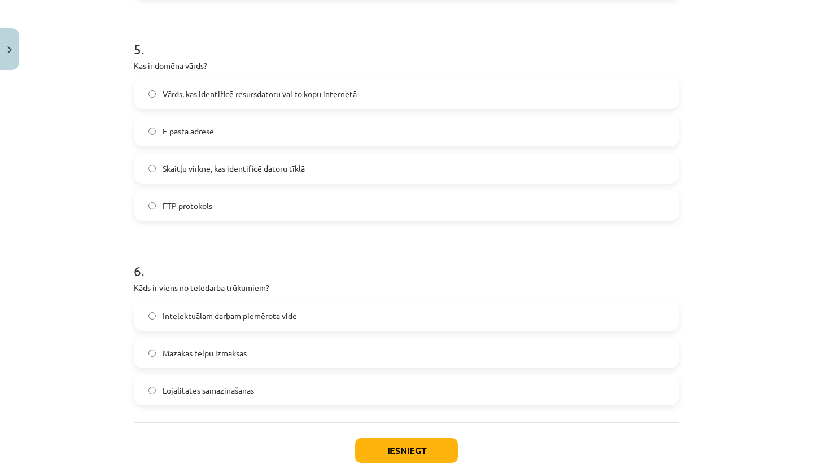
click at [247, 391] on span "Lojalitātes samazināšanās" at bounding box center [208, 390] width 91 height 12
click at [263, 90] on span "Vārds, kas identificē resursdatoru vai to kopu internetā" at bounding box center [260, 94] width 194 height 12
click at [386, 446] on button "Iesniegt" at bounding box center [406, 450] width 103 height 25
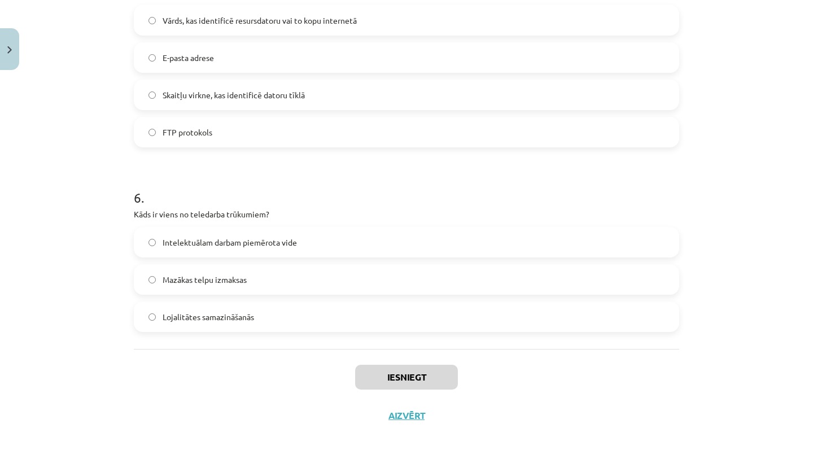
scroll to position [1128, 0]
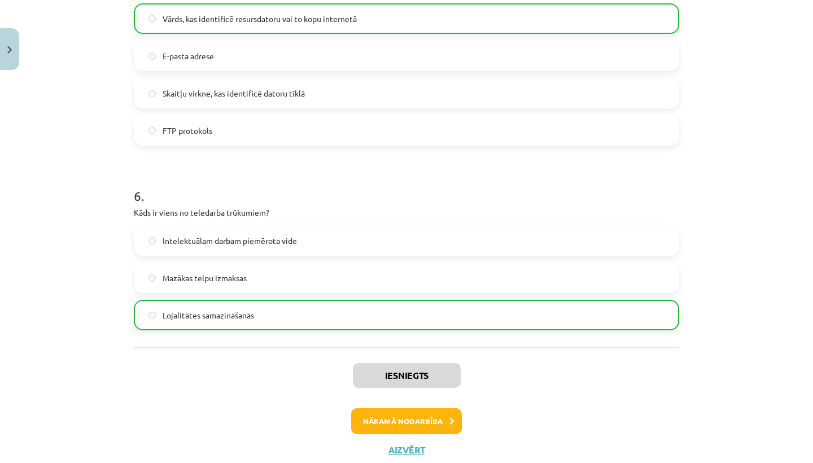
click at [438, 423] on button "Nākamā nodarbība" at bounding box center [406, 421] width 111 height 26
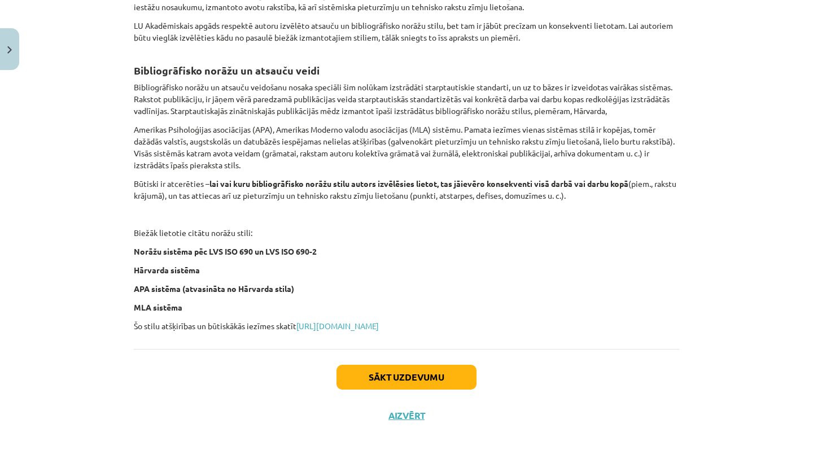
click at [439, 368] on button "Sākt uzdevumu" at bounding box center [406, 377] width 140 height 25
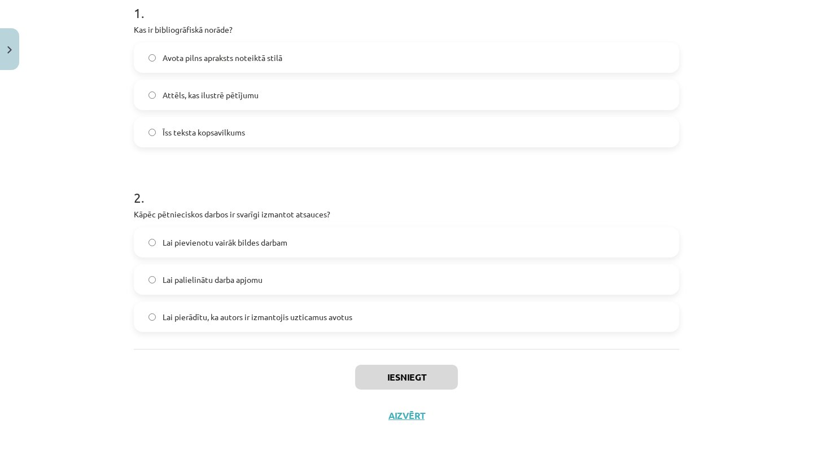
scroll to position [241, 0]
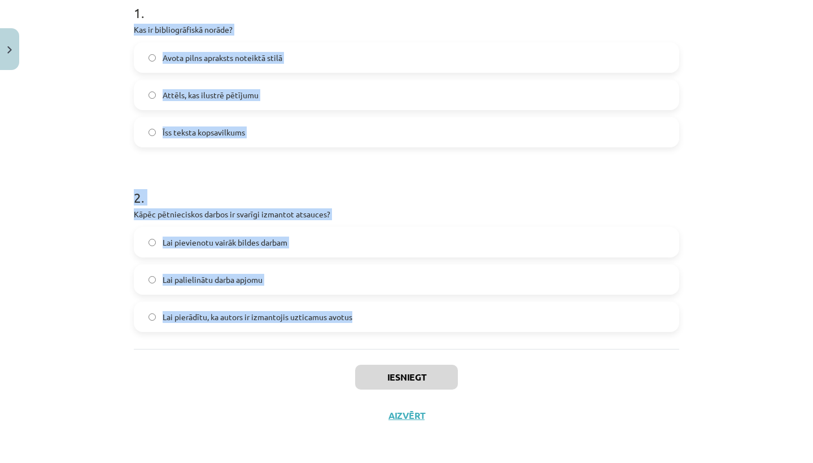
drag, startPoint x: 129, startPoint y: 26, endPoint x: 456, endPoint y: 314, distance: 435.5
click at [456, 314] on div "2 XP Saņemsi Viegls 1422 pilda Apraksts Uzdevums Palīdzība 1 . Kas ir bibliogrā…" at bounding box center [406, 135] width 559 height 599
copy form "Kas ir bibliogrāfiskā norāde? Avota pilns apraksts noteiktā stilā Attēls, kas i…"
click at [399, 63] on label "Avota pilns apraksts noteiktā stilā" at bounding box center [406, 57] width 543 height 28
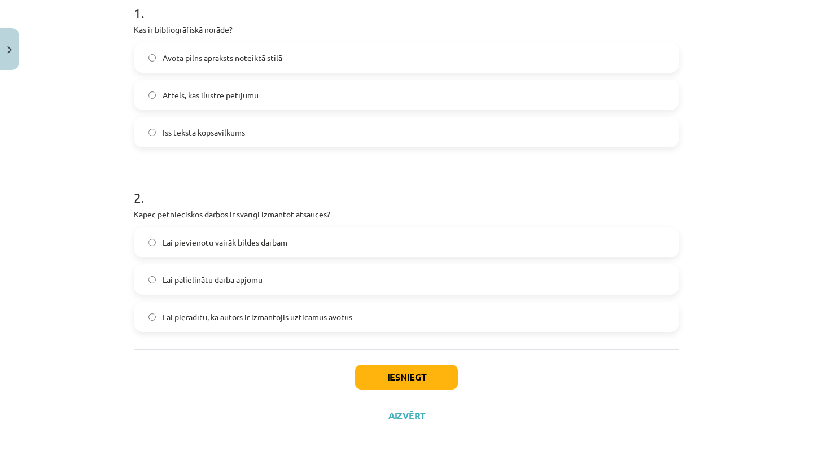
click at [471, 316] on label "Lai pierādītu, ka autors ir izmantojis uzticamus avotus" at bounding box center [406, 317] width 543 height 28
click at [435, 365] on button "Iesniegt" at bounding box center [406, 377] width 103 height 25
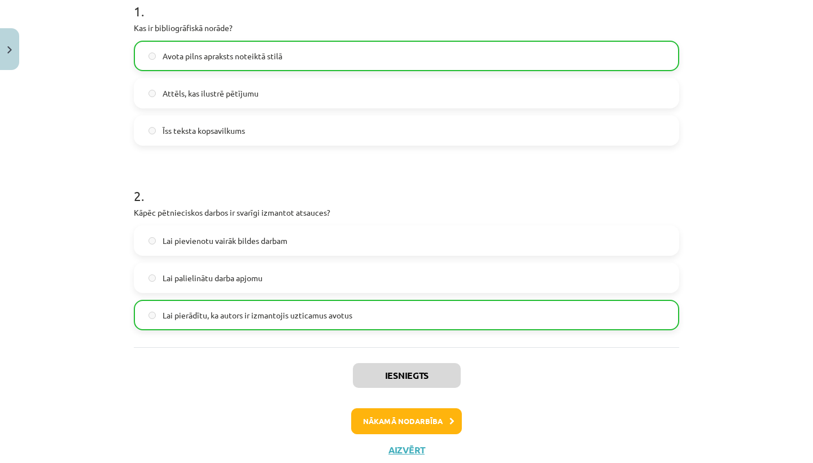
click at [452, 418] on icon at bounding box center [451, 421] width 5 height 7
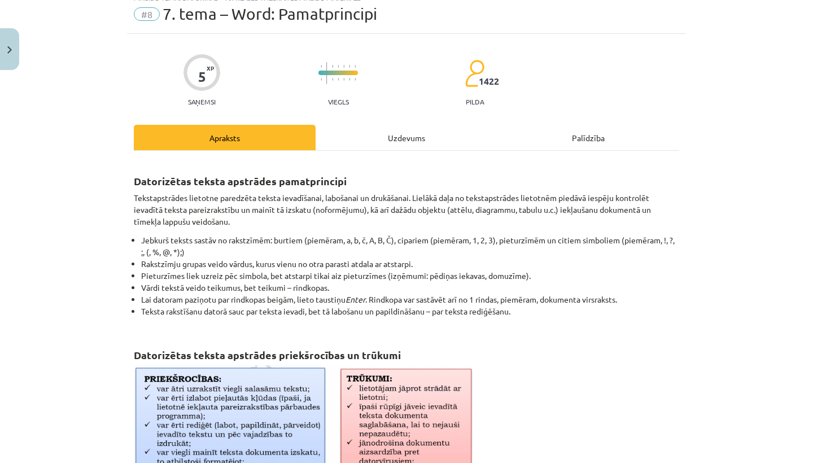
scroll to position [28, 0]
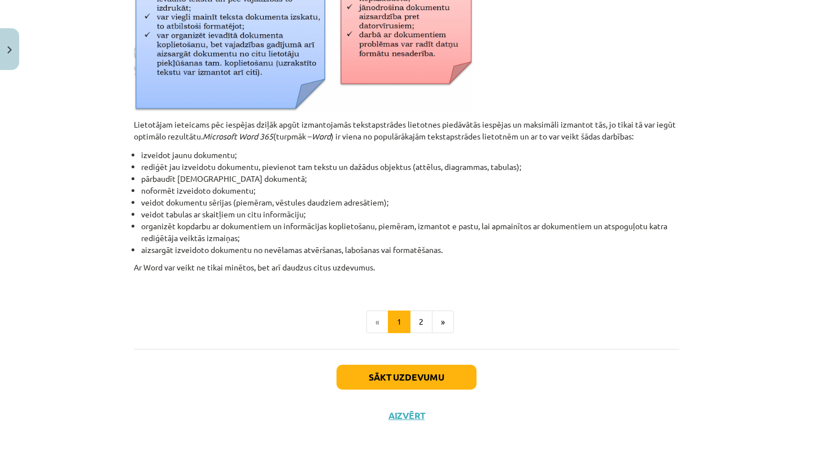
click at [428, 380] on button "Sākt uzdevumu" at bounding box center [406, 377] width 140 height 25
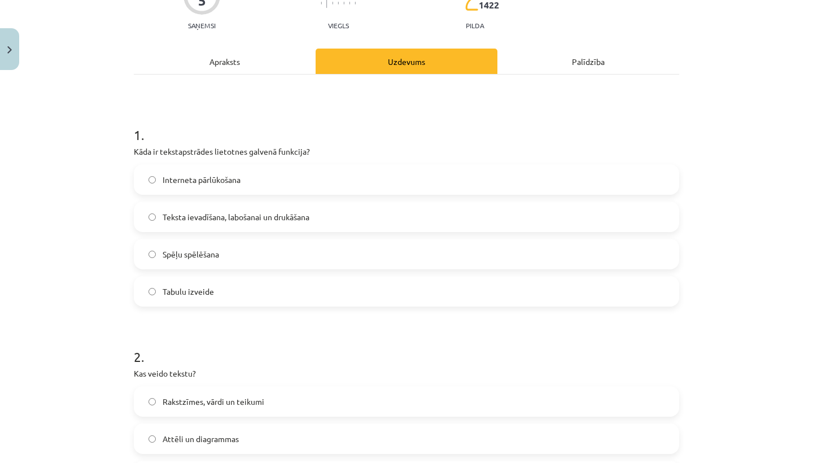
scroll to position [132, 0]
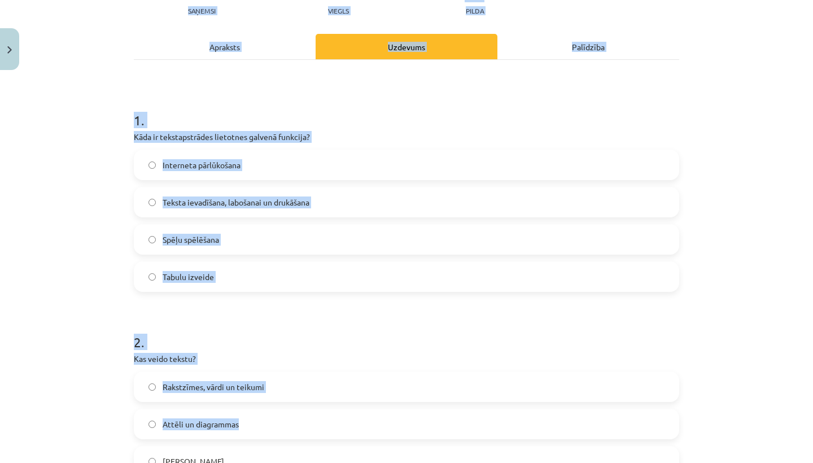
drag, startPoint x: 125, startPoint y: 117, endPoint x: 335, endPoint y: 424, distance: 371.5
click at [338, 426] on div "Mācību tēma: Datorikas - 10. klases 1. ieskaites mācību materiāls #8 7. tema – …" at bounding box center [406, 231] width 813 height 463
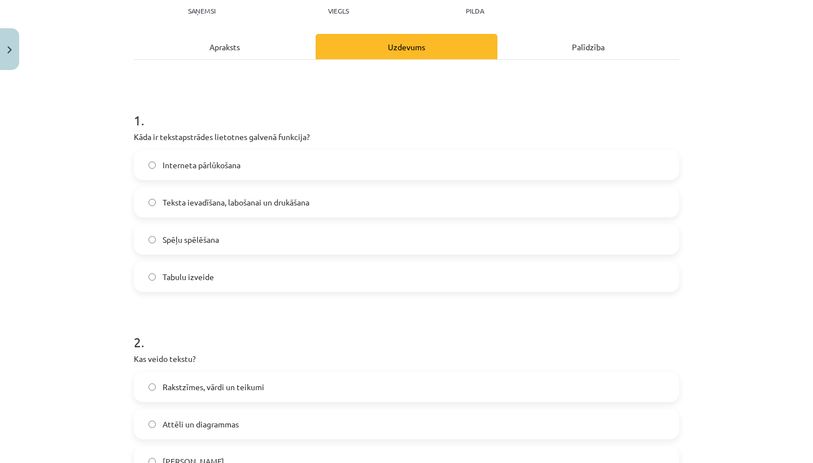
click at [321, 326] on h1 "2 ." at bounding box center [406, 331] width 545 height 35
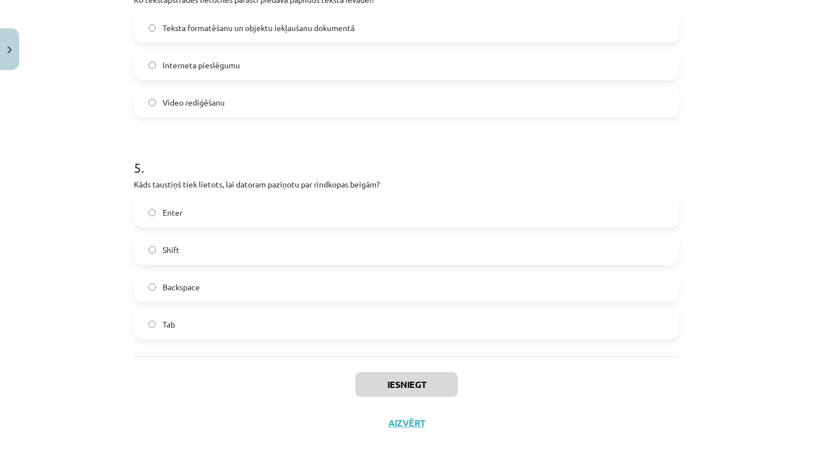
scroll to position [944, 0]
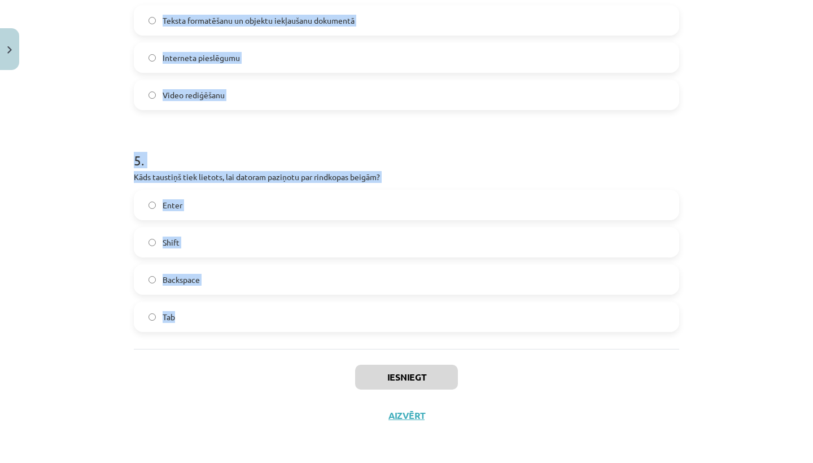
drag, startPoint x: 137, startPoint y: 121, endPoint x: 339, endPoint y: 323, distance: 285.8
copy form "1 . Kāda ir tekstapstrādes lietotnes galvenā funkcija? Interneta pārlūkošana Te…"
click at [236, 203] on label "Enter" at bounding box center [406, 205] width 543 height 28
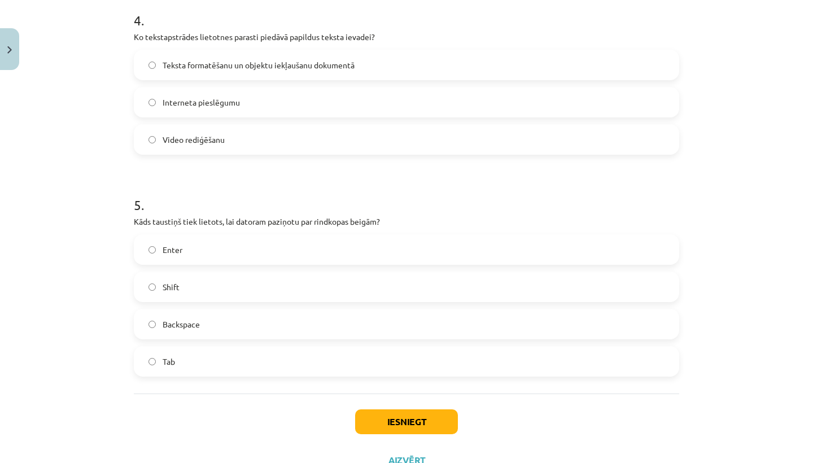
scroll to position [887, 0]
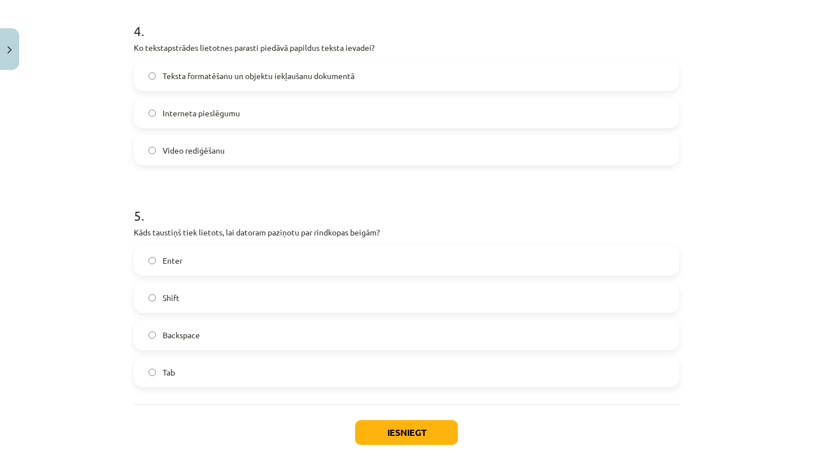
click at [292, 59] on div "4 . Ko tekstapstrādes lietotnes parasti piedāvā papildus teksta ievadei? Teksta…" at bounding box center [406, 84] width 545 height 162
click at [292, 80] on span "Teksta formatēšanu un objektu iekļaušanu dokumentā" at bounding box center [259, 76] width 192 height 12
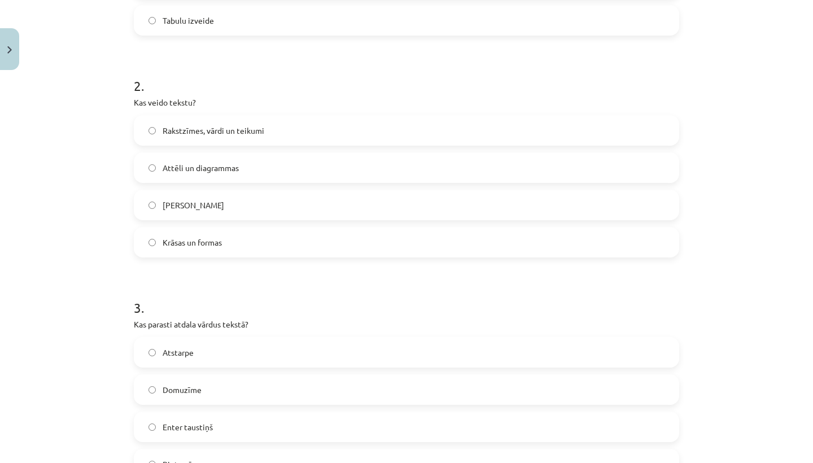
scroll to position [395, 0]
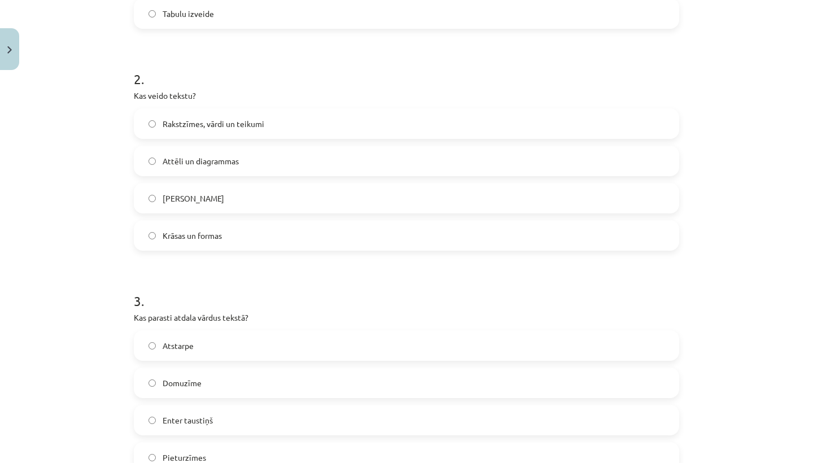
click at [262, 121] on span "Rakstzīmes, vārdi un teikumi" at bounding box center [214, 124] width 102 height 12
click at [209, 338] on label "Atstarpe" at bounding box center [406, 345] width 543 height 28
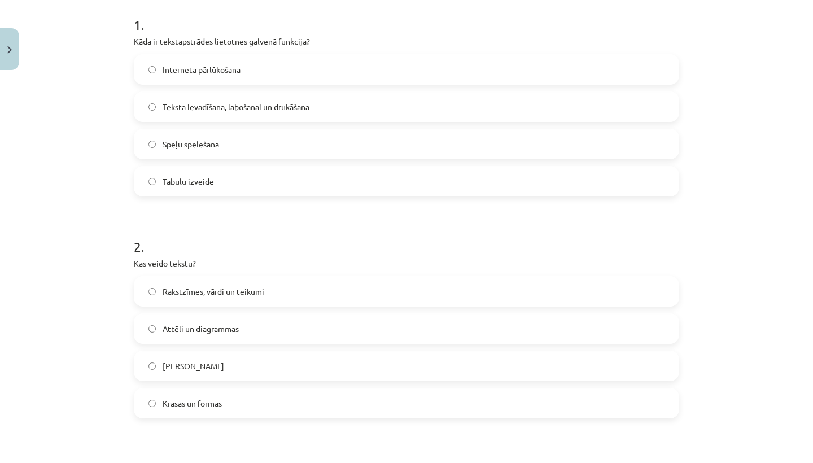
scroll to position [226, 0]
click at [339, 113] on label "Teksta ievadīšana, labošanai un drukāšana" at bounding box center [406, 108] width 543 height 28
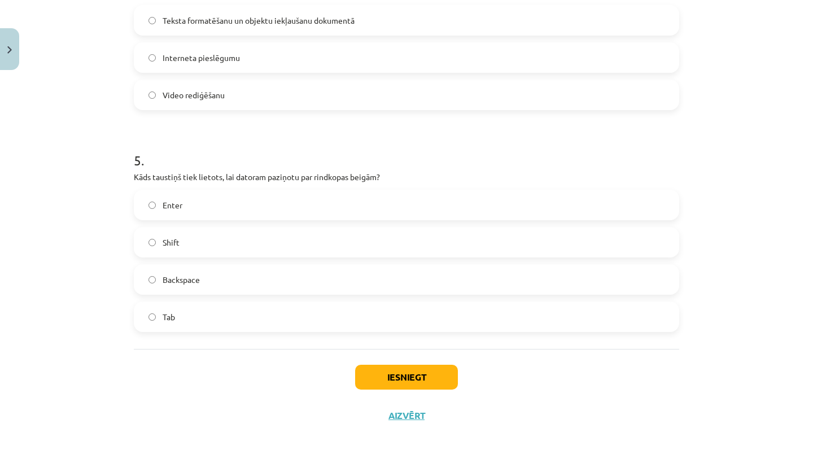
scroll to position [944, 0]
click at [405, 380] on button "Iesniegt" at bounding box center [406, 377] width 103 height 25
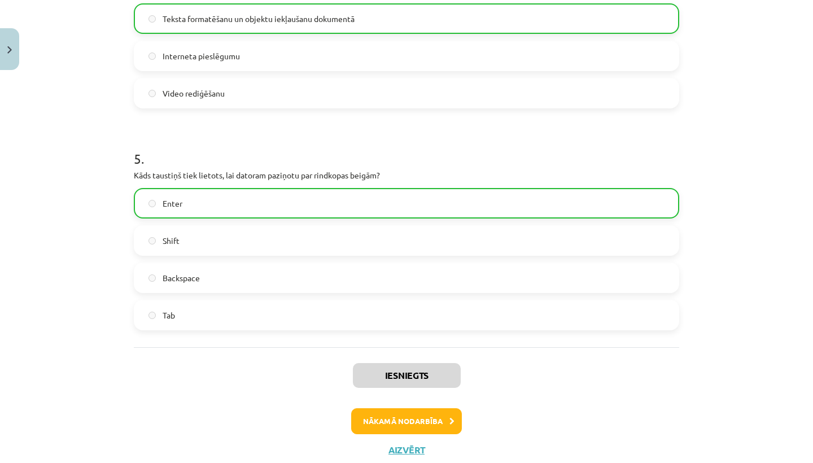
click at [433, 423] on button "Nākamā nodarbība" at bounding box center [406, 421] width 111 height 26
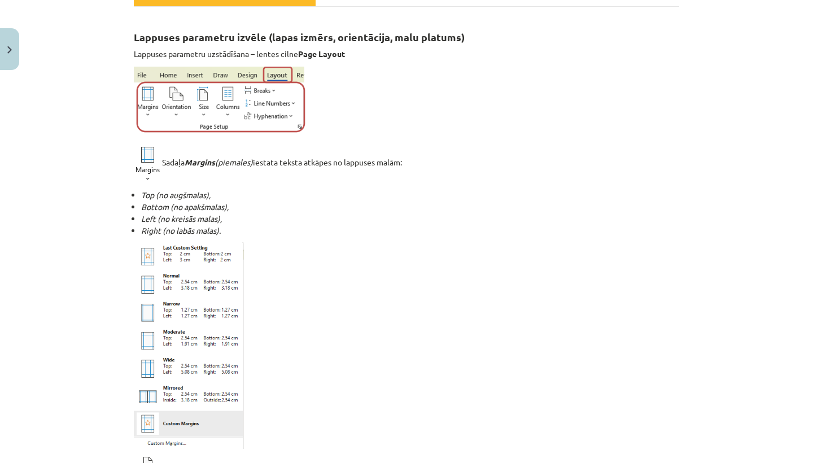
scroll to position [28, 0]
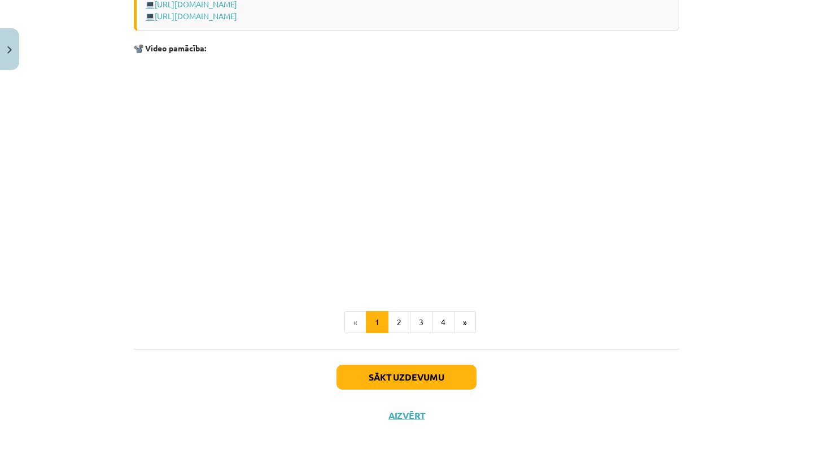
click at [426, 371] on button "Sākt uzdevumu" at bounding box center [406, 377] width 140 height 25
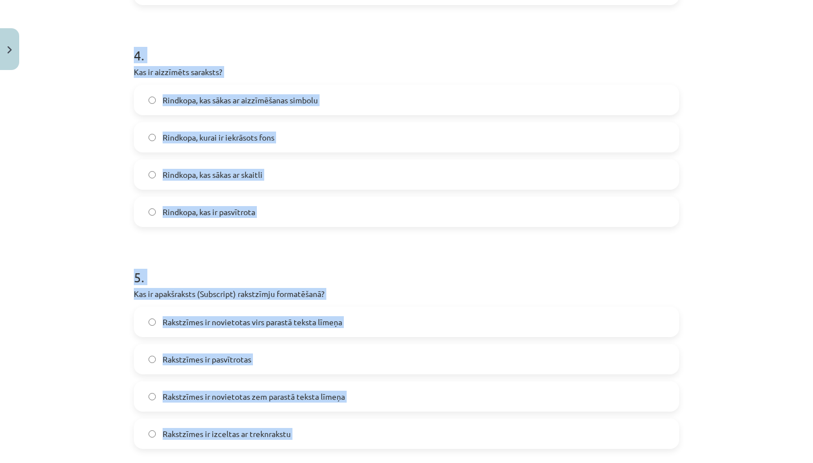
scroll to position [903, 0]
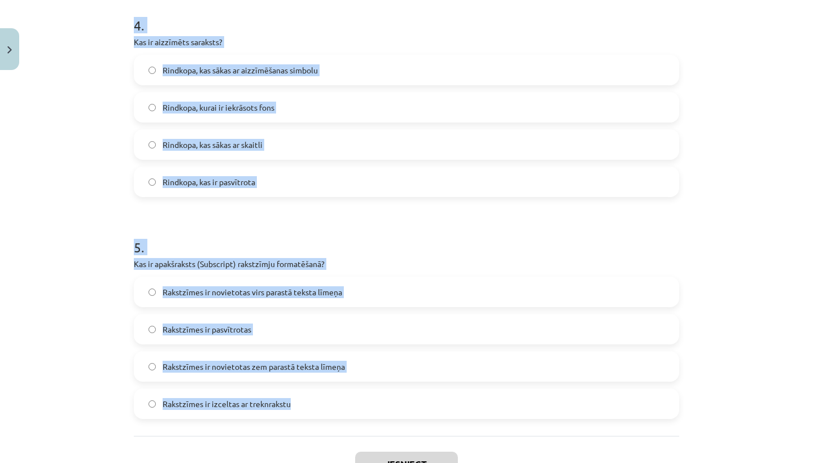
drag, startPoint x: 133, startPoint y: 71, endPoint x: 503, endPoint y: 432, distance: 516.9
copy form "1 . Kura cilne ir jāizmanto, lai mainītu rakstzīmju fontu un lielumu? Review In…"
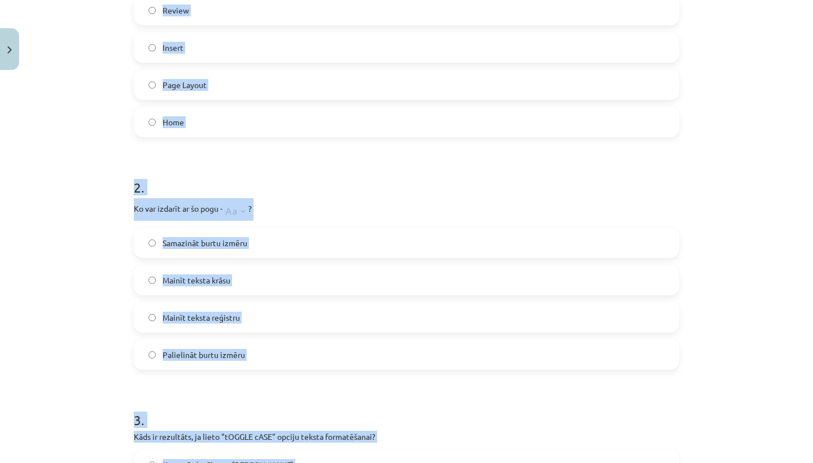
scroll to position [286, 0]
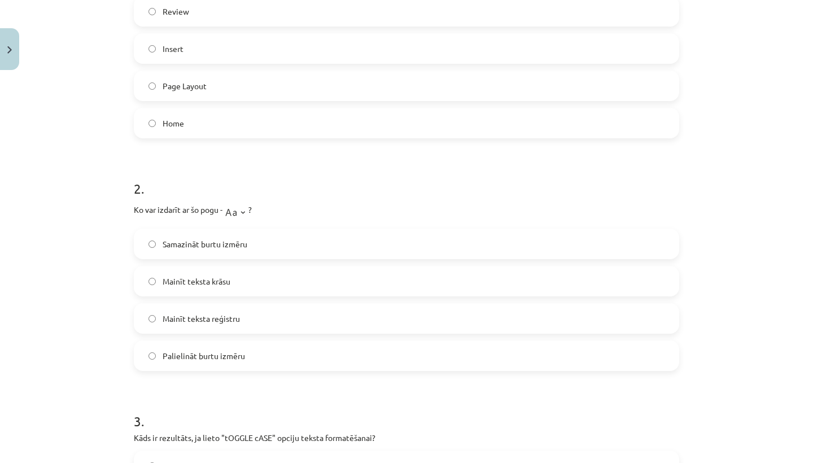
click at [294, 124] on label "Home" at bounding box center [406, 123] width 543 height 28
click at [205, 353] on span "Palielināt burtu izmēru" at bounding box center [204, 356] width 82 height 12
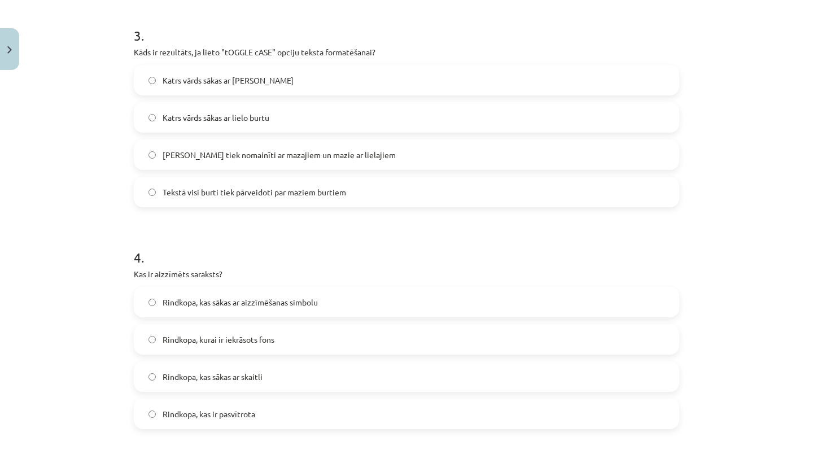
scroll to position [663, 0]
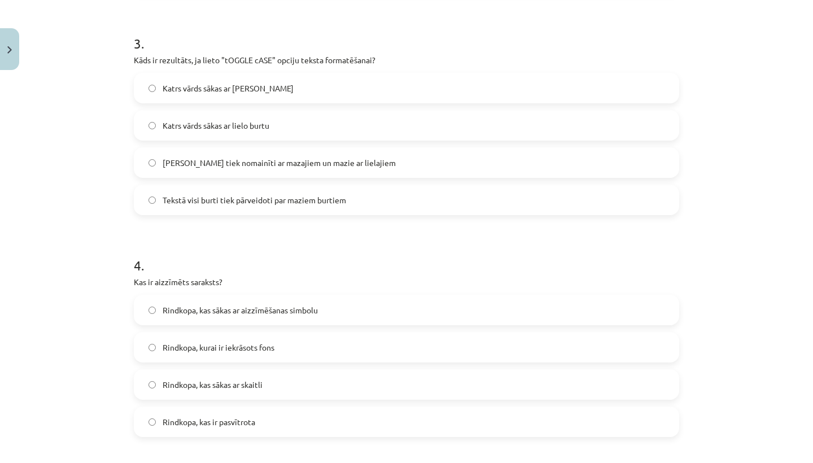
click at [323, 168] on span "Lielie burti tiek nomainīti ar mazajiem un mazie ar lielajiem" at bounding box center [279, 163] width 233 height 12
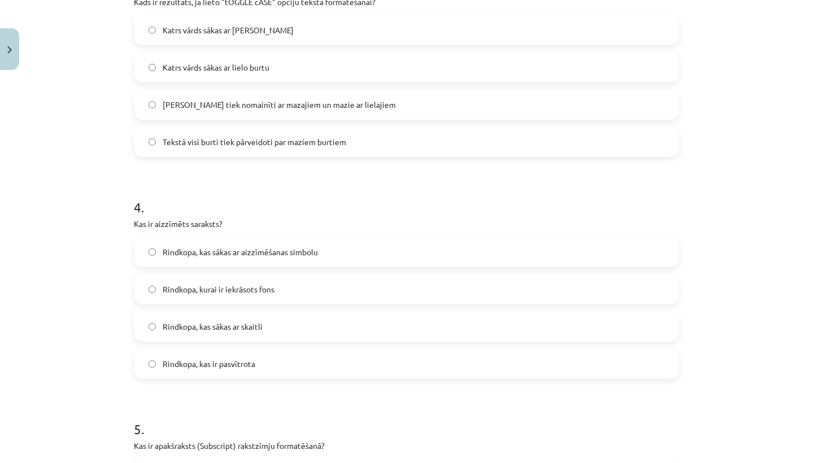
scroll to position [735, 0]
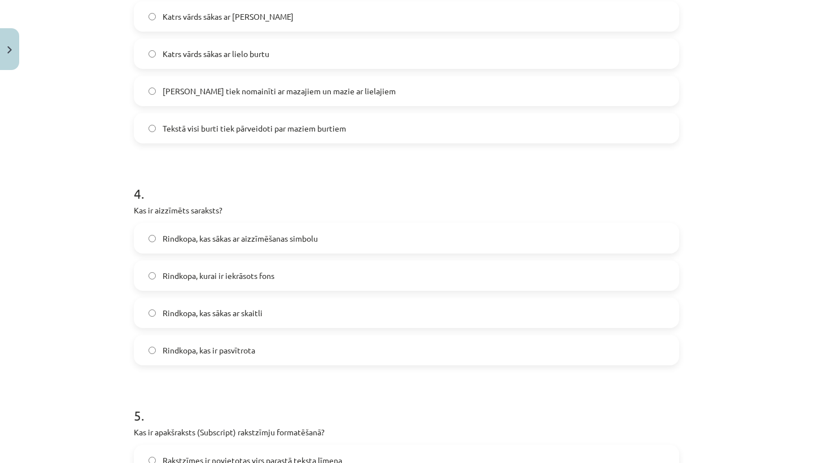
click at [277, 234] on span "Rindkopa, kas sākas ar aizzīmēšanas simbolu" at bounding box center [240, 239] width 155 height 12
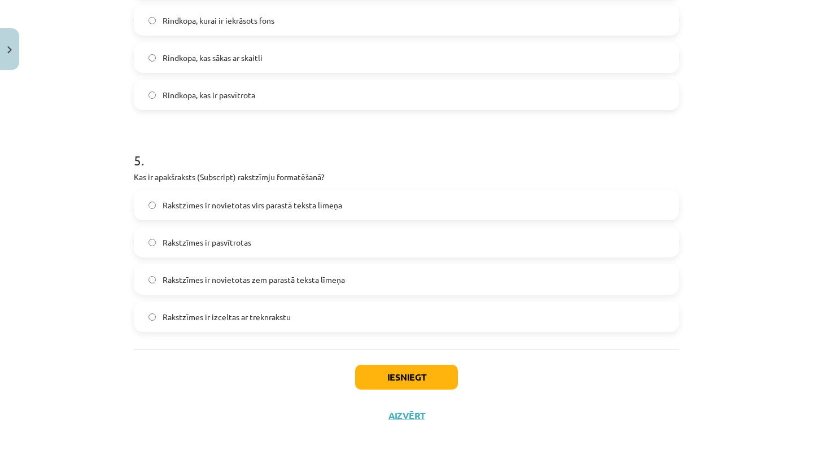
scroll to position [992, 0]
click at [310, 285] on label "Rakstzīmes ir novietotas zem parastā teksta līmeņa" at bounding box center [406, 279] width 543 height 28
click at [331, 207] on span "Rakstzīmes ir novietotas virs parastā teksta līmeņa" at bounding box center [253, 205] width 180 height 12
click at [321, 287] on label "Rakstzīmes ir novietotas zem parastā teksta līmeņa" at bounding box center [406, 279] width 543 height 28
click at [399, 379] on button "Iesniegt" at bounding box center [406, 377] width 103 height 25
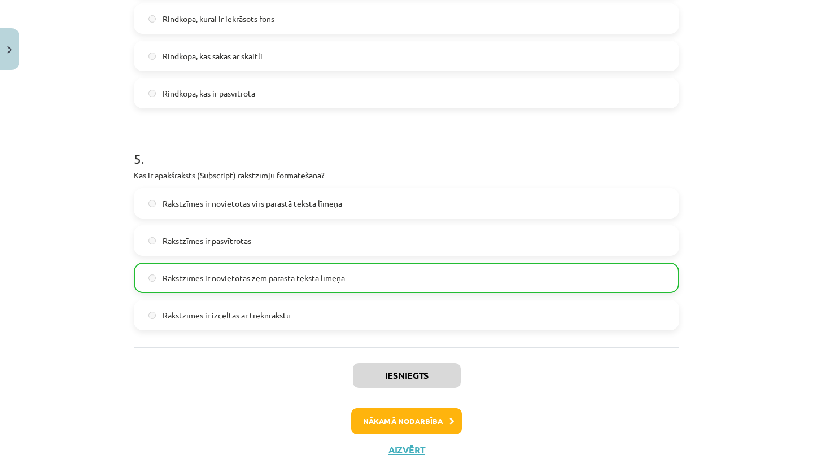
click at [393, 421] on button "Nākamā nodarbība" at bounding box center [406, 421] width 111 height 26
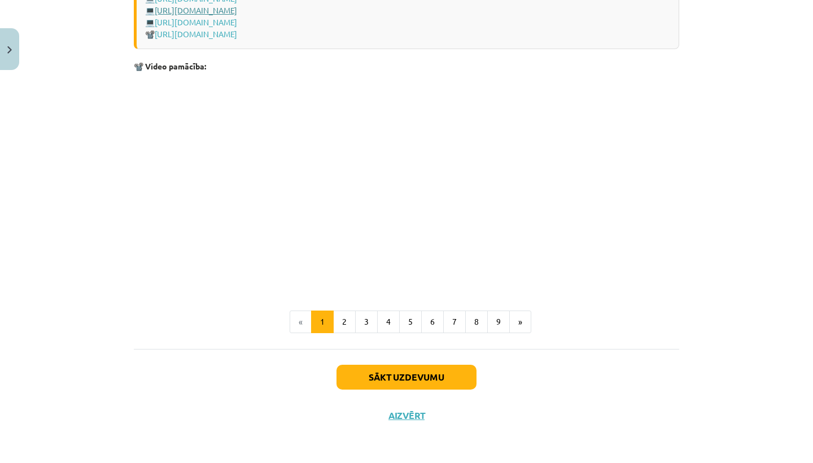
scroll to position [2328, 0]
click at [391, 369] on button "Sākt uzdevumu" at bounding box center [406, 377] width 140 height 25
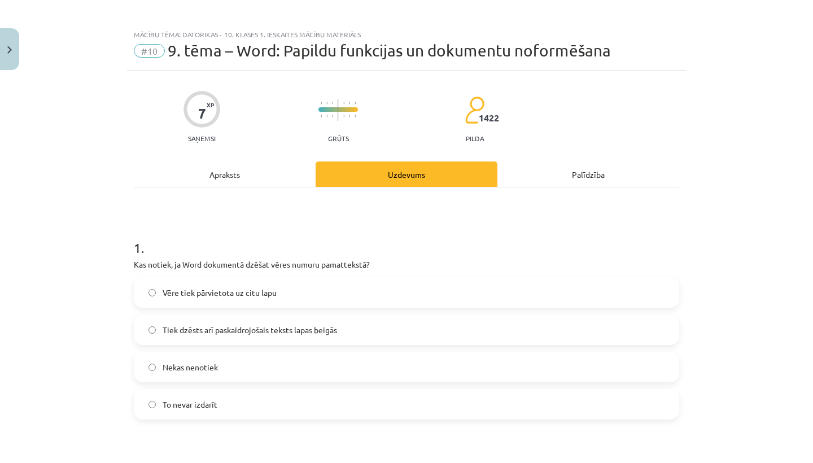
scroll to position [114, 0]
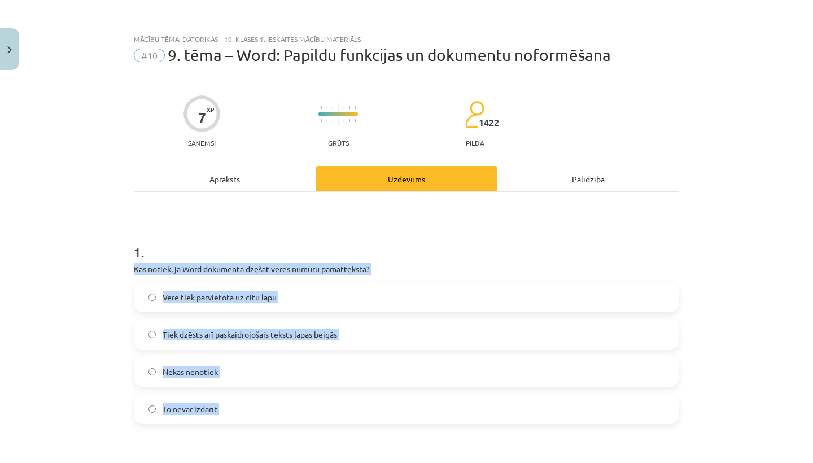
drag, startPoint x: 255, startPoint y: 318, endPoint x: 300, endPoint y: 251, distance: 80.2
copy form "Kas notiek, ja Word dokumentā dzēšat vēres numuru pamattekstā? Vēre tiek pārvie…"
click at [370, 331] on label "Tiek dzēsts arī paskaidrojošais teksts lapas beigās" at bounding box center [406, 334] width 543 height 28
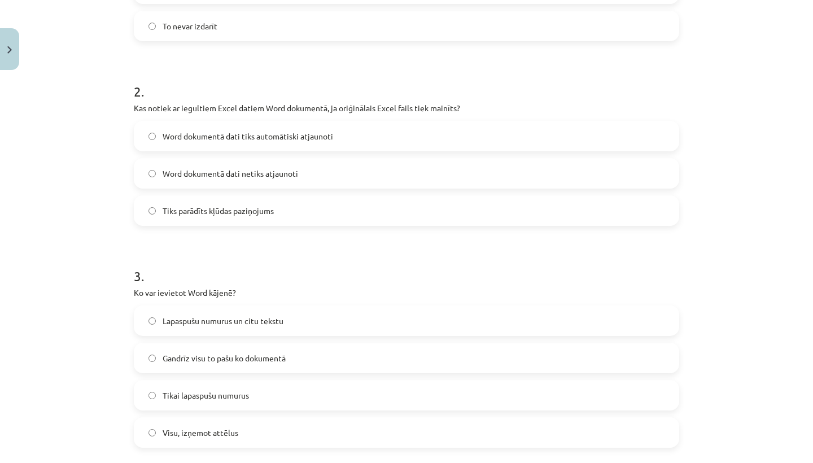
scroll to position [387, 0]
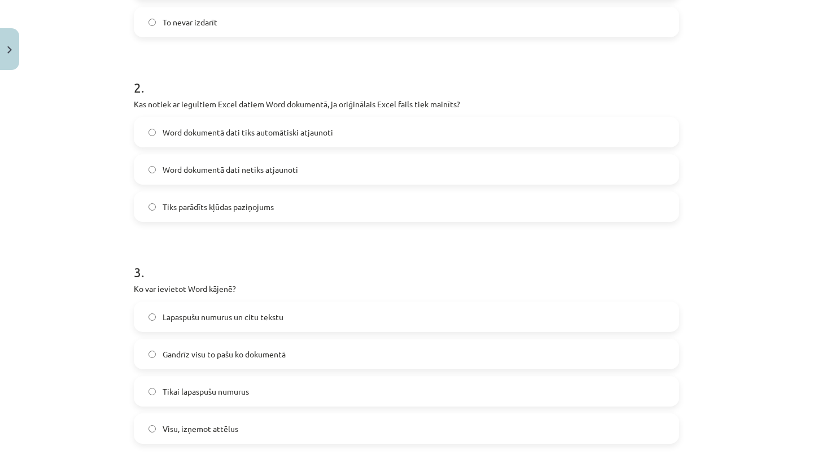
click at [321, 323] on label "Lapaspušu numurus un citu tekstu" at bounding box center [406, 317] width 543 height 28
click at [318, 169] on label "Word dokumentā dati netiks atjaunoti" at bounding box center [406, 169] width 543 height 28
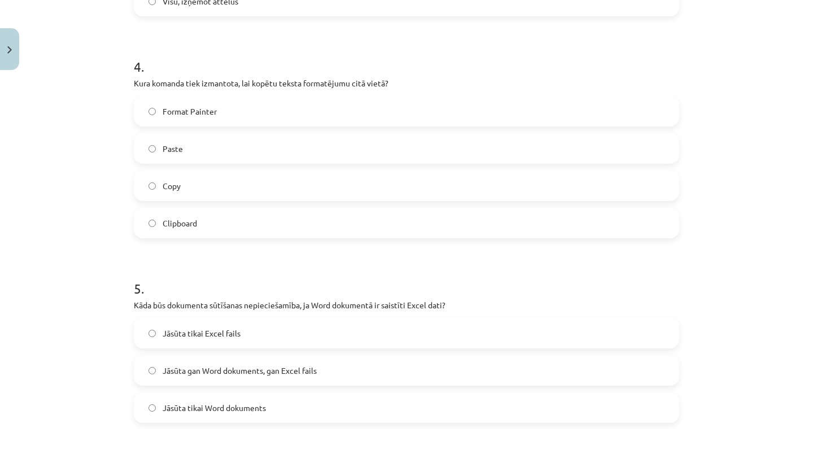
scroll to position [816, 0]
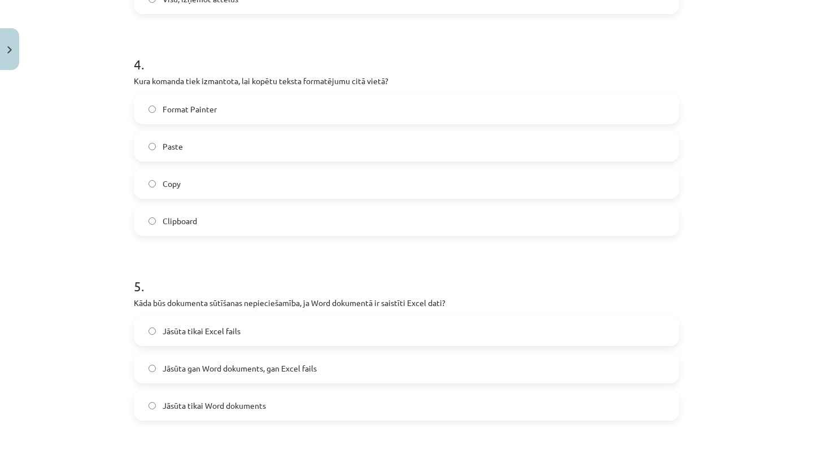
click at [217, 358] on label "Jāsūta gan Word dokuments, gan Excel fails" at bounding box center [406, 368] width 543 height 28
click at [211, 109] on span "Format Painter" at bounding box center [190, 109] width 54 height 12
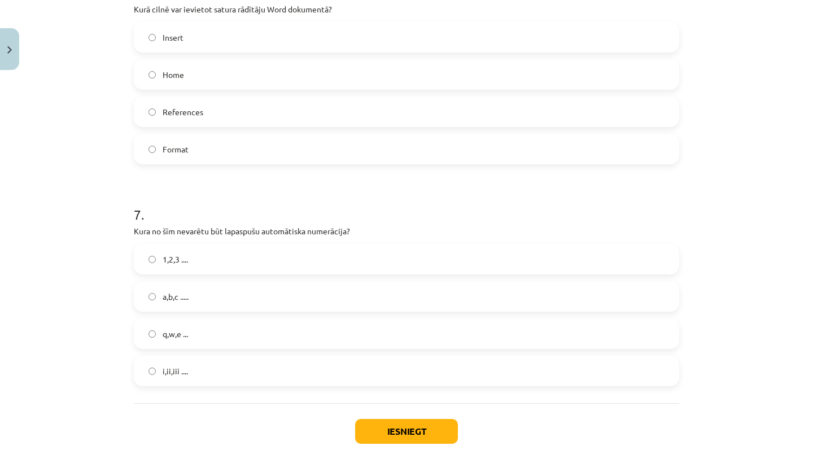
scroll to position [1292, 0]
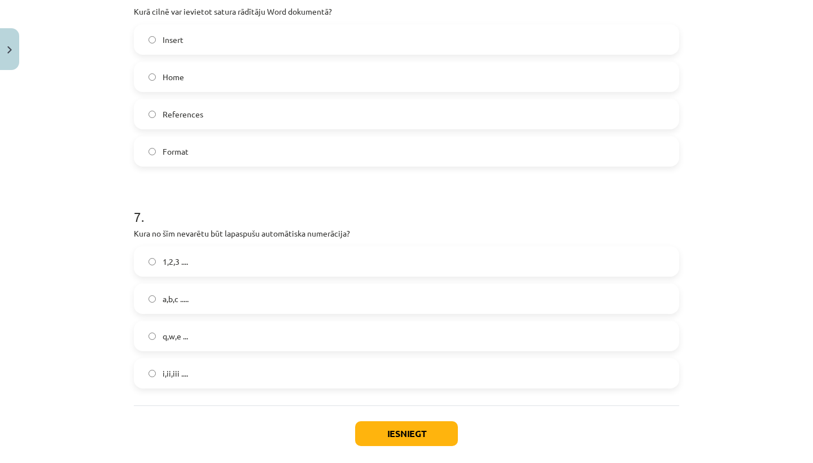
click at [348, 117] on label "References" at bounding box center [406, 114] width 543 height 28
click at [192, 336] on label "q,w,e ..." at bounding box center [406, 336] width 543 height 28
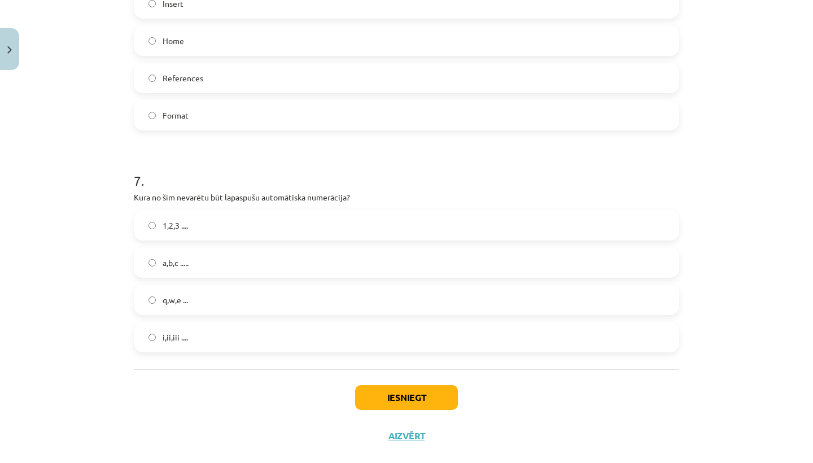
scroll to position [1328, 0]
click at [394, 400] on button "Iesniegt" at bounding box center [406, 398] width 103 height 25
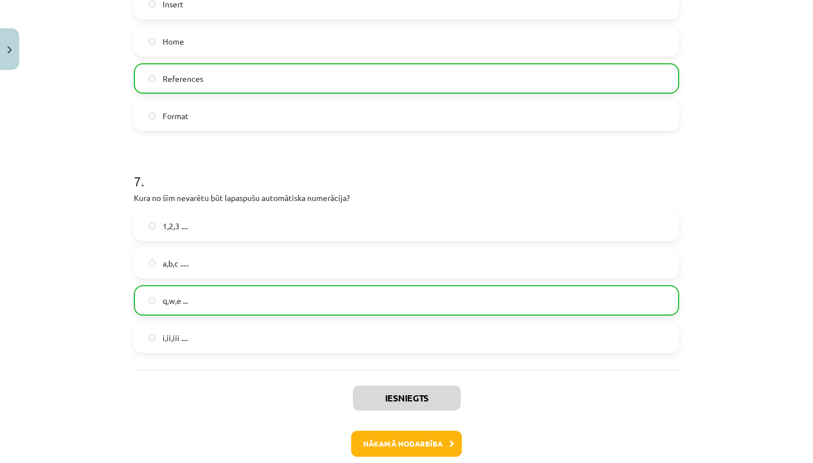
click at [401, 441] on button "Nākamā nodarbība" at bounding box center [406, 444] width 111 height 26
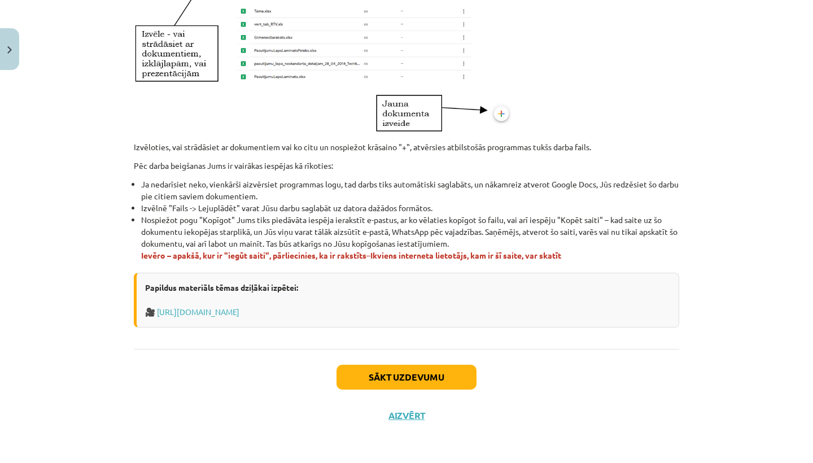
scroll to position [628, 0]
click at [408, 378] on button "Sākt uzdevumu" at bounding box center [406, 377] width 140 height 25
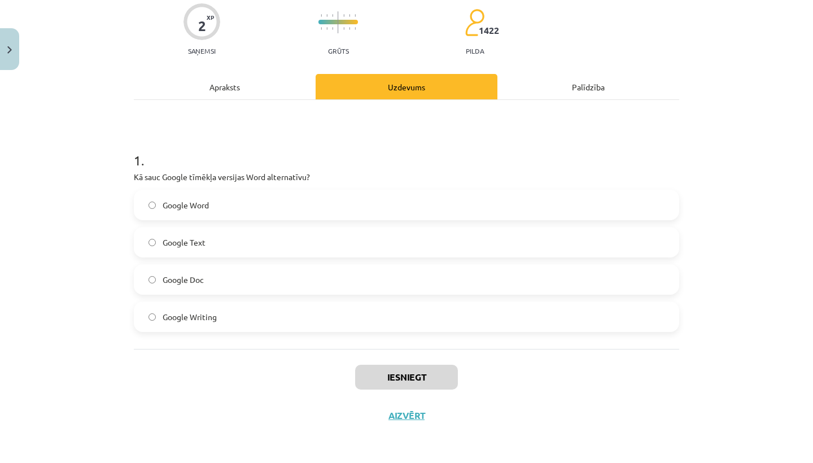
scroll to position [94, 0]
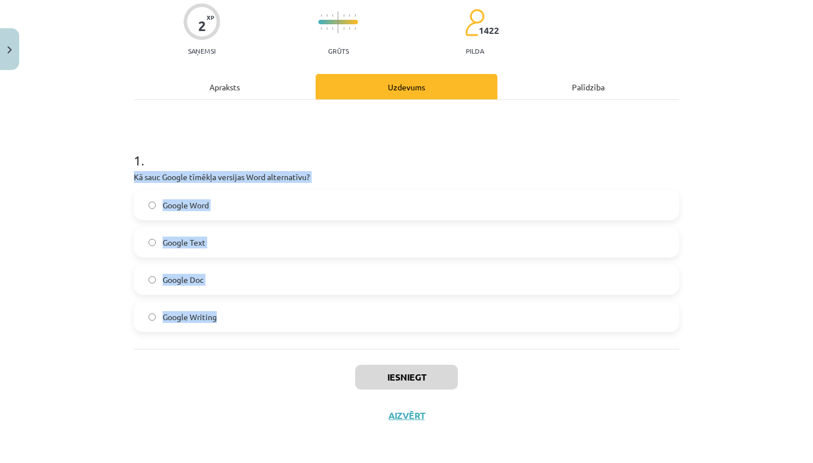
drag, startPoint x: 130, startPoint y: 169, endPoint x: 294, endPoint y: 321, distance: 223.7
click at [294, 321] on div "2 XP Saņemsi Grūts 1422 pilda Apraksts Uzdevums Palīdzība 1 . Kā sauc Google tī…" at bounding box center [406, 209] width 559 height 452
copy div "Kā sauc Google tīmēkļa versijas Word alternatīvu? Google Word Google Text Googl…"
click at [211, 279] on label "Google Doc" at bounding box center [406, 279] width 543 height 28
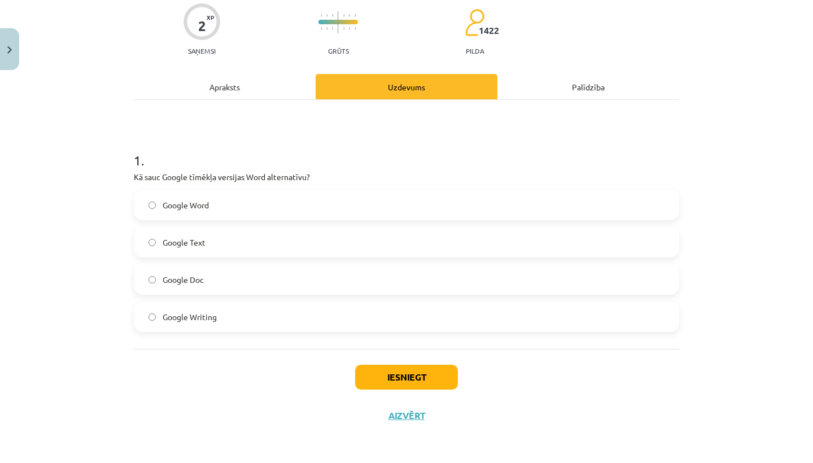
click at [376, 374] on button "Iesniegt" at bounding box center [406, 377] width 103 height 25
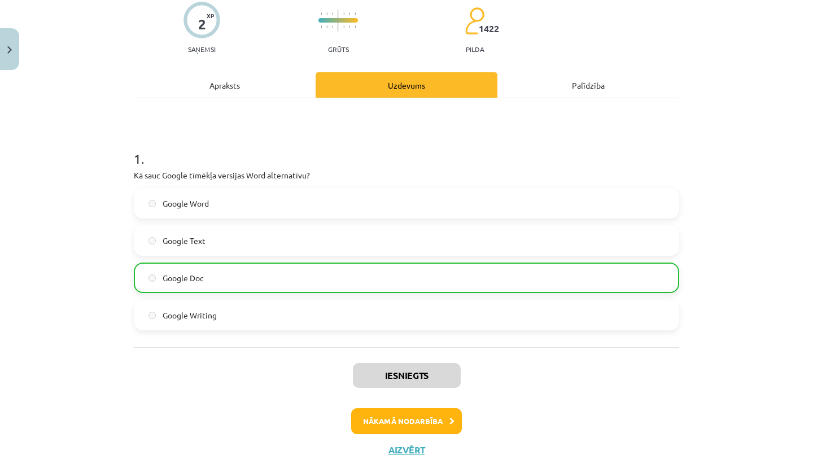
click at [395, 416] on button "Nākamā nodarbība" at bounding box center [406, 421] width 111 height 26
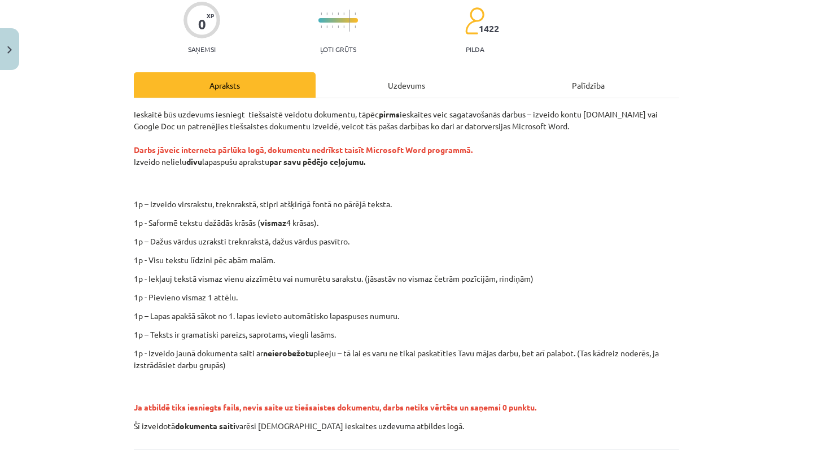
scroll to position [28, 0]
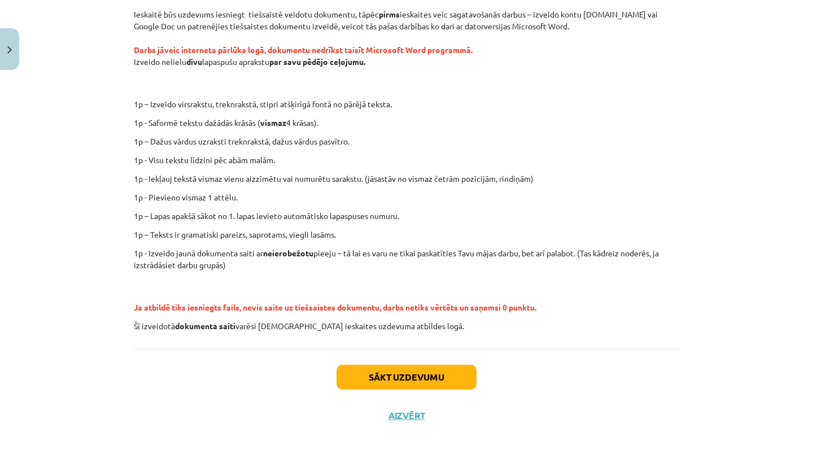
click at [384, 380] on button "Sākt uzdevumu" at bounding box center [406, 377] width 140 height 25
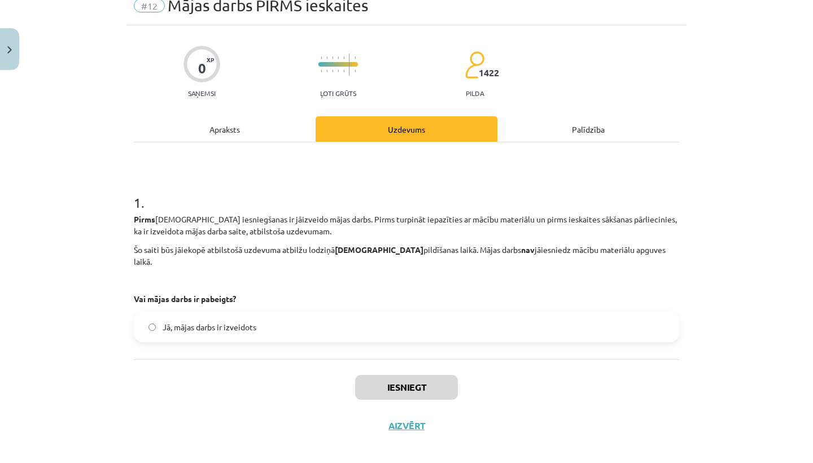
click at [325, 313] on label "Jā, mājas darbs ir izveidots" at bounding box center [406, 327] width 543 height 28
click at [409, 375] on button "Iesniegt" at bounding box center [406, 387] width 103 height 25
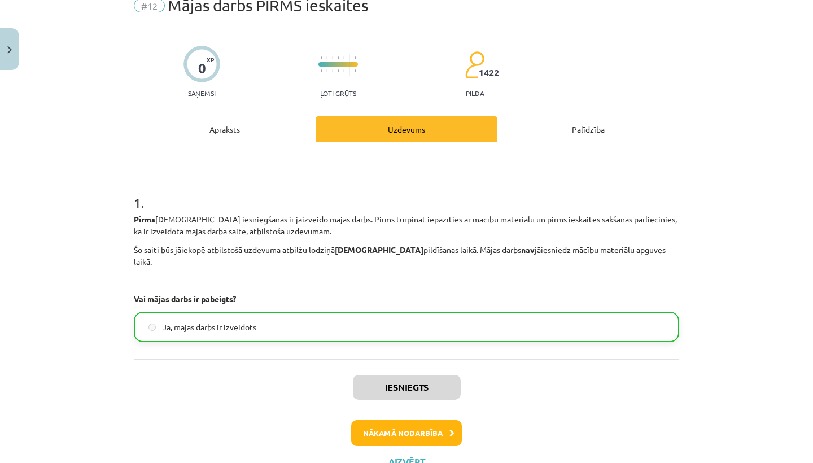
click at [409, 420] on button "Nākamā nodarbība" at bounding box center [406, 433] width 111 height 26
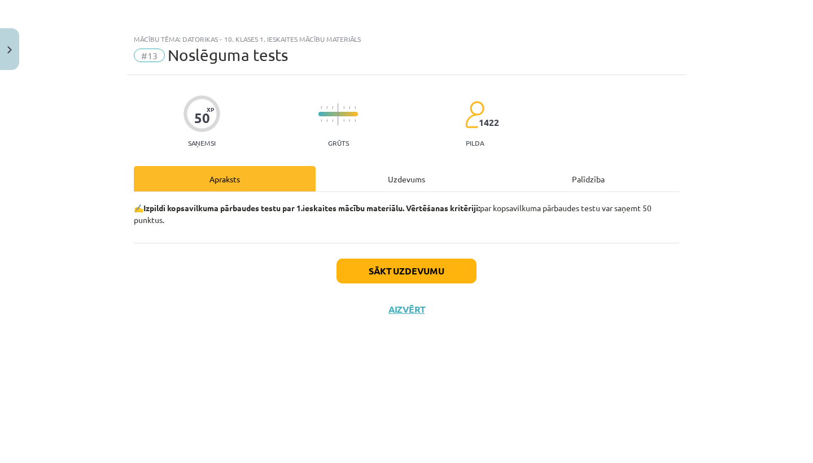
click at [396, 271] on button "Sākt uzdevumu" at bounding box center [406, 271] width 140 height 25
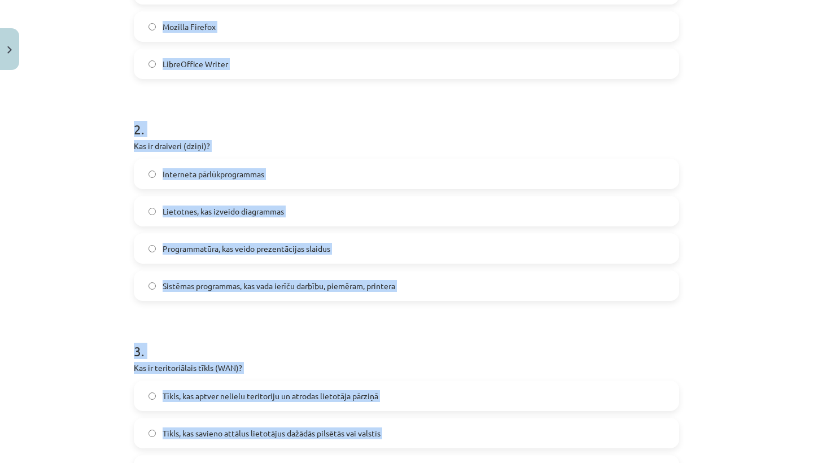
scroll to position [366, 0]
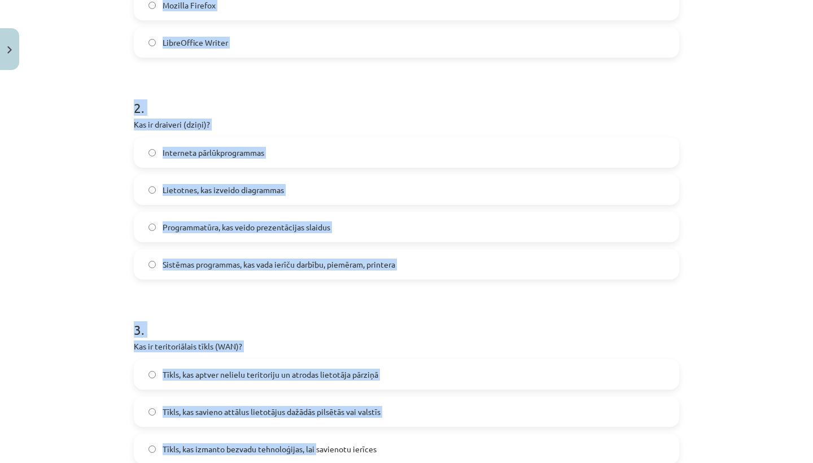
drag, startPoint x: 130, startPoint y: 8, endPoint x: 317, endPoint y: 462, distance: 490.6
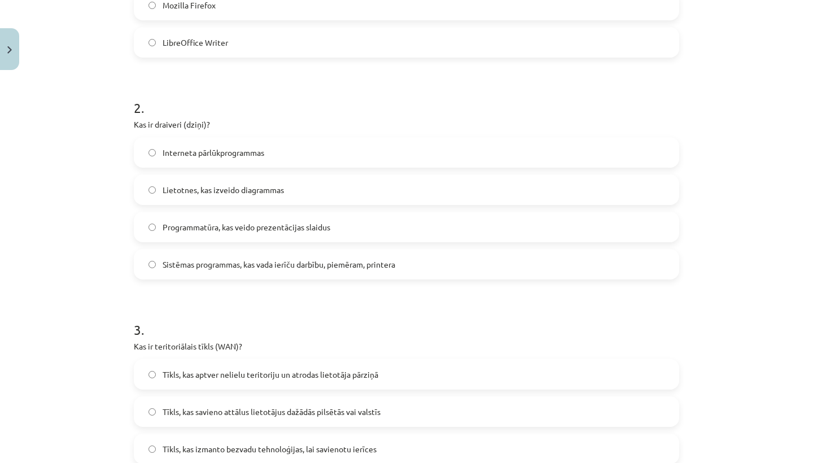
drag, startPoint x: 317, startPoint y: 441, endPoint x: 331, endPoint y: 444, distance: 14.4
click at [330, 444] on label "Tīkls, kas izmanto bezvadu tehnoloģijas, lai savienotu ierīces" at bounding box center [406, 449] width 543 height 28
click at [25, 148] on div "Mācību tēma: Datorikas - 10. klases 1. ieskaites mācību materiāls #13 Noslēguma…" at bounding box center [406, 231] width 813 height 463
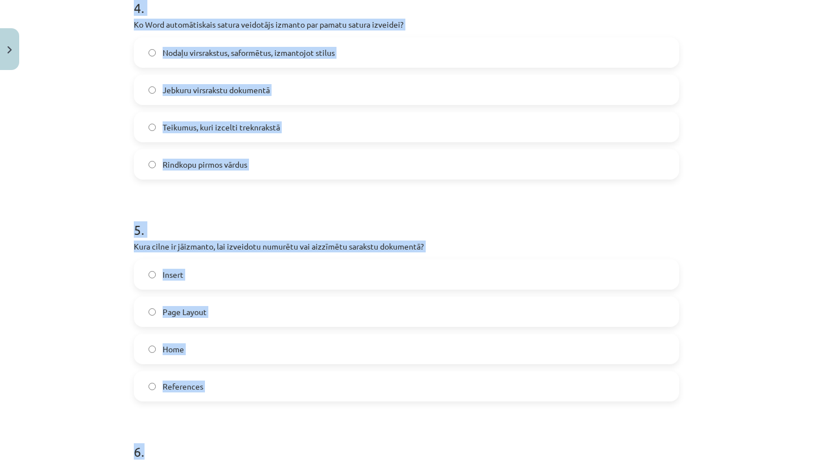
scroll to position [877, 0]
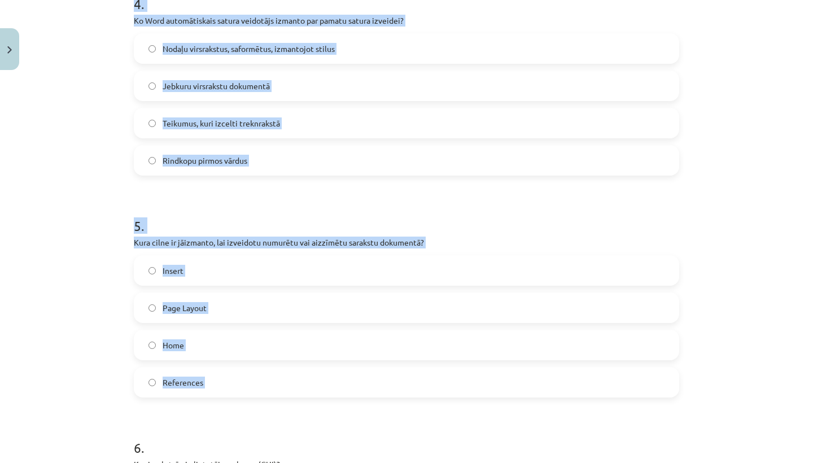
drag, startPoint x: 133, startPoint y: 33, endPoint x: 334, endPoint y: 406, distance: 423.3
click at [335, 406] on div "50 XP Saņemsi Grūts 1422 pilda Apraksts Uzdevums Palīdzība 1 . Kura no šīm prog…" at bounding box center [406, 411] width 559 height 2427
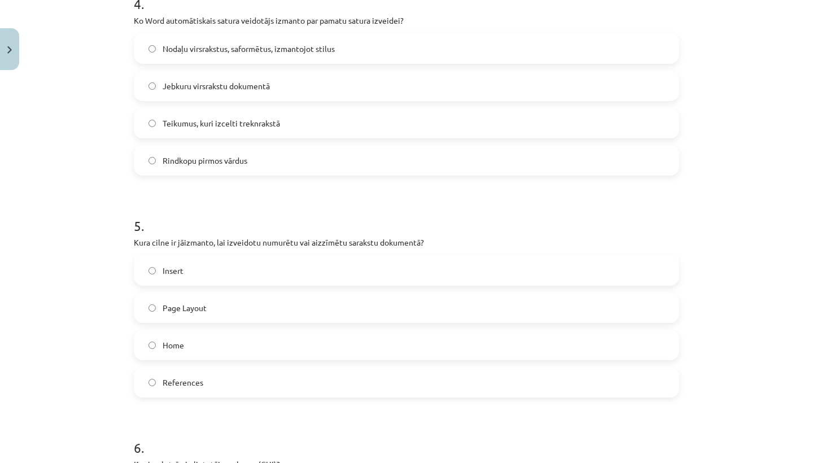
click at [249, 343] on label "Home" at bounding box center [406, 345] width 543 height 28
click at [330, 54] on span "Nodaļu virsrakstus, saformētus, izmantojot stilus" at bounding box center [249, 49] width 172 height 12
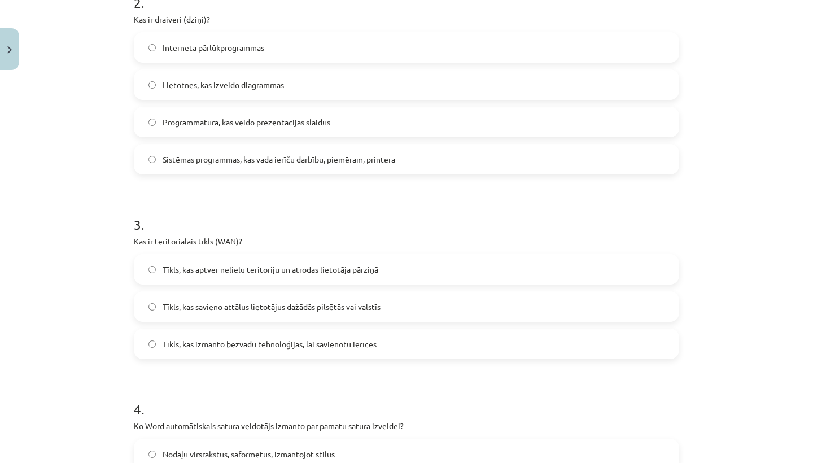
scroll to position [445, 0]
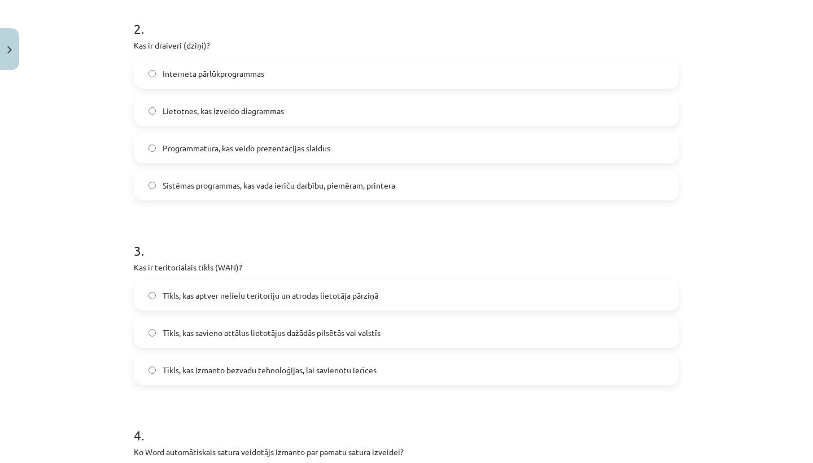
click at [284, 337] on span "Tīkls, kas savieno attālus lietotājus dažādās pilsētās vai valstīs" at bounding box center [272, 333] width 218 height 12
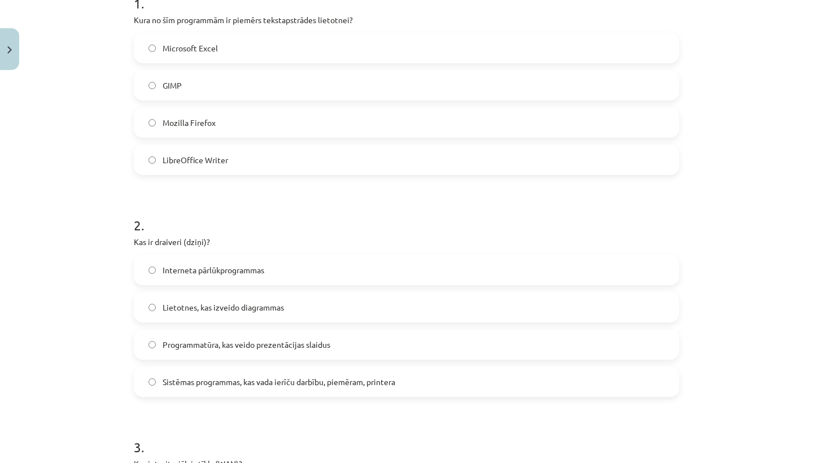
scroll to position [248, 0]
click at [251, 160] on label "LibreOffice Writer" at bounding box center [406, 160] width 543 height 28
click at [192, 390] on label "Sistēmas programmas, kas vada ierīču darbību, piemēram, printera" at bounding box center [406, 382] width 543 height 28
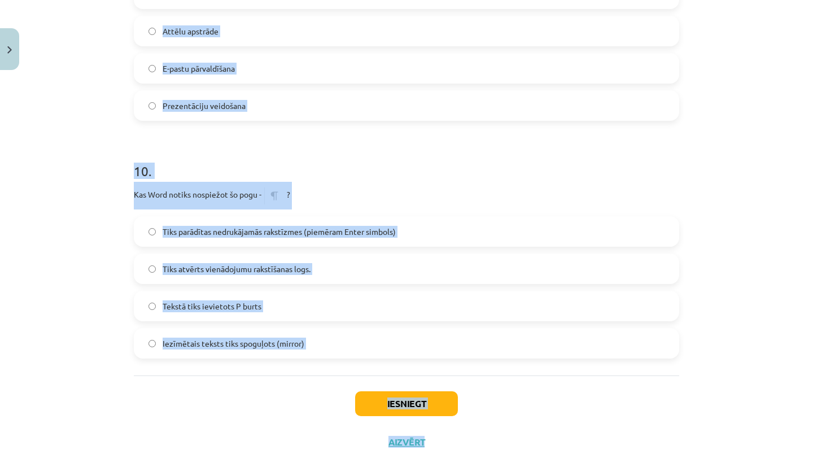
scroll to position [2046, 0]
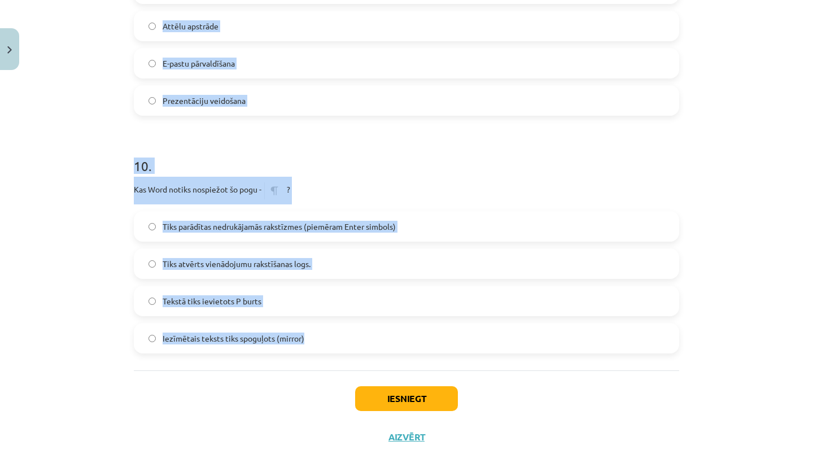
drag, startPoint x: 128, startPoint y: 96, endPoint x: 353, endPoint y: 346, distance: 336.9
click at [315, 229] on span "Tiks parādītas nedrukājamās rakstīzmes (piemēram Enter simbols)" at bounding box center [279, 227] width 233 height 12
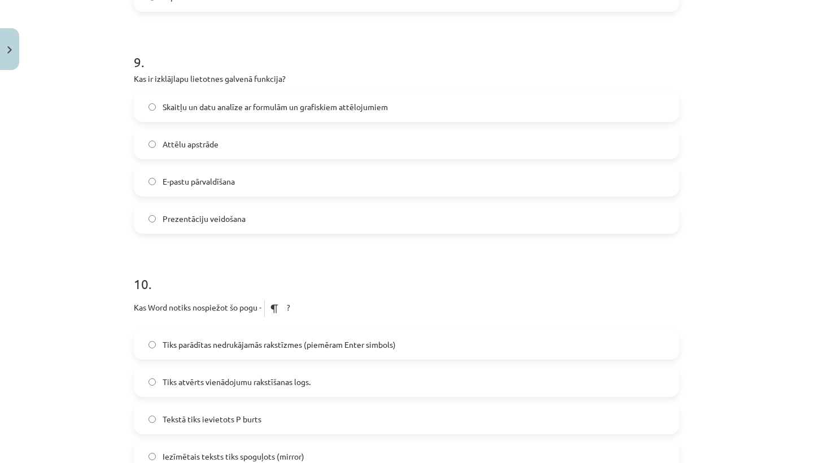
scroll to position [1923, 0]
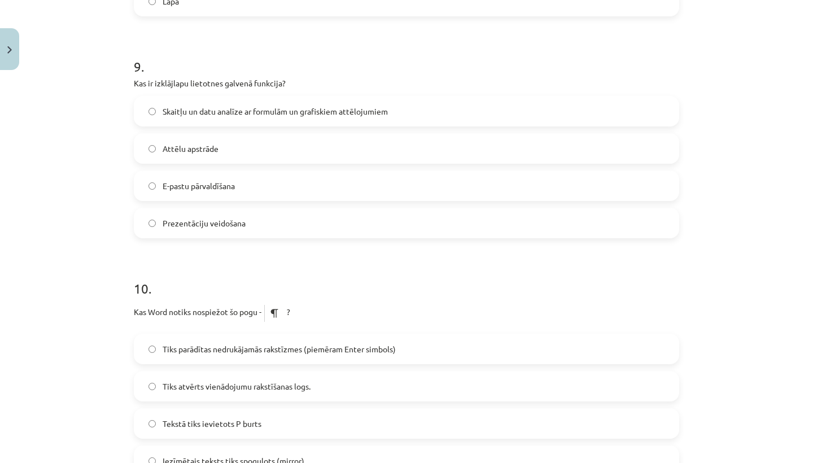
click at [313, 111] on span "Skaitļu un datu analīze ar formulām un grafiskiem attēlojumiem" at bounding box center [275, 112] width 225 height 12
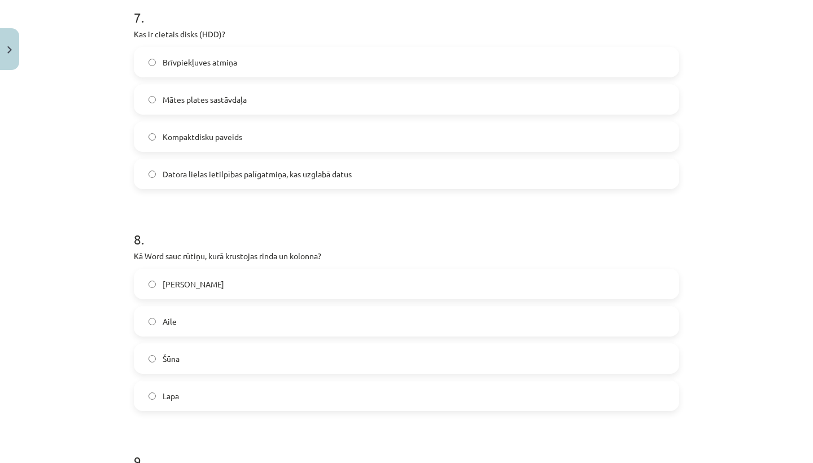
scroll to position [1528, 0]
click at [338, 177] on span "Datora lielas ietilpības palīgatmiņa, kas uzglabā datus" at bounding box center [257, 175] width 189 height 12
click at [230, 369] on label "Šūna" at bounding box center [406, 359] width 543 height 28
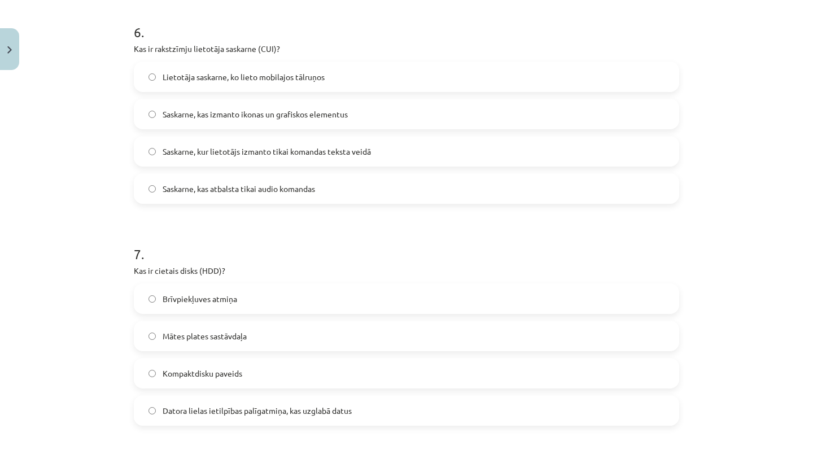
scroll to position [1293, 0]
click at [273, 154] on span "Saskarne, kur lietotājs izmanto tikai komandas teksta veidā" at bounding box center [267, 151] width 208 height 12
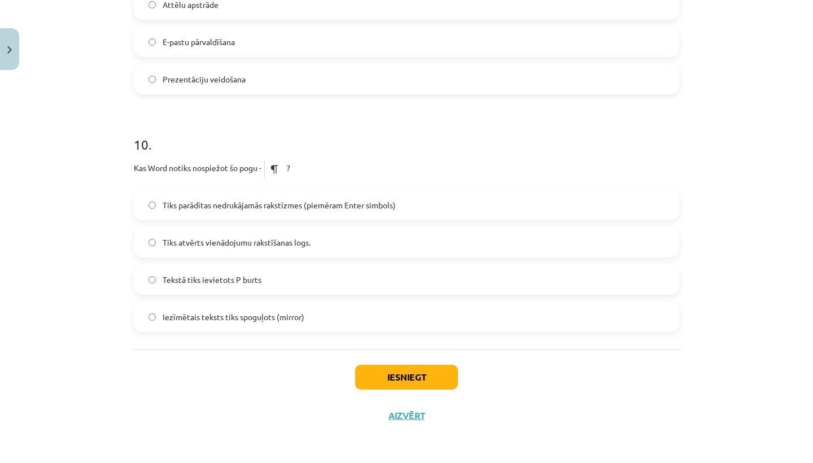
scroll to position [2069, 0]
click at [374, 370] on button "Iesniegt" at bounding box center [406, 377] width 103 height 25
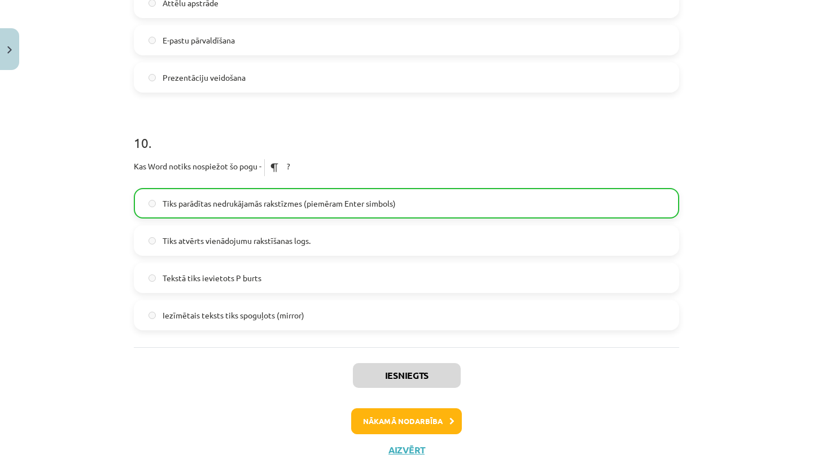
click at [417, 415] on button "Nākamā nodarbība" at bounding box center [406, 421] width 111 height 26
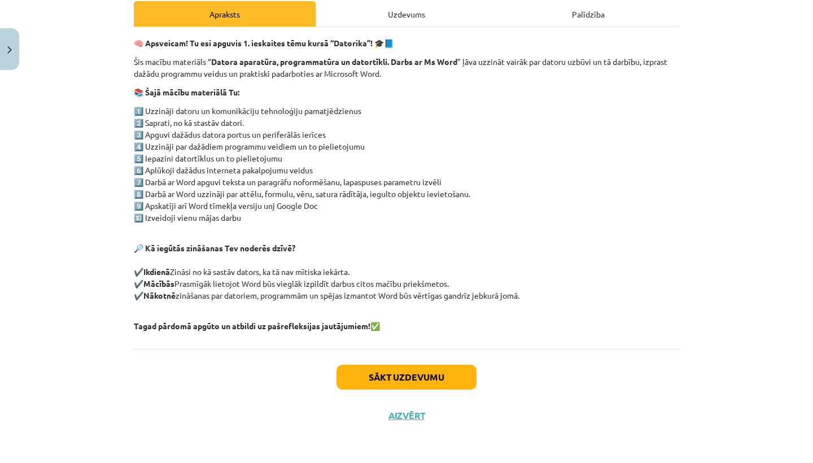
scroll to position [167, 0]
click at [409, 383] on button "Sākt uzdevumu" at bounding box center [406, 377] width 140 height 25
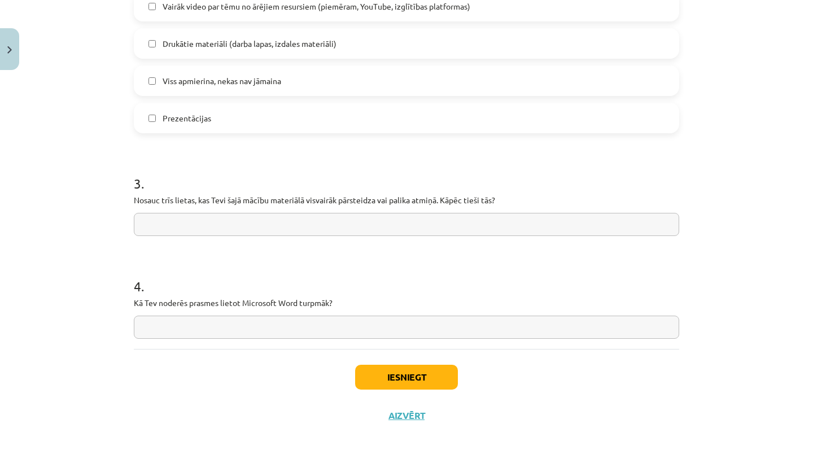
scroll to position [861, 0]
click at [383, 375] on button "Iesniegt" at bounding box center [406, 377] width 103 height 25
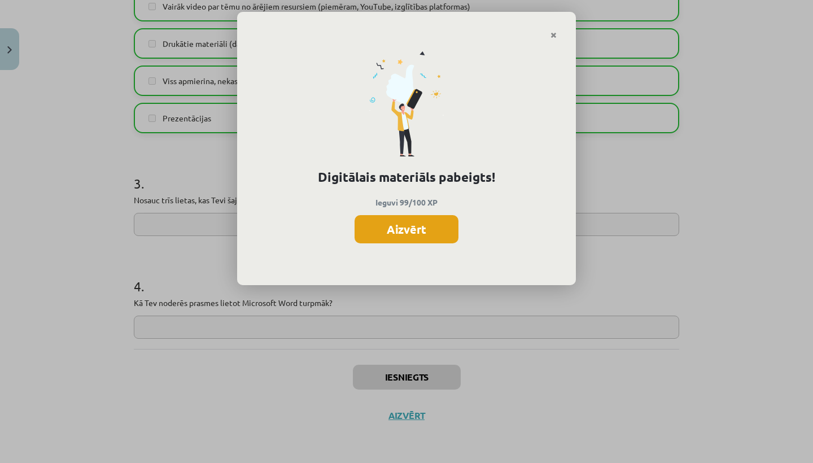
click at [415, 231] on button "Aizvērt" at bounding box center [406, 229] width 104 height 28
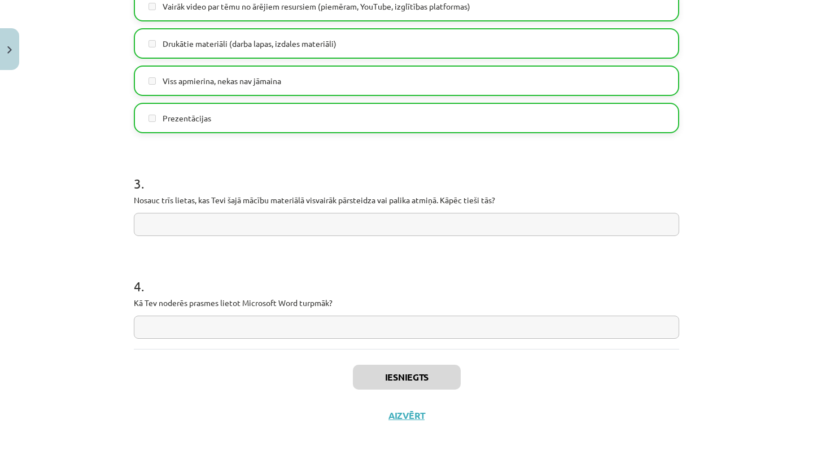
click at [393, 418] on button "Aizvērt" at bounding box center [406, 415] width 43 height 11
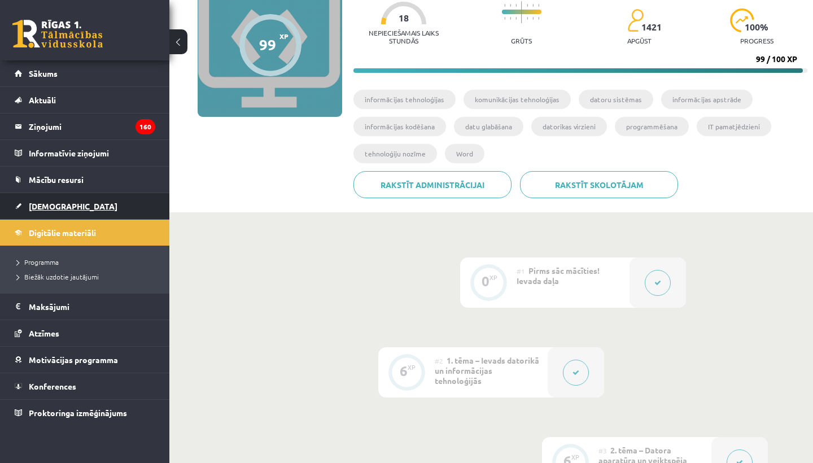
click at [65, 207] on link "[DEMOGRAPHIC_DATA]" at bounding box center [85, 206] width 141 height 26
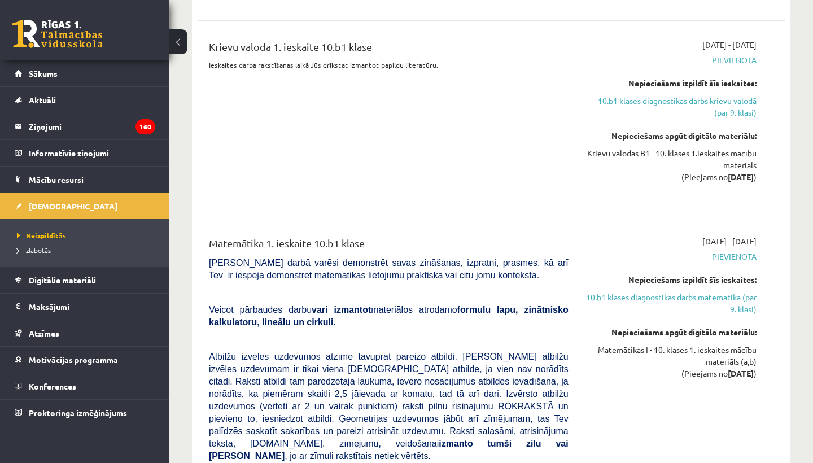
scroll to position [1450, 0]
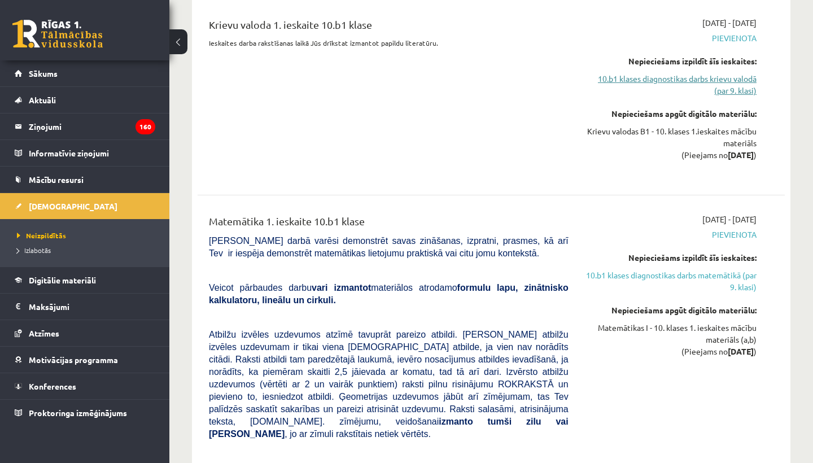
click at [675, 83] on link "10.b1 klases diagnostikas darbs krievu valodā (par 9. klasi)" at bounding box center [670, 85] width 171 height 24
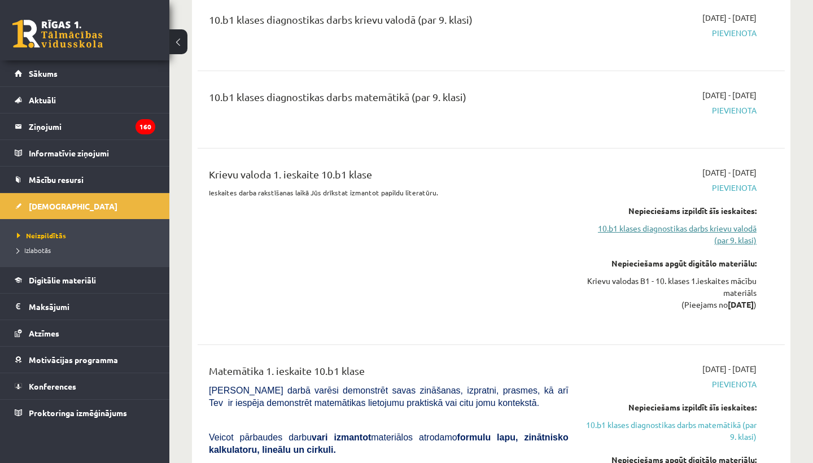
click at [645, 227] on link "10.b1 klases diagnostikas darbs krievu valodā (par 9. klasi)" at bounding box center [670, 234] width 171 height 24
click at [708, 233] on link "10.b1 klases diagnostikas darbs krievu valodā (par 9. klasi)" at bounding box center [670, 234] width 171 height 24
click at [719, 235] on link "10.b1 klases diagnostikas darbs krievu valodā (par 9. klasi)" at bounding box center [670, 234] width 171 height 24
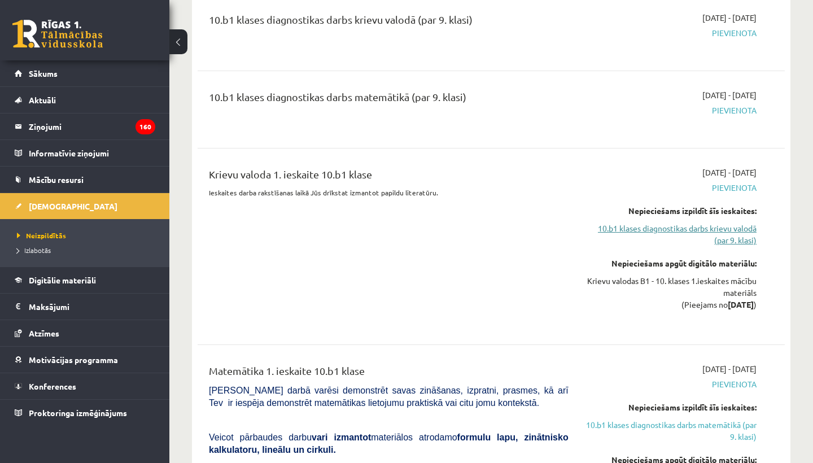
click at [719, 235] on link "10.b1 klases diagnostikas darbs krievu valodā (par 9. klasi)" at bounding box center [670, 234] width 171 height 24
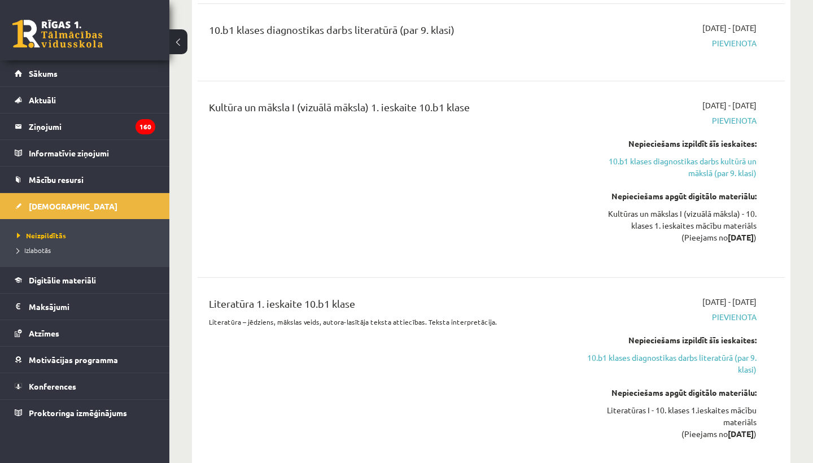
scroll to position [747, 0]
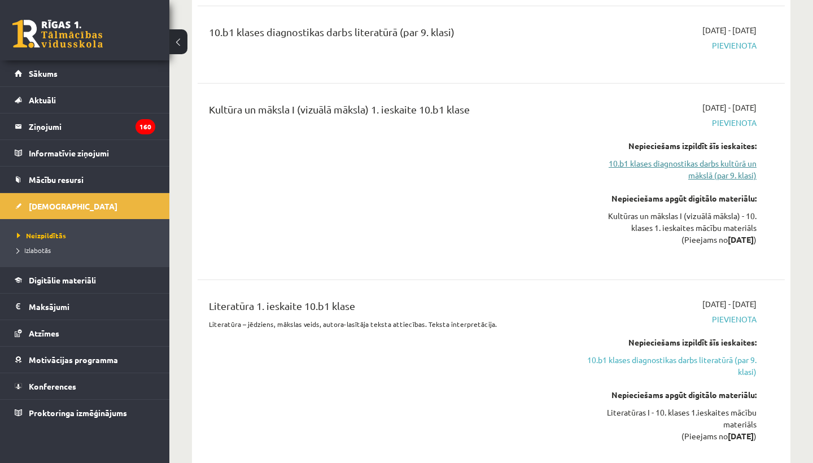
click at [717, 164] on link "10.b1 klases diagnostikas darbs kultūrā un mākslā (par 9. klasi)" at bounding box center [670, 169] width 171 height 24
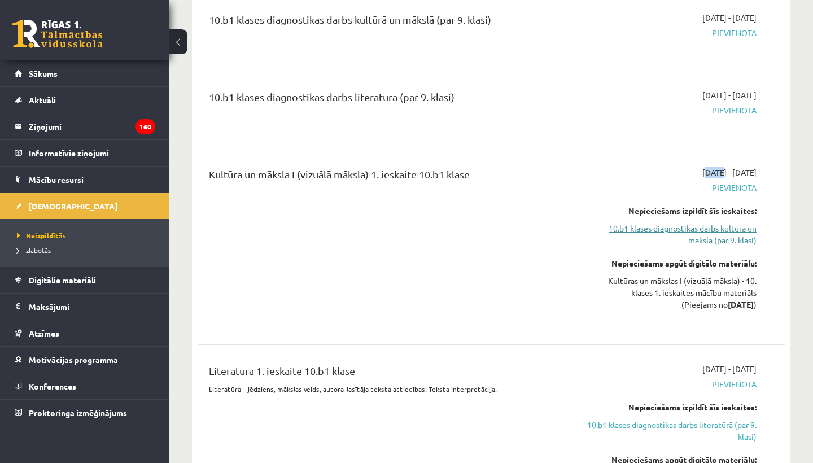
click at [717, 164] on div "Kultūra un māksla I (vizuālā māksla) 1. ieskaite 10.b1 klase 2025-09-16 - 2025-…" at bounding box center [491, 246] width 587 height 182
click at [704, 236] on link "10.b1 klases diagnostikas darbs kultūrā un mākslā (par 9. klasi)" at bounding box center [670, 234] width 171 height 24
click at [703, 235] on link "10.b1 klases diagnostikas darbs kultūrā un mākslā (par 9. klasi)" at bounding box center [670, 234] width 171 height 24
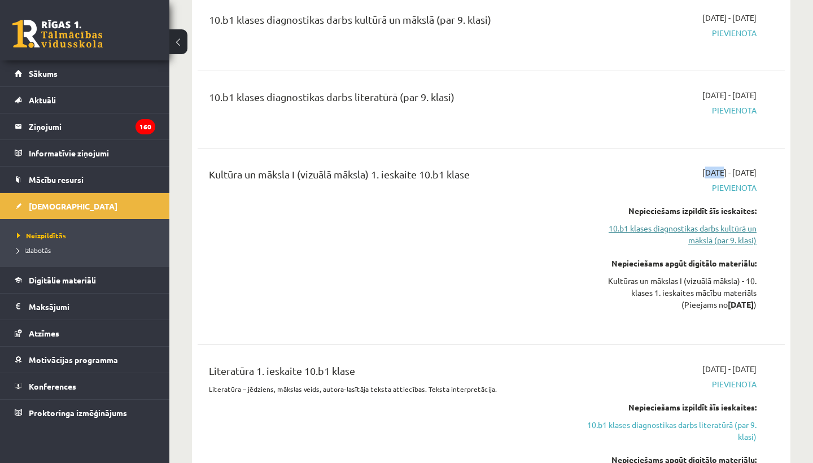
click at [703, 235] on link "10.b1 klases diagnostikas darbs kultūrā un mākslā (par 9. klasi)" at bounding box center [670, 234] width 171 height 24
click at [724, 226] on link "10.b1 klases diagnostikas darbs kultūrā un mākslā (par 9. klasi)" at bounding box center [670, 234] width 171 height 24
click at [726, 239] on link "10.b1 klases diagnostikas darbs kultūrā un mākslā (par 9. klasi)" at bounding box center [670, 234] width 171 height 24
click at [65, 186] on link "Mācību resursi" at bounding box center [85, 180] width 141 height 26
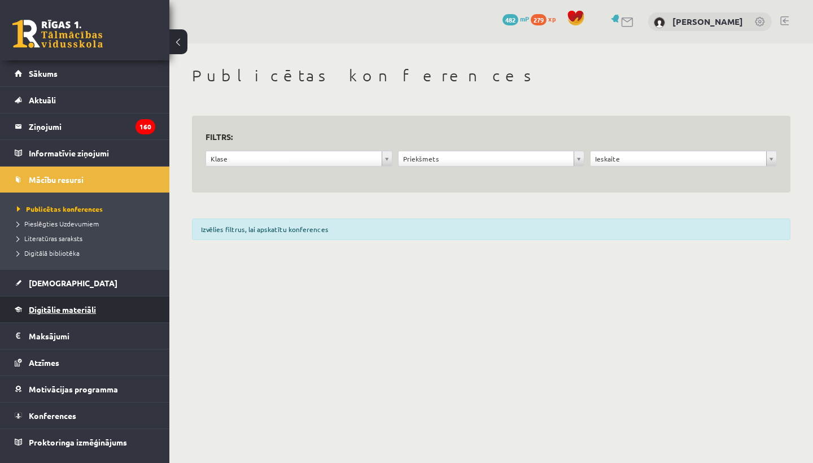
click at [78, 314] on link "Digitālie materiāli" at bounding box center [85, 309] width 141 height 26
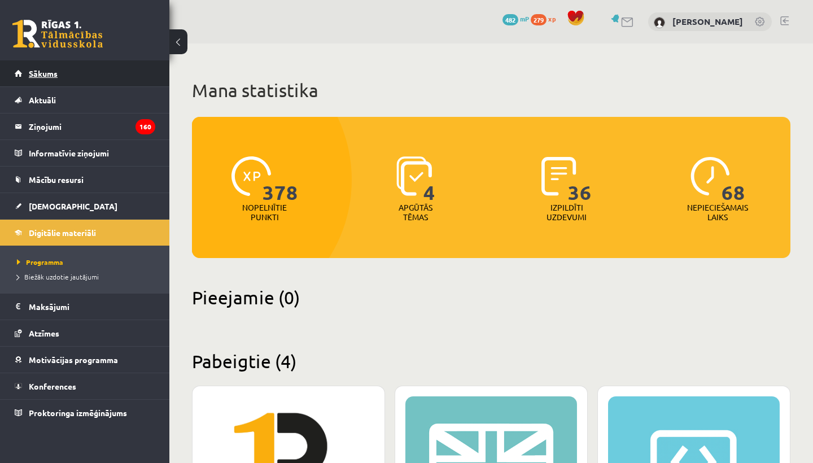
click at [65, 72] on link "Sākums" at bounding box center [85, 73] width 141 height 26
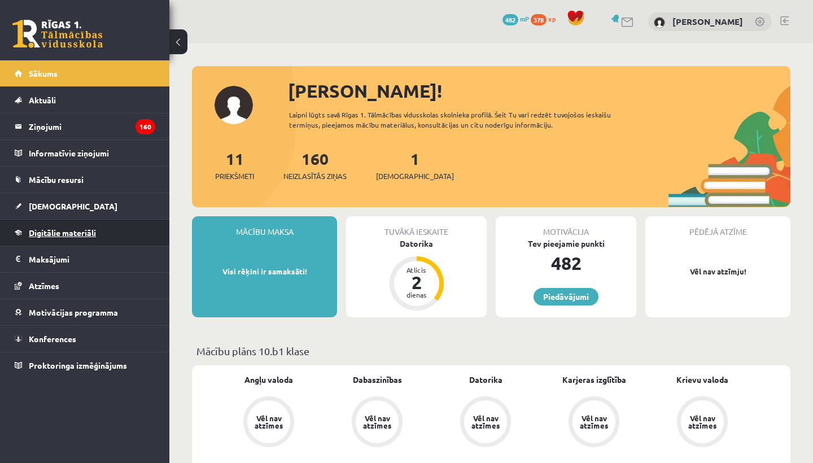
click at [73, 235] on span "Digitālie materiāli" at bounding box center [62, 232] width 67 height 10
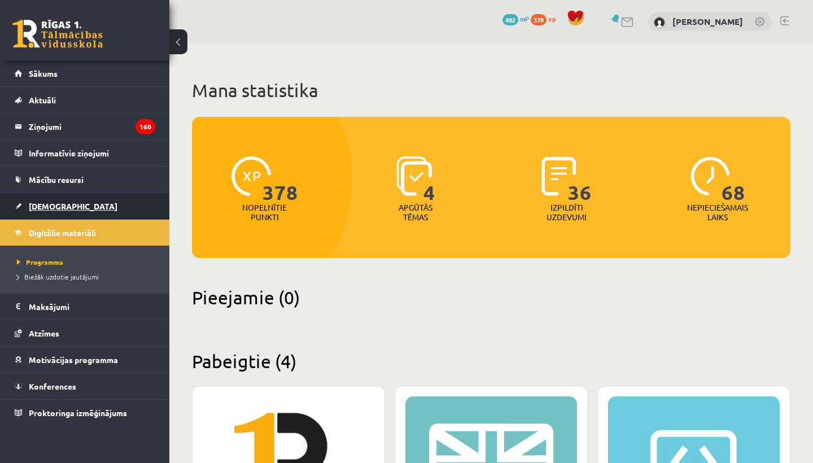
click at [47, 207] on span "[DEMOGRAPHIC_DATA]" at bounding box center [73, 206] width 89 height 10
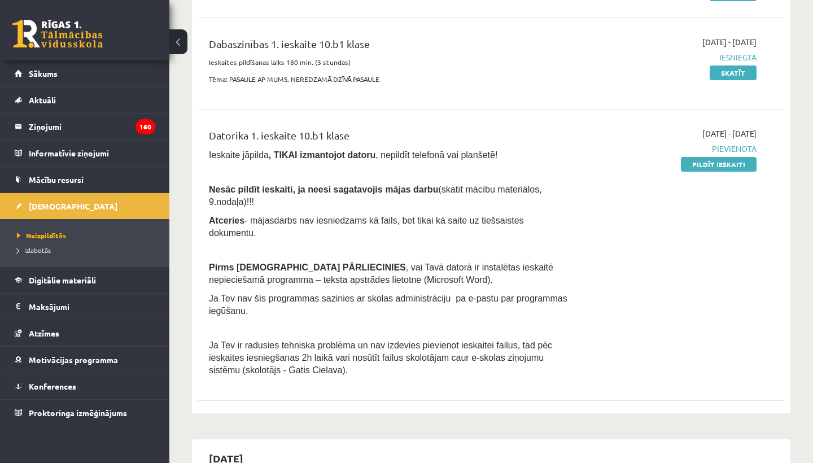
scroll to position [204, 0]
click at [66, 284] on span "Digitālie materiāli" at bounding box center [62, 280] width 67 height 10
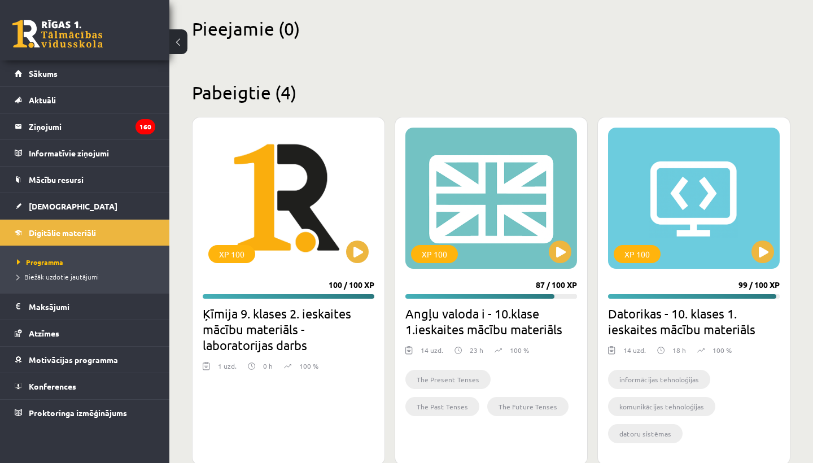
scroll to position [253, 0]
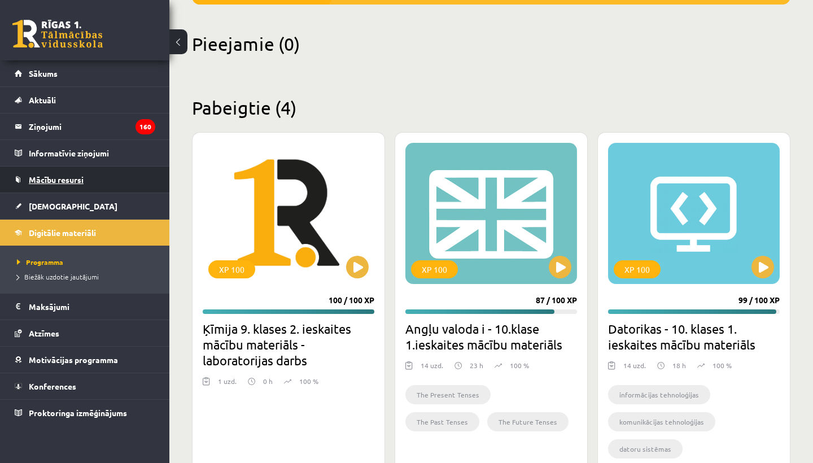
click at [72, 178] on span "Mācību resursi" at bounding box center [56, 179] width 55 height 10
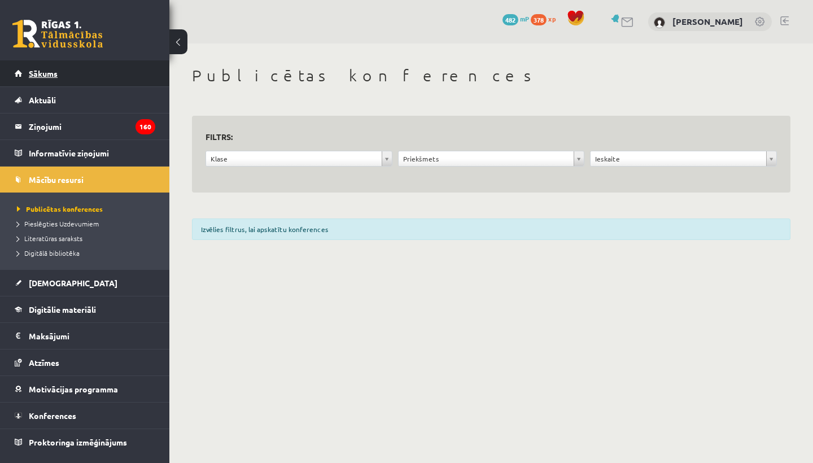
click at [45, 65] on link "Sākums" at bounding box center [85, 73] width 141 height 26
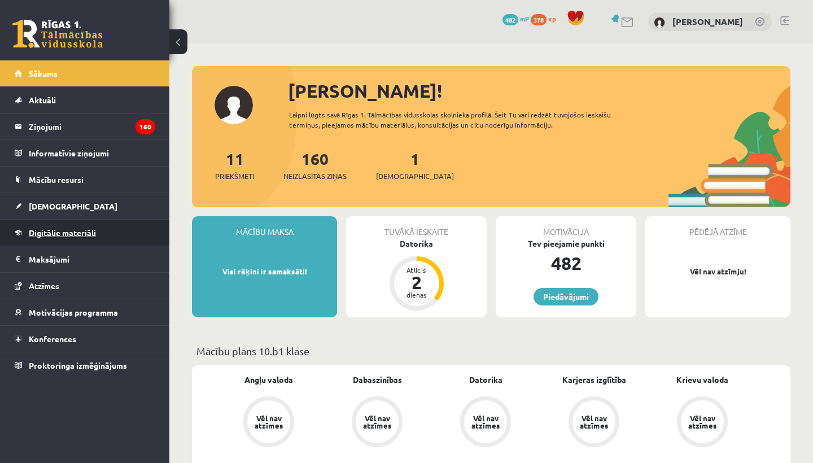
click at [68, 236] on span "Digitālie materiāli" at bounding box center [62, 232] width 67 height 10
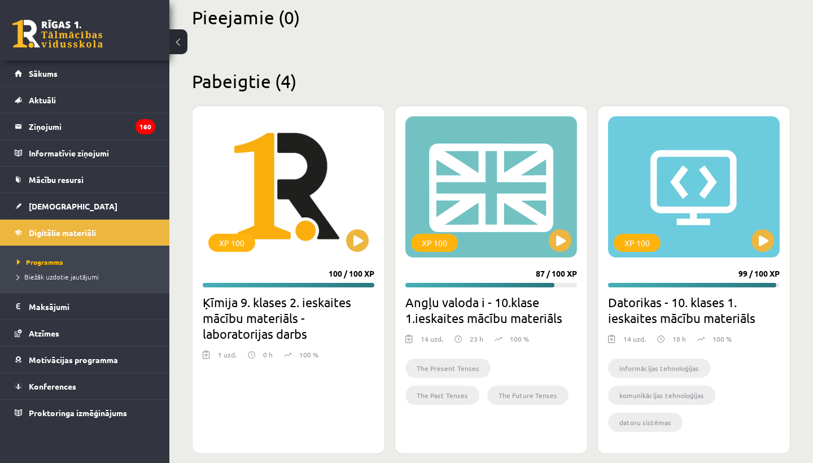
scroll to position [286, 0]
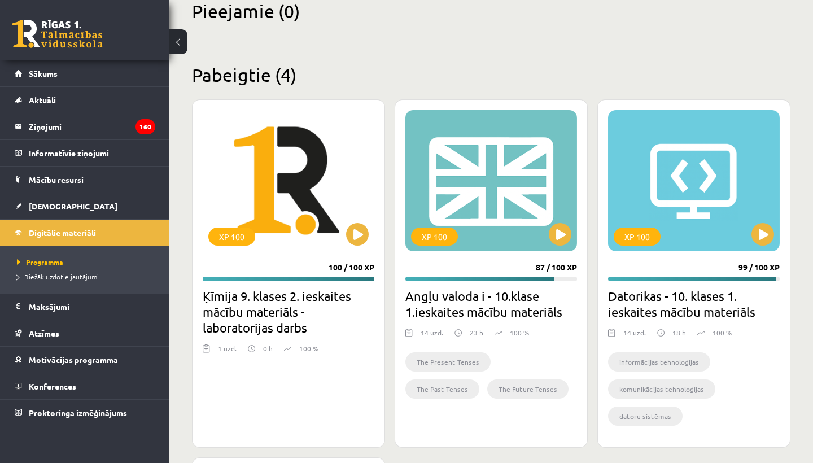
click at [690, 288] on h2 "Datorikas - 10. klases 1. ieskaites mācību materiāls" at bounding box center [694, 304] width 172 height 32
click at [763, 223] on button at bounding box center [762, 234] width 23 height 23
click at [728, 186] on div "XP 100" at bounding box center [694, 180] width 172 height 141
click at [739, 268] on div "XP 100 99 / 100 XP Datorikas - 10. klases 1. ieskaites mācību materiāls 14 uzd.…" at bounding box center [693, 273] width 193 height 348
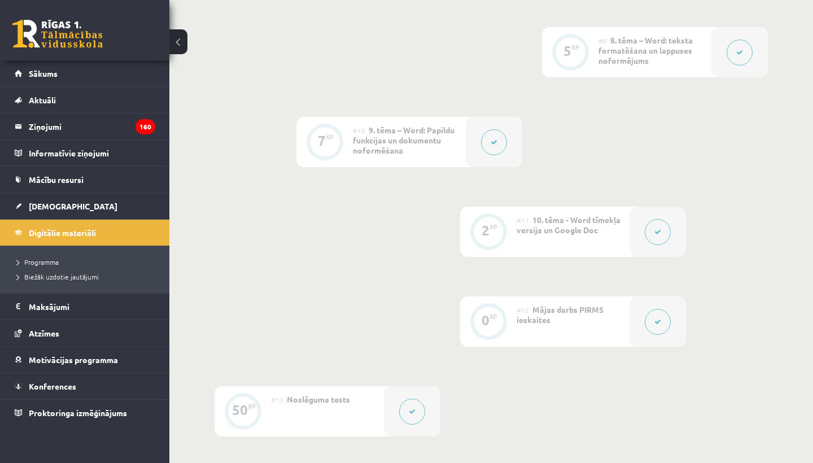
scroll to position [1060, 0]
click at [395, 152] on span "9. tēma – Word: Papildu funkcijas un dokumentu noformēšana" at bounding box center [404, 143] width 102 height 30
click at [454, 157] on div "#10 9. tēma – Word: Papildu funkcijas un dokumentu noformēšana" at bounding box center [409, 145] width 113 height 50
click at [456, 157] on div "#10 9. tēma – Word: Papildu funkcijas un dokumentu noformēšana" at bounding box center [409, 145] width 113 height 50
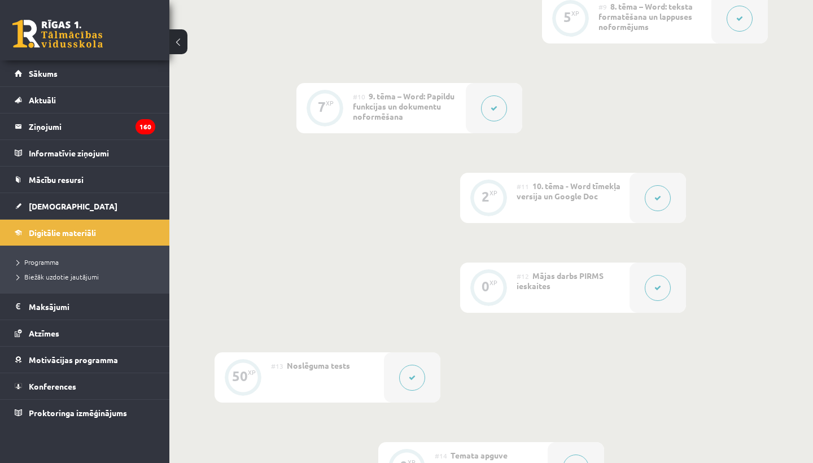
scroll to position [1053, 0]
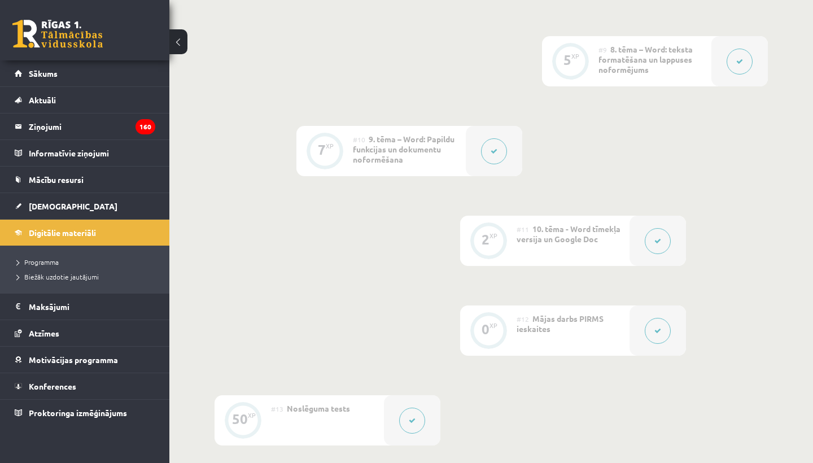
click at [492, 140] on button at bounding box center [494, 151] width 26 height 26
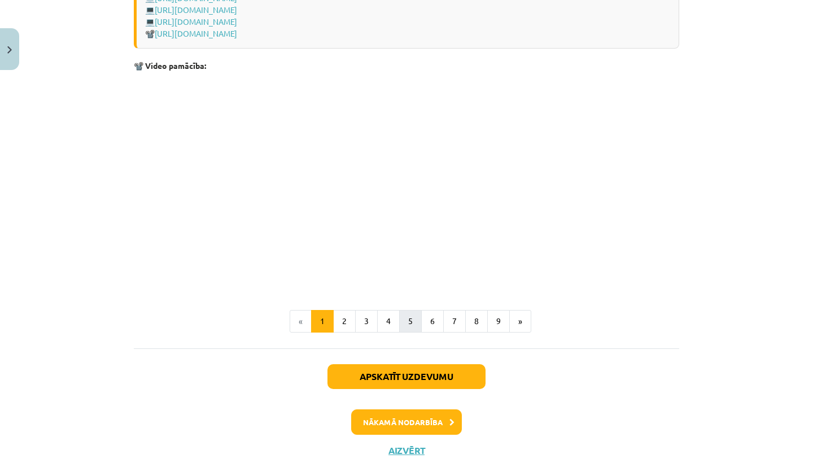
scroll to position [2313, 0]
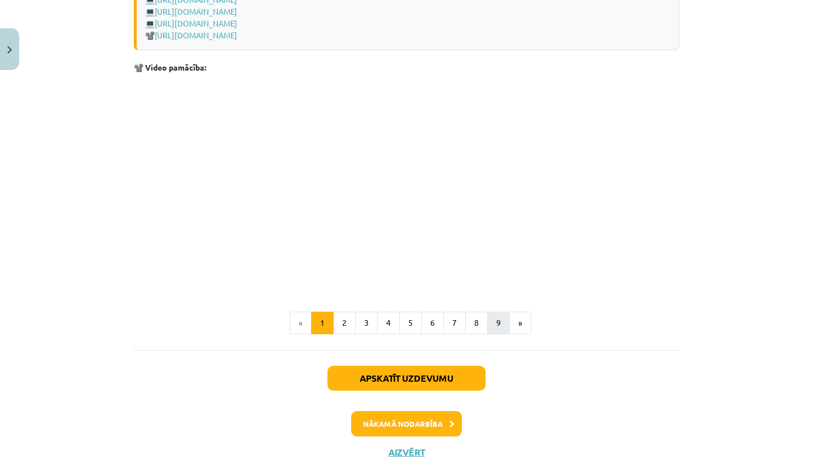
click at [503, 334] on button "9" at bounding box center [498, 323] width 23 height 23
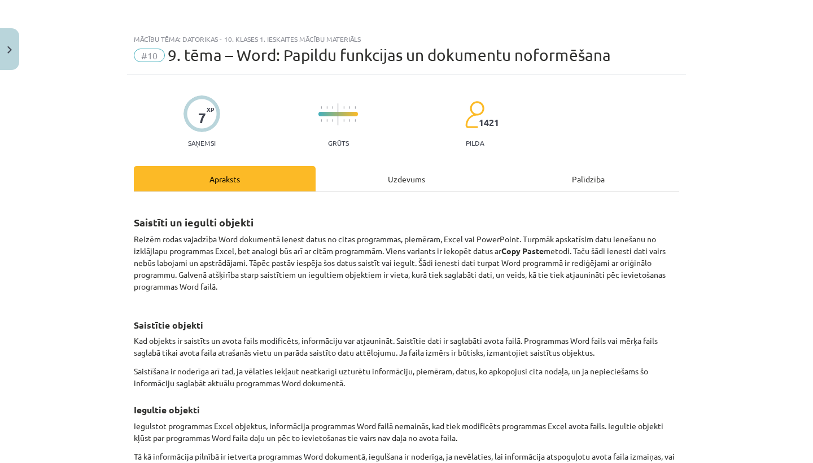
scroll to position [0, 0]
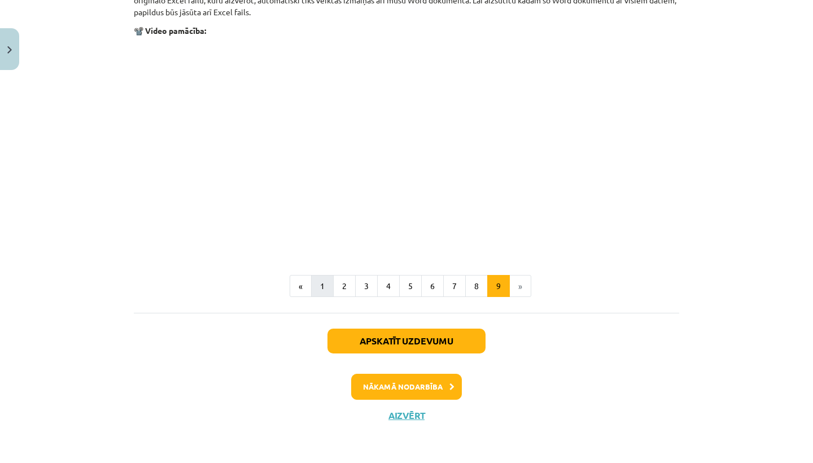
click at [326, 278] on button "1" at bounding box center [322, 286] width 23 height 23
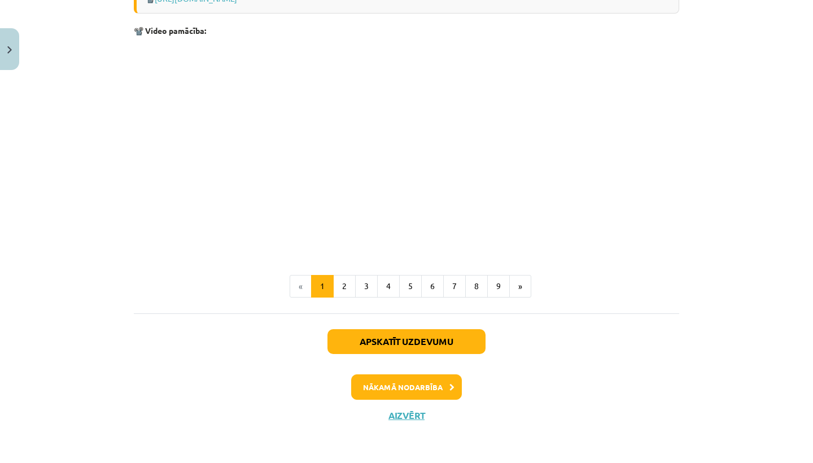
scroll to position [2363, 0]
